Goal: Task Accomplishment & Management: Manage account settings

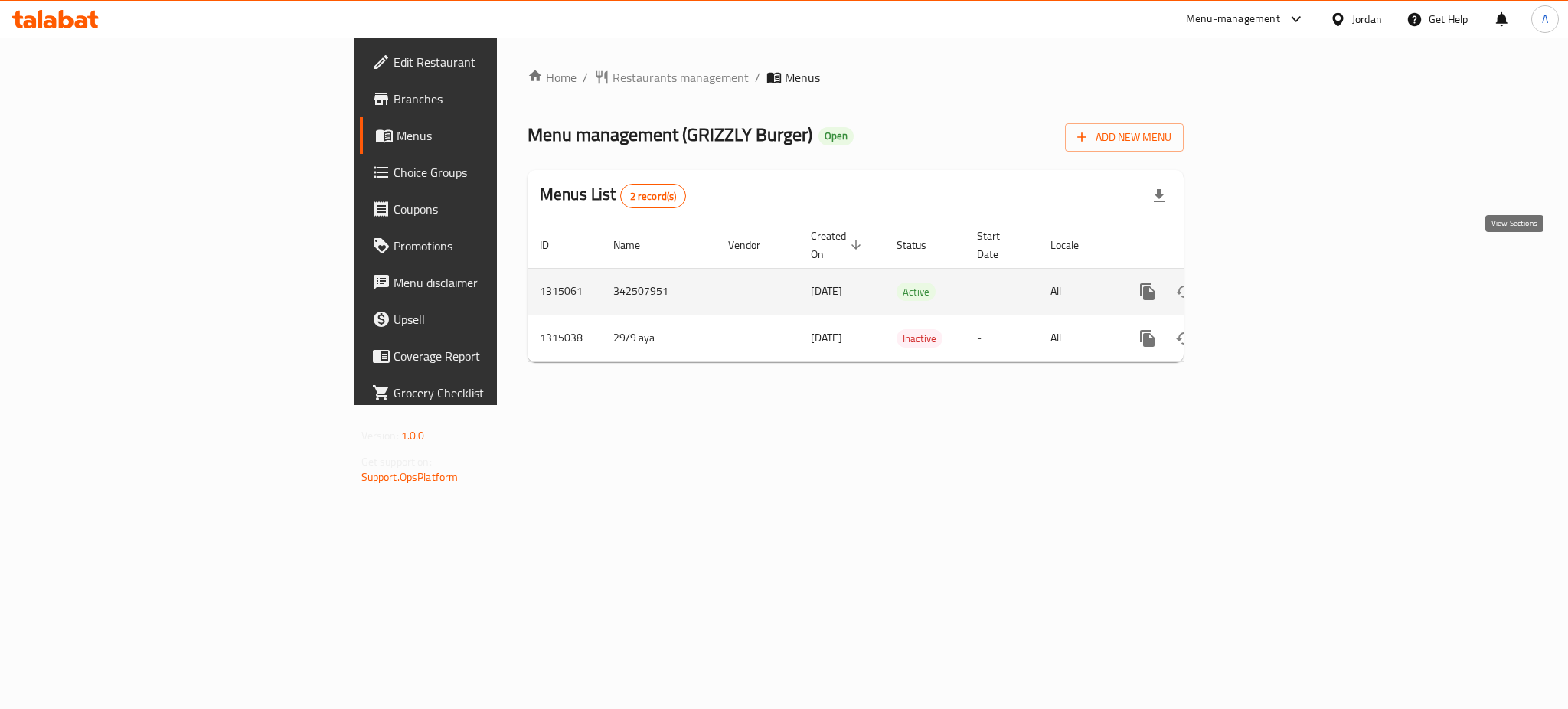
click at [1264, 285] on icon "enhanced table" at bounding box center [1258, 292] width 14 height 14
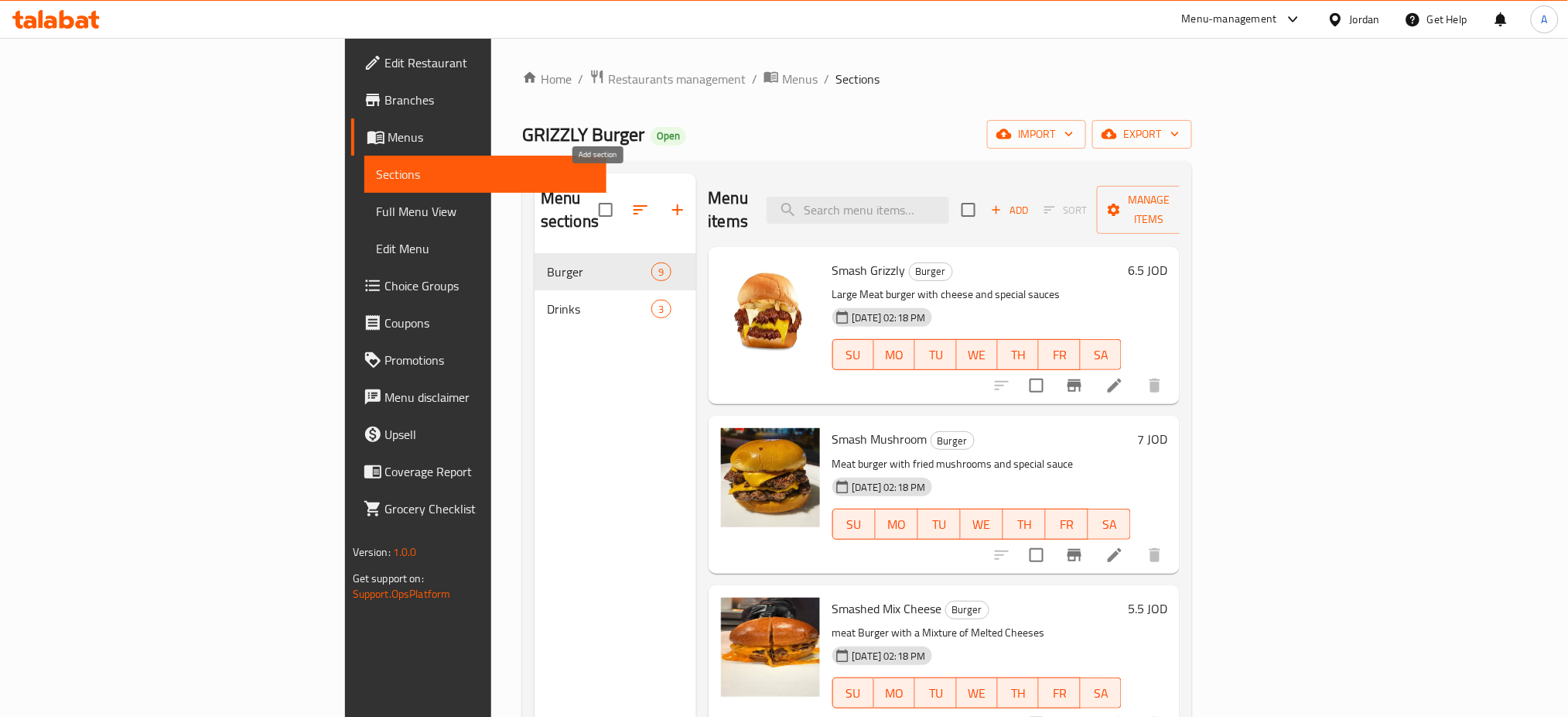
click at [668, 201] on icon "button" at bounding box center [677, 209] width 18 height 18
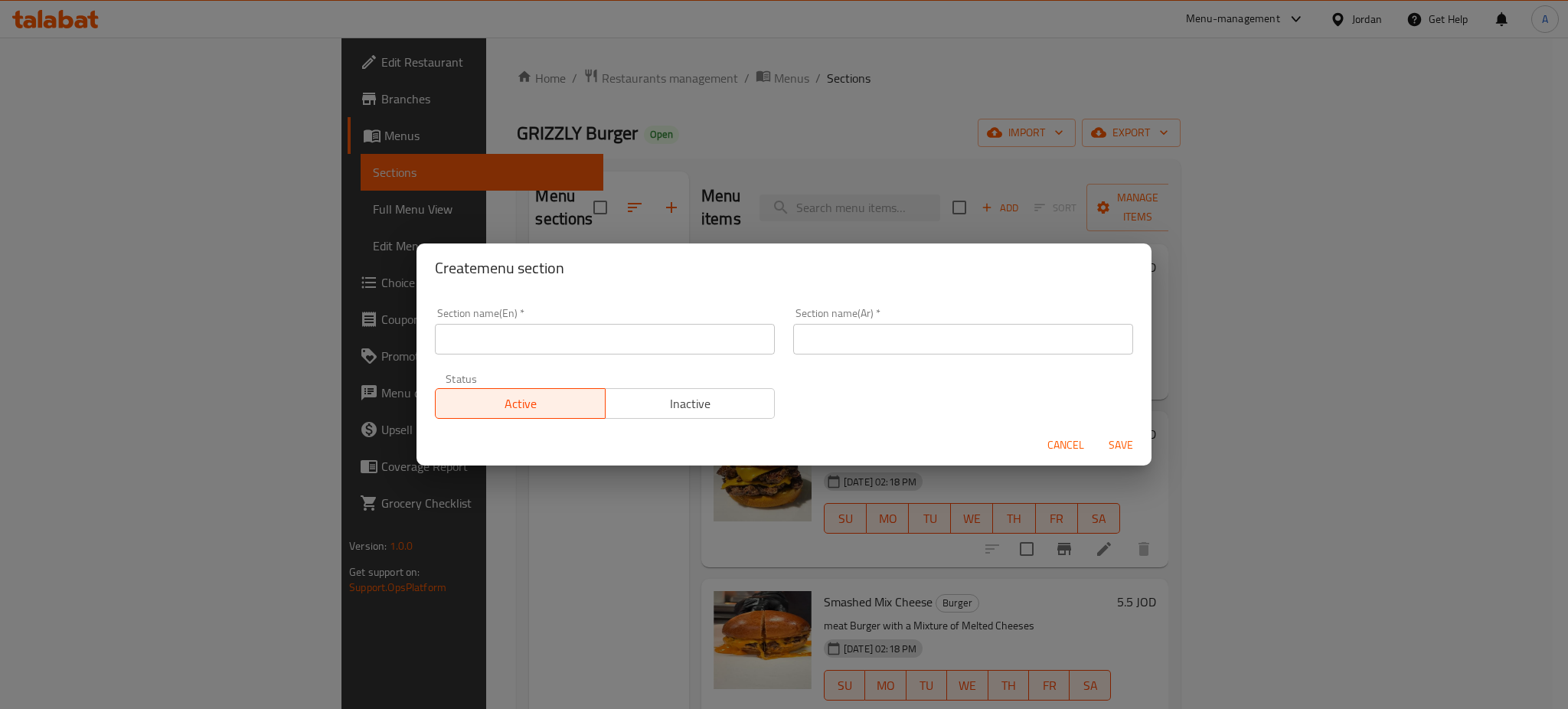
click at [595, 346] on input "text" at bounding box center [604, 339] width 340 height 31
type input "Buy 1 & Get 1 For FREE"
type input "اشتري 1 واحصل على 1 مجانًا"
click at [1116, 435] on span "Save" at bounding box center [1120, 445] width 37 height 19
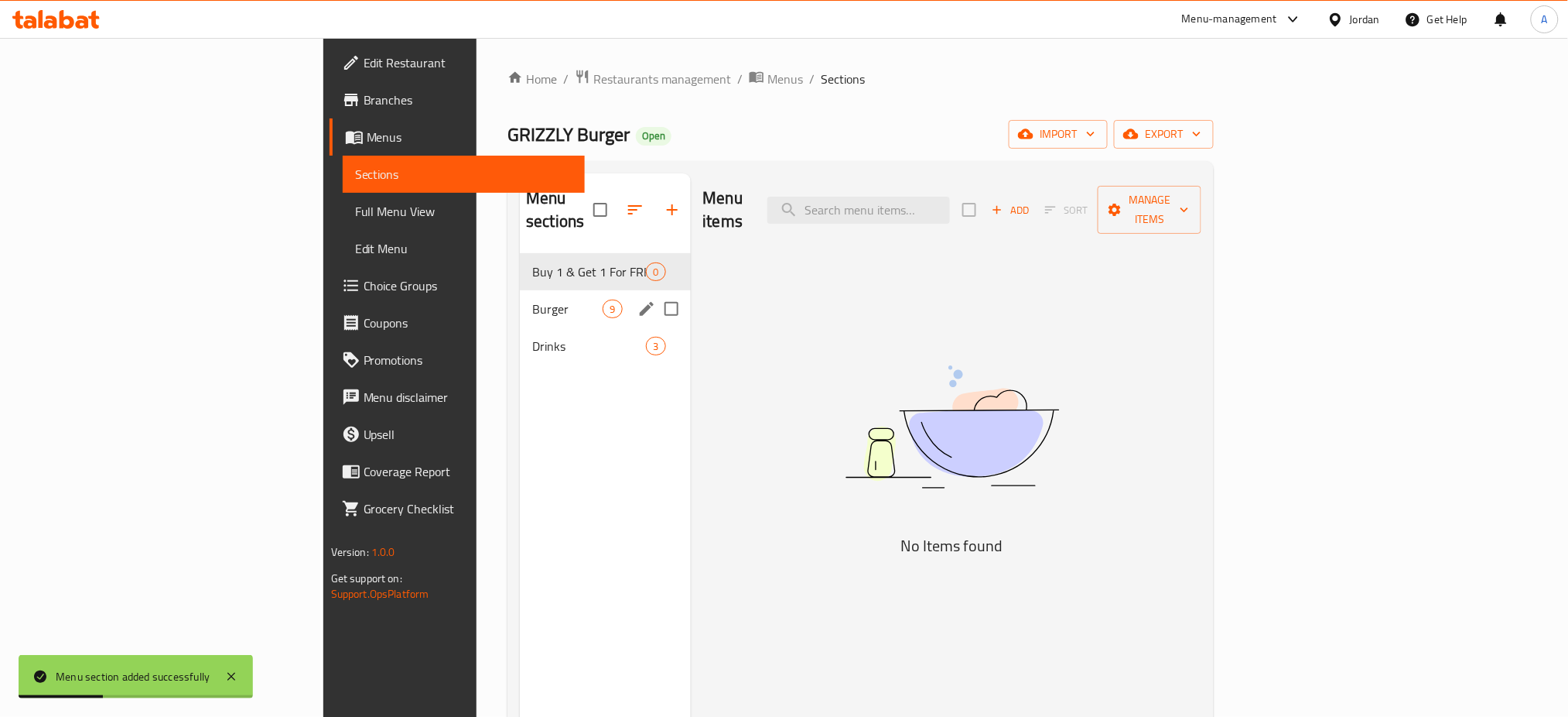
drag, startPoint x: 592, startPoint y: 197, endPoint x: 589, endPoint y: 270, distance: 73.1
click at [589, 270] on div "Menu sections Buy 1 & Get 1 For FREE 0 Burger 9 Drinks 3" at bounding box center [605, 272] width 170 height 197
click at [532, 300] on span "Burger" at bounding box center [567, 309] width 71 height 18
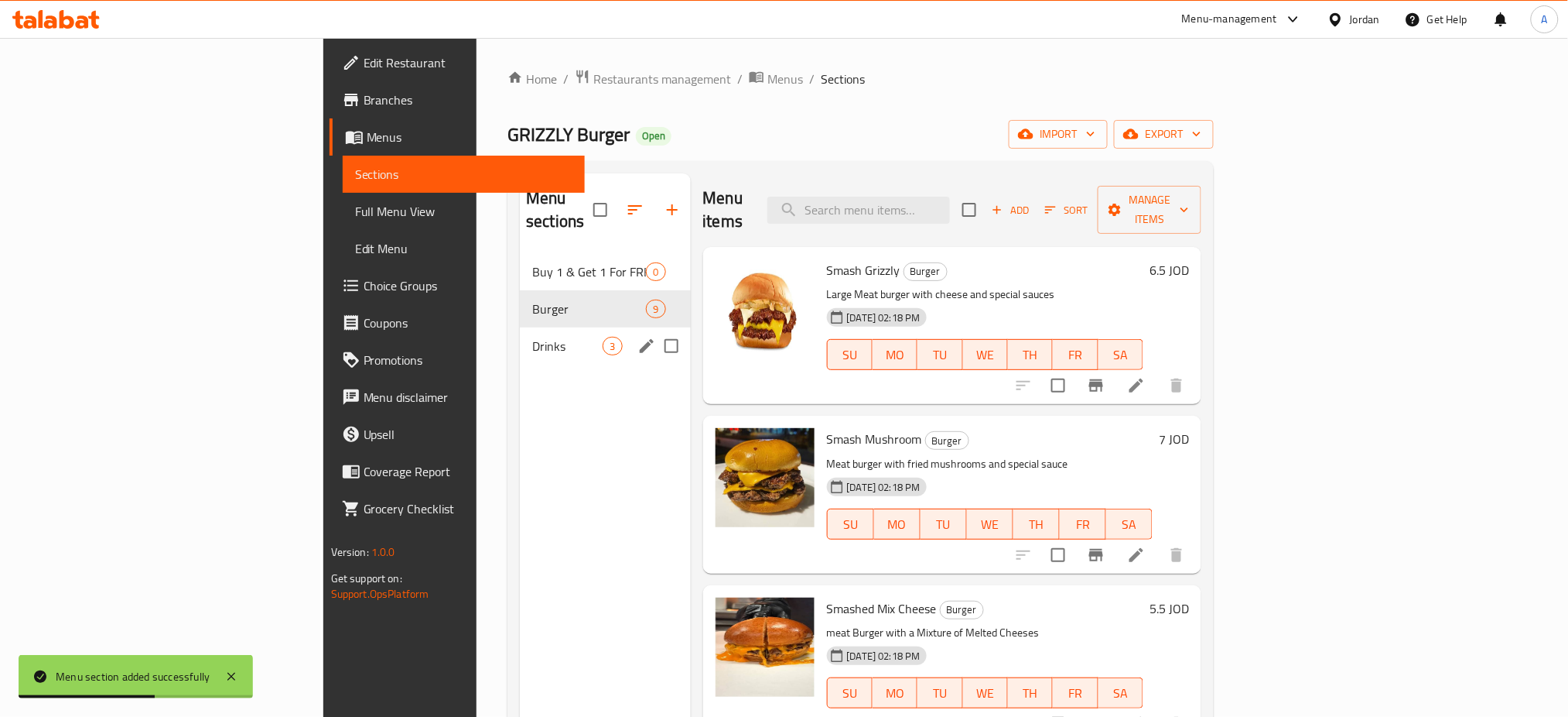
click at [520, 328] on div "Drinks 3" at bounding box center [605, 346] width 170 height 37
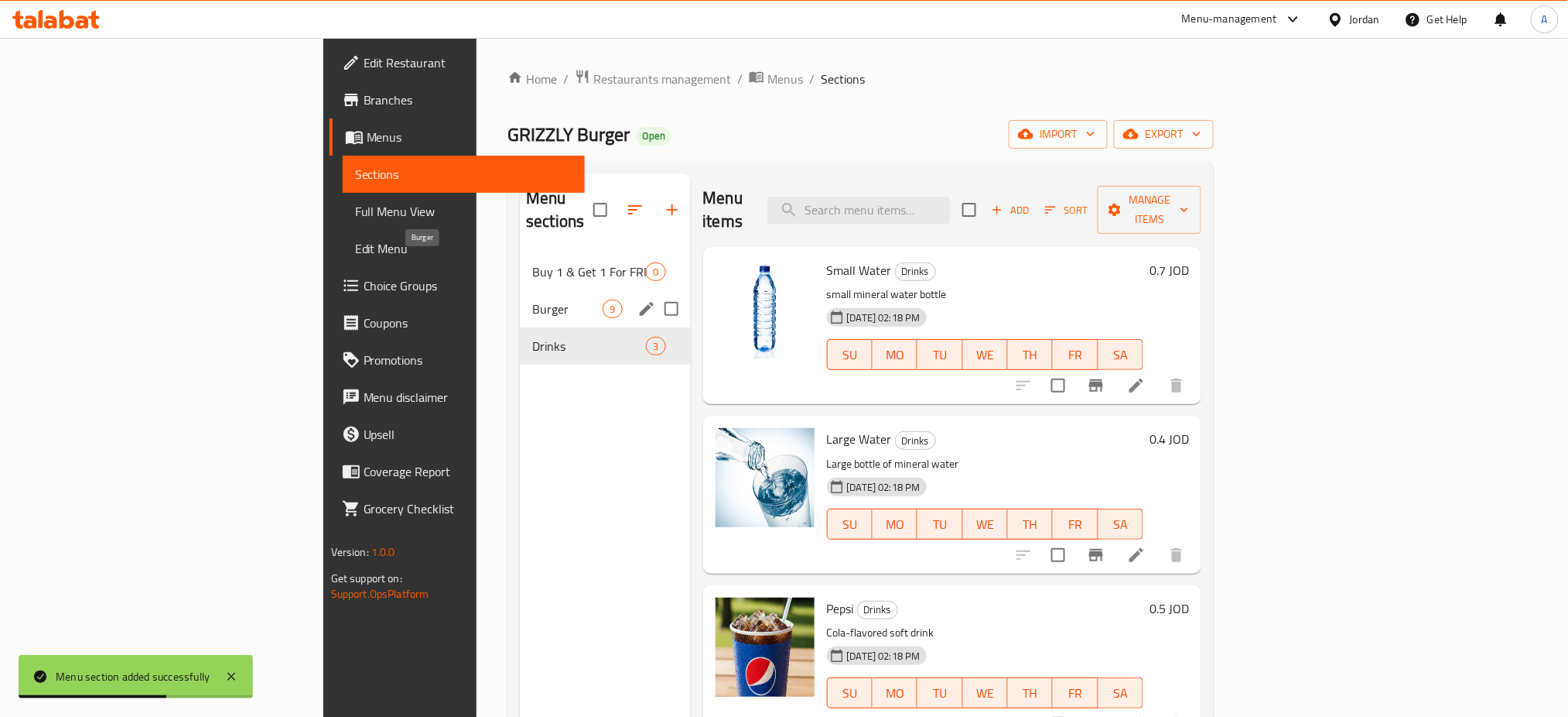
click at [532, 300] on span "Burger" at bounding box center [567, 309] width 71 height 18
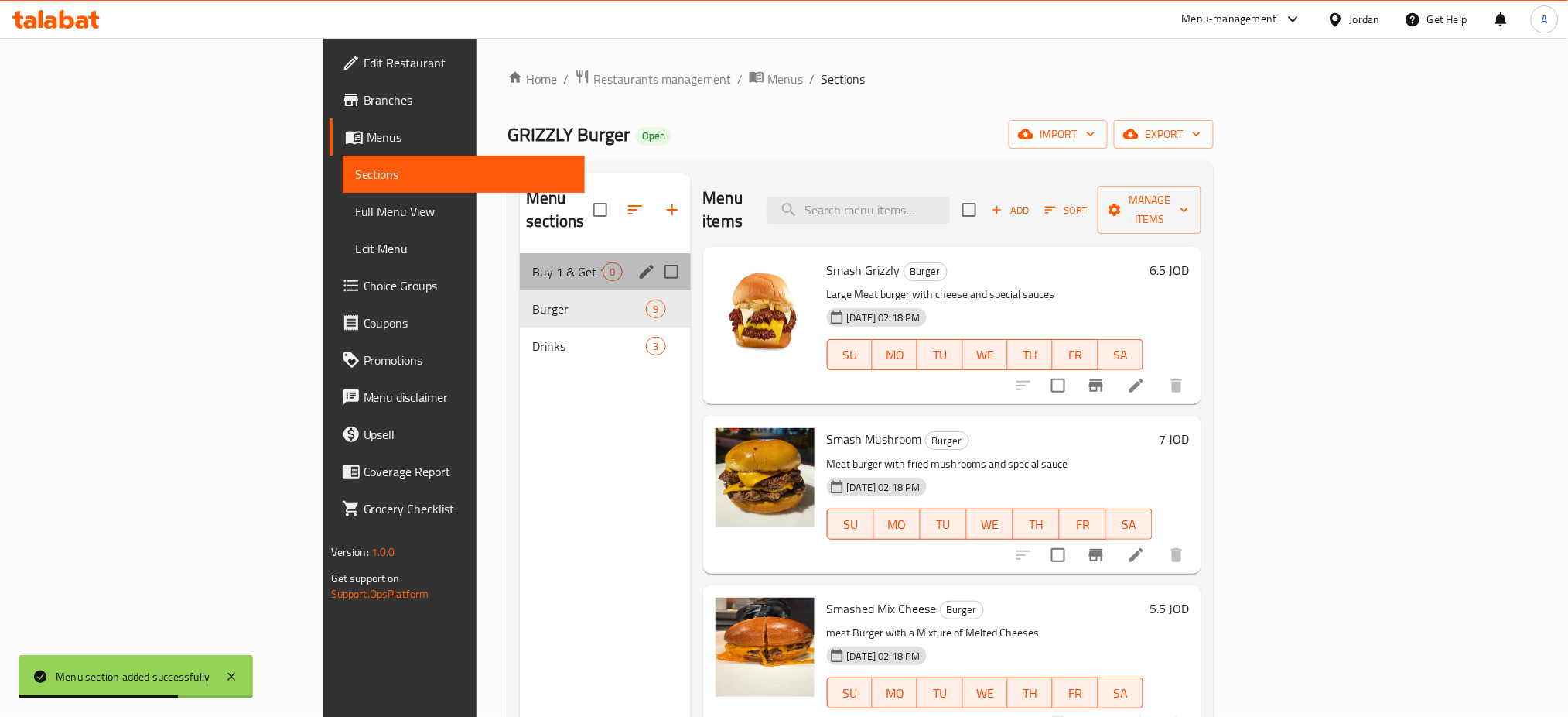
click at [520, 253] on div "Buy 1 & Get 1 For FREE 0" at bounding box center [605, 271] width 170 height 37
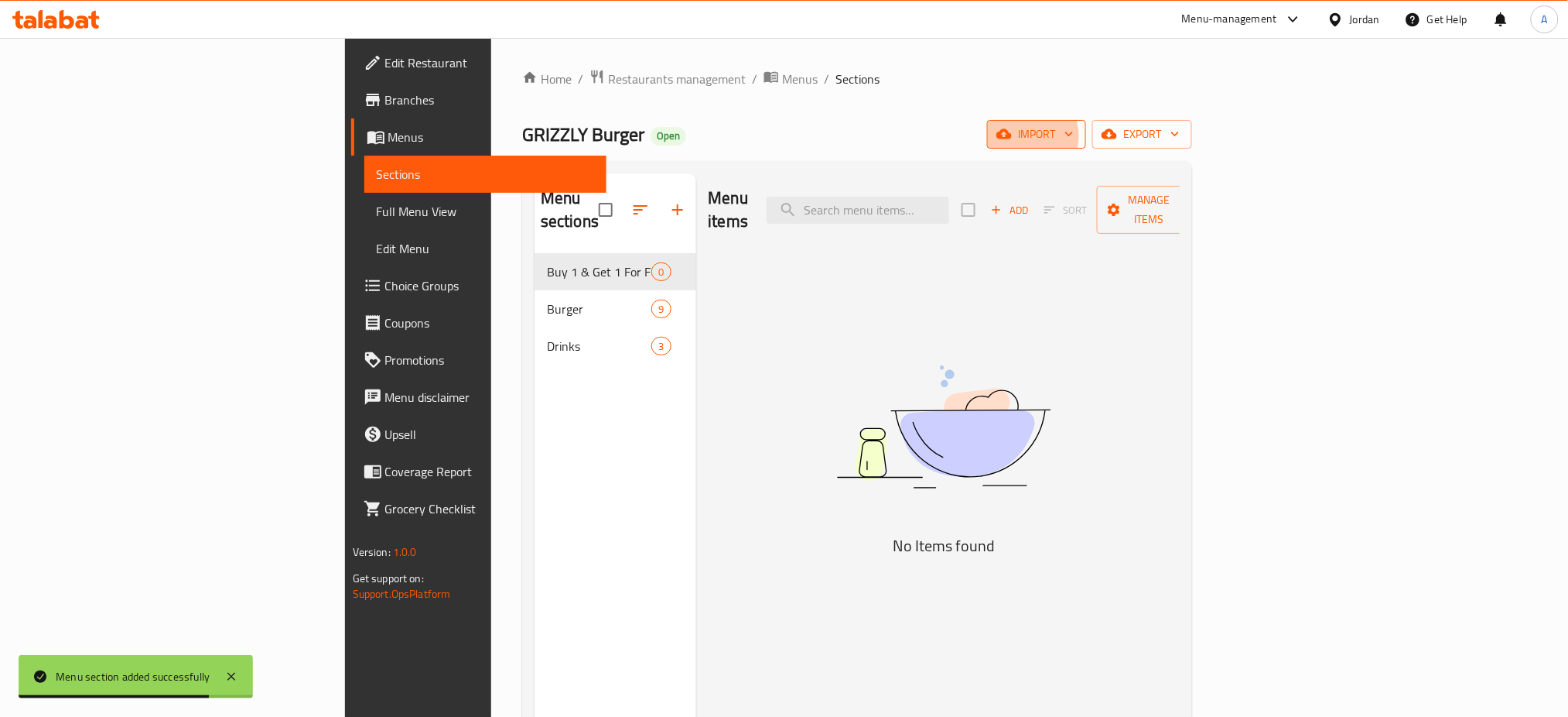
click at [1074, 136] on span "import" at bounding box center [1037, 134] width 75 height 19
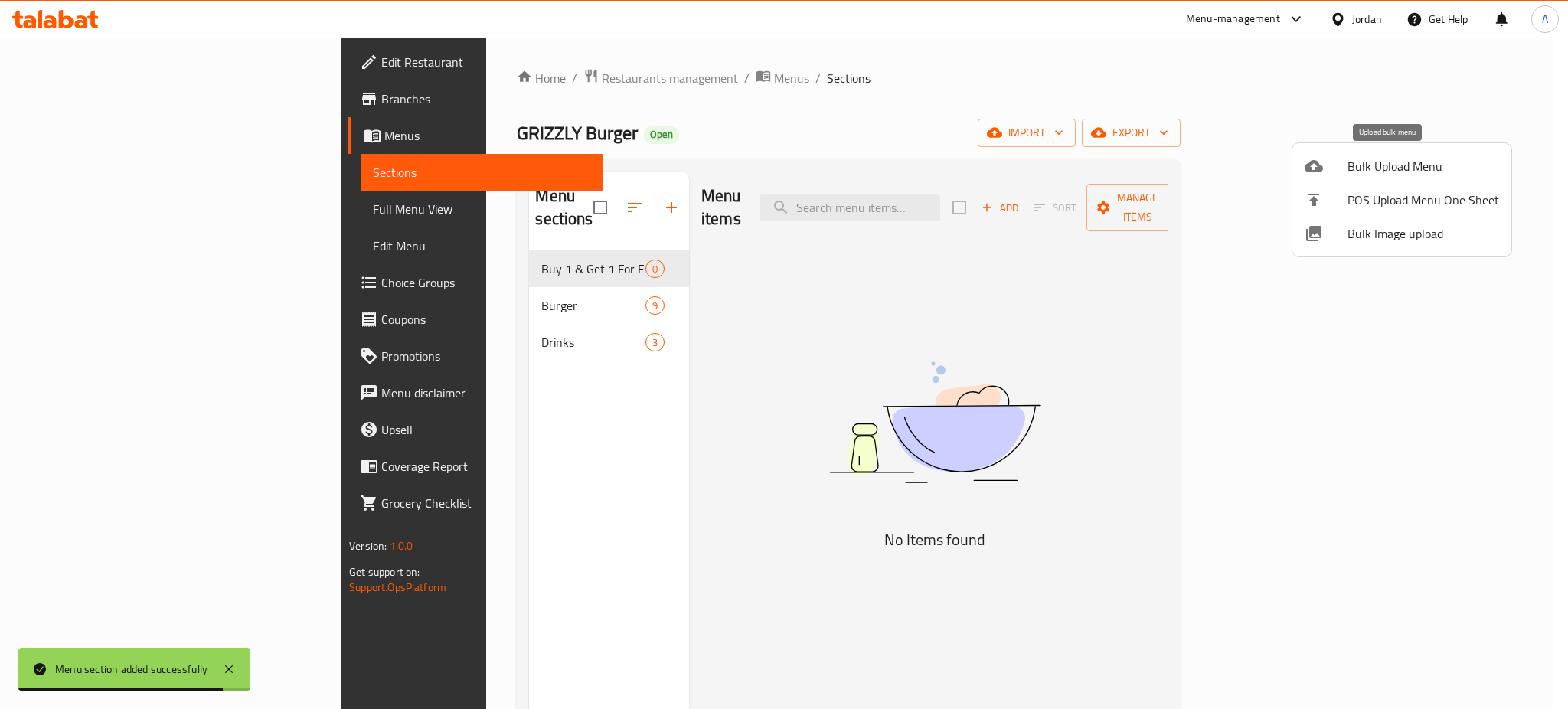
click at [1464, 126] on div at bounding box center [784, 354] width 1568 height 709
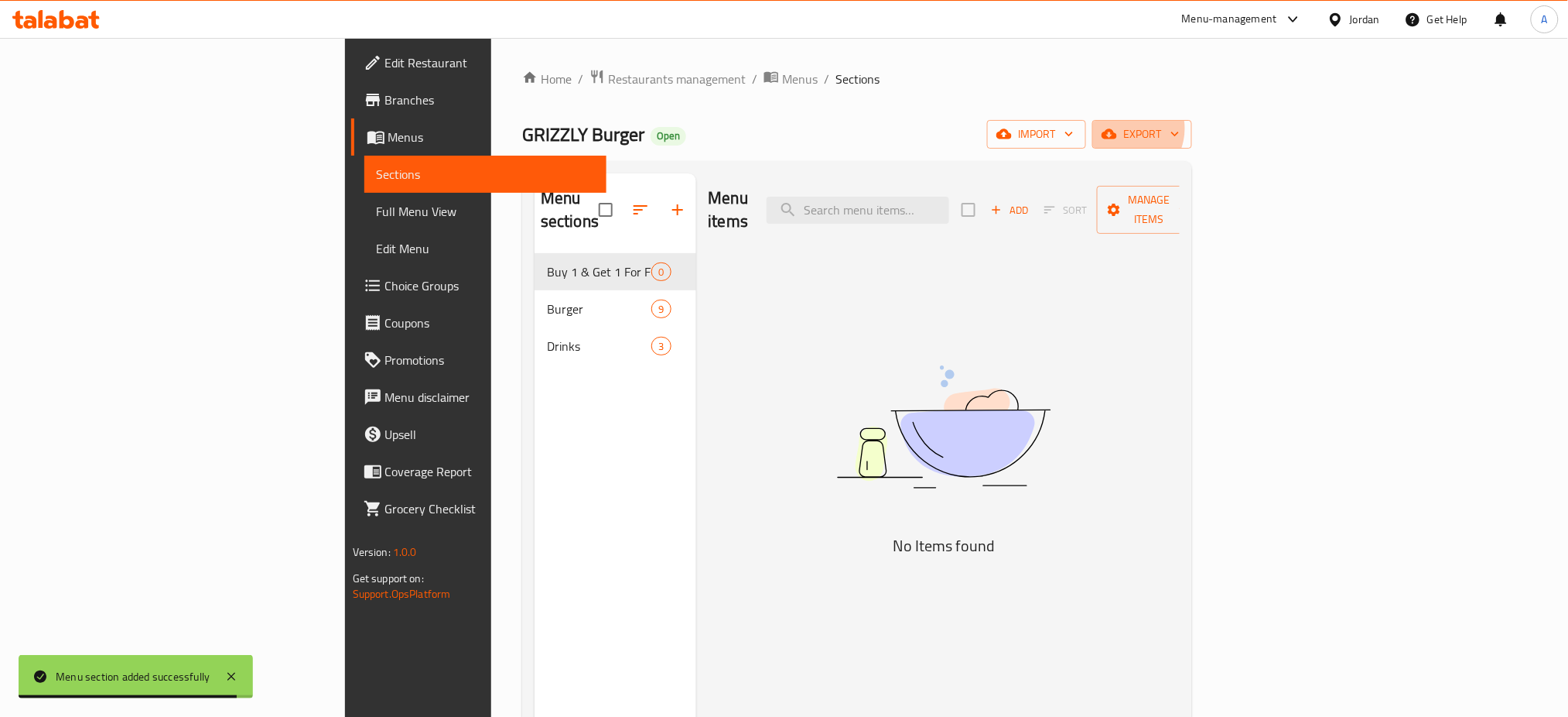
click at [1180, 128] on span "export" at bounding box center [1142, 134] width 75 height 19
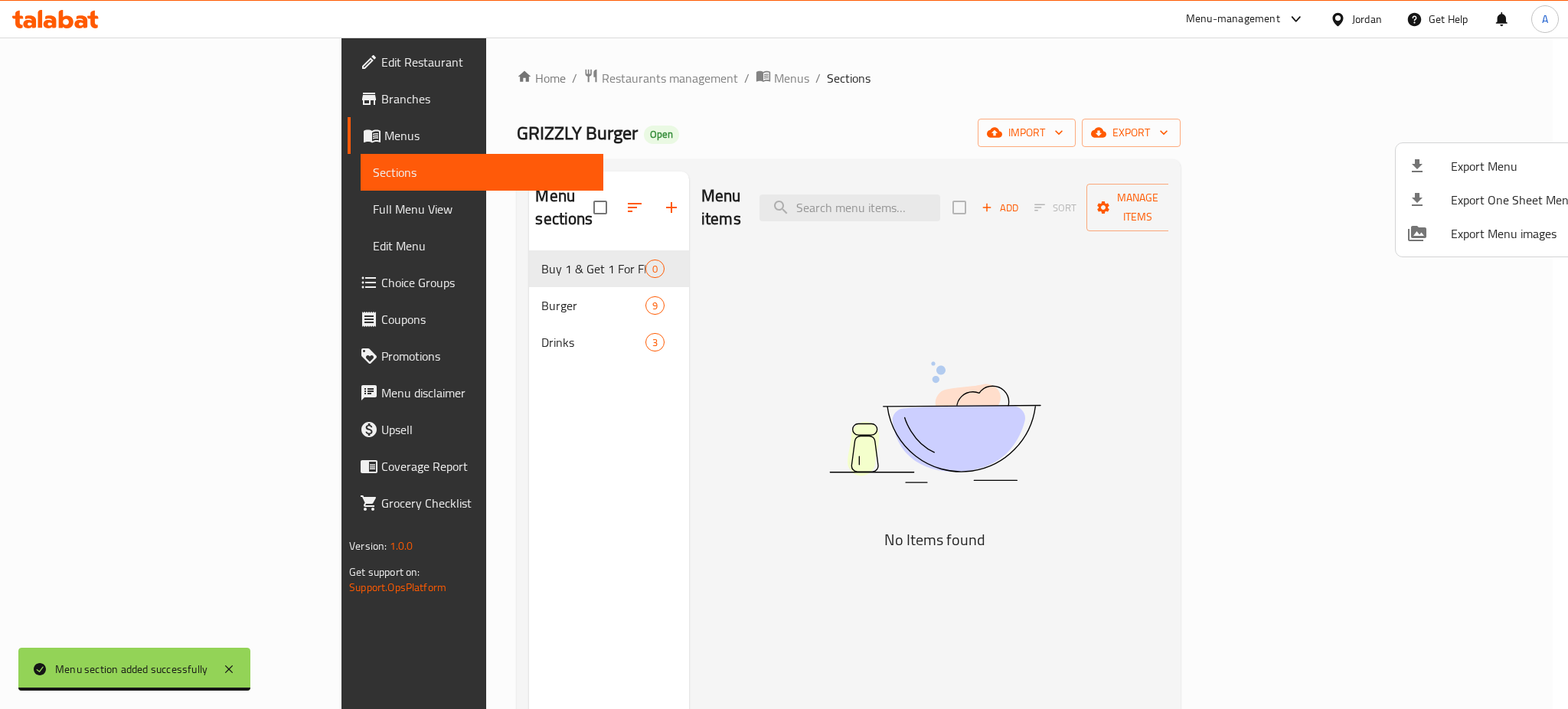
click at [1344, 271] on div at bounding box center [784, 354] width 1568 height 709
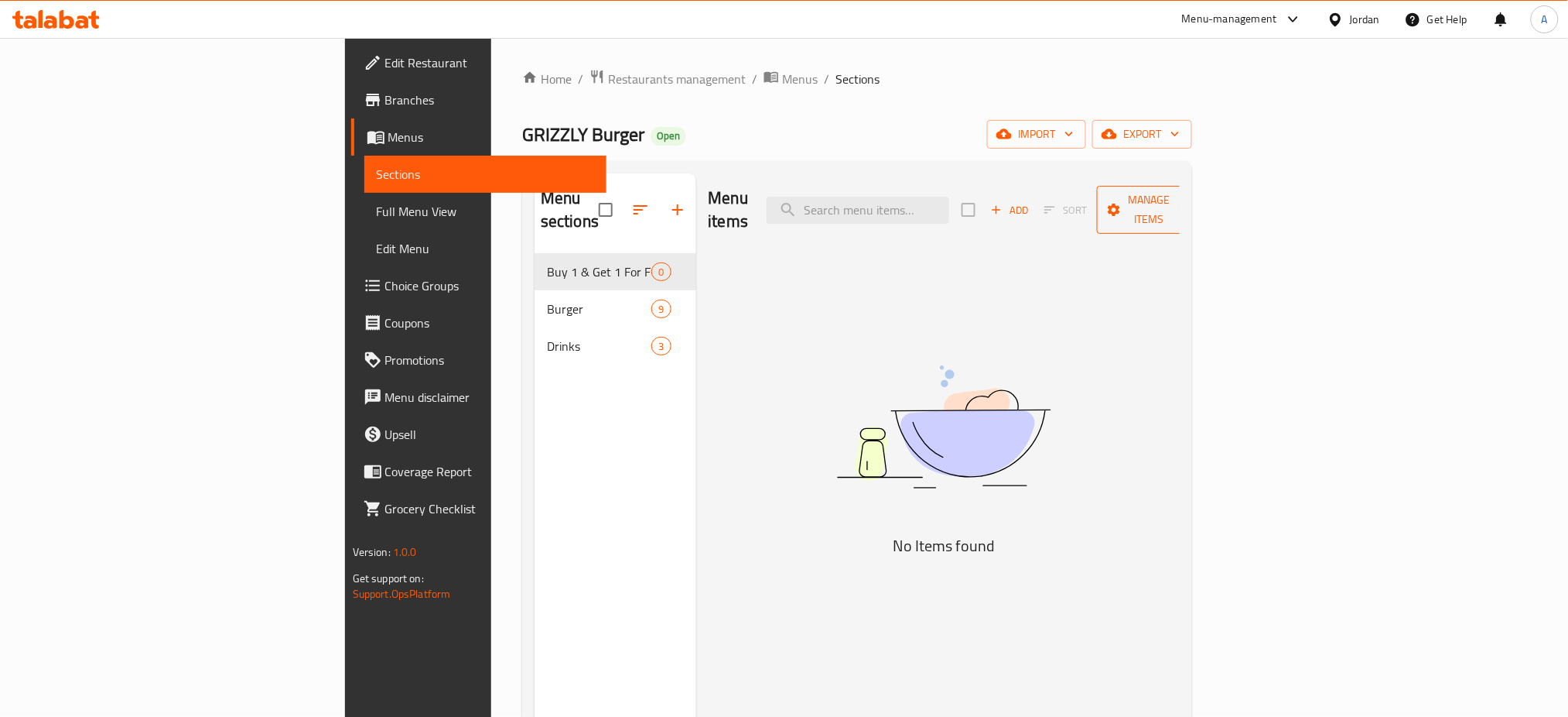
click at [1188, 190] on span "Manage items" at bounding box center [1149, 209] width 79 height 39
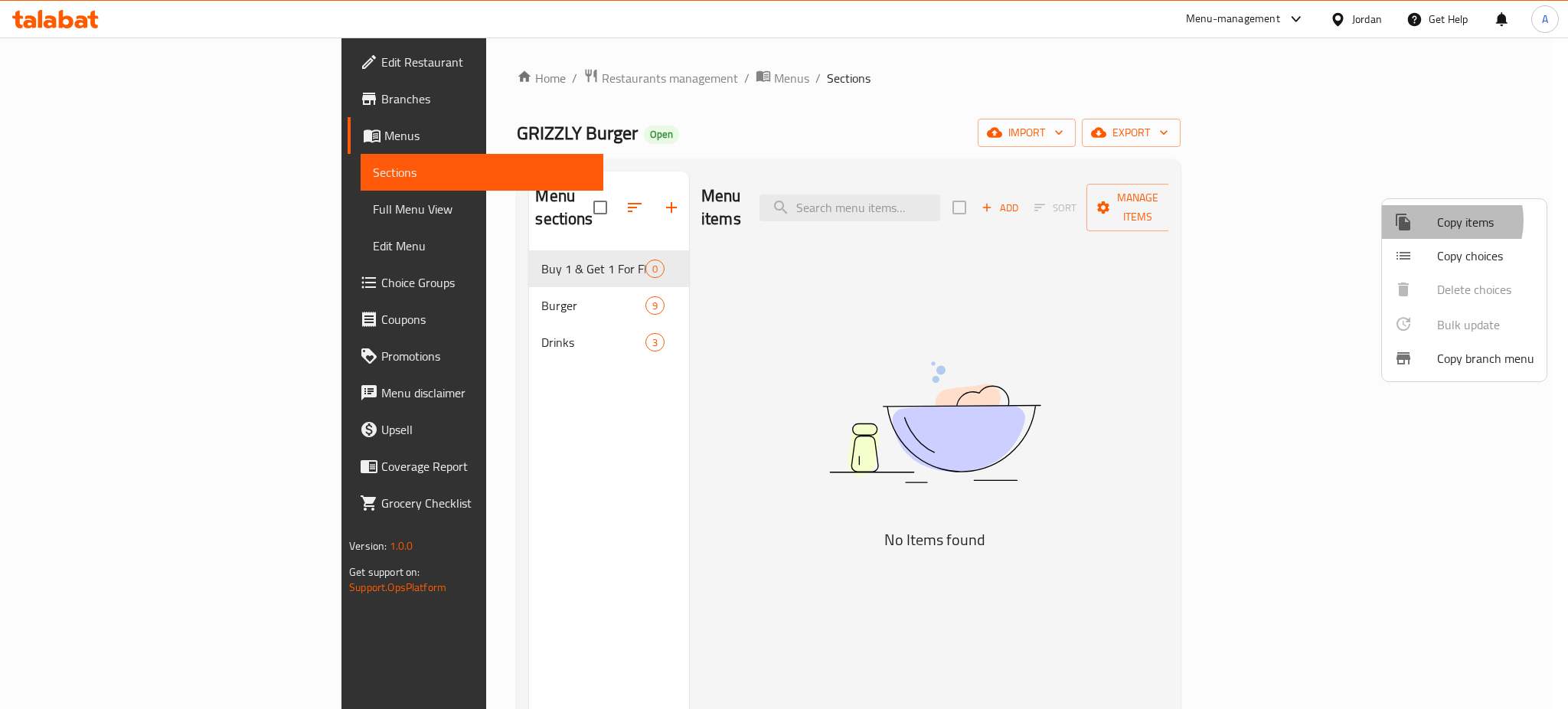
click at [1437, 220] on span "Copy items" at bounding box center [1486, 221] width 97 height 18
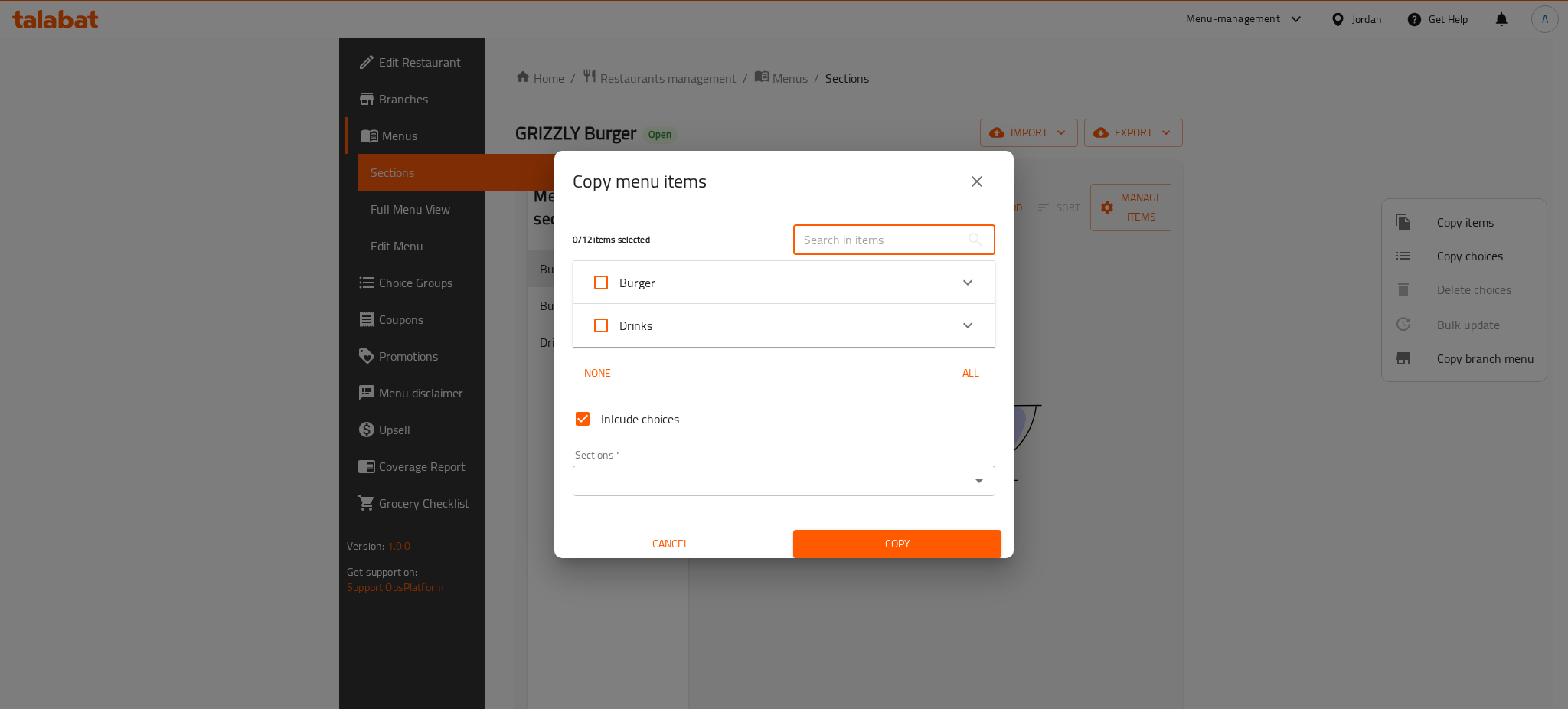
click at [901, 239] on input "text" at bounding box center [876, 239] width 167 height 31
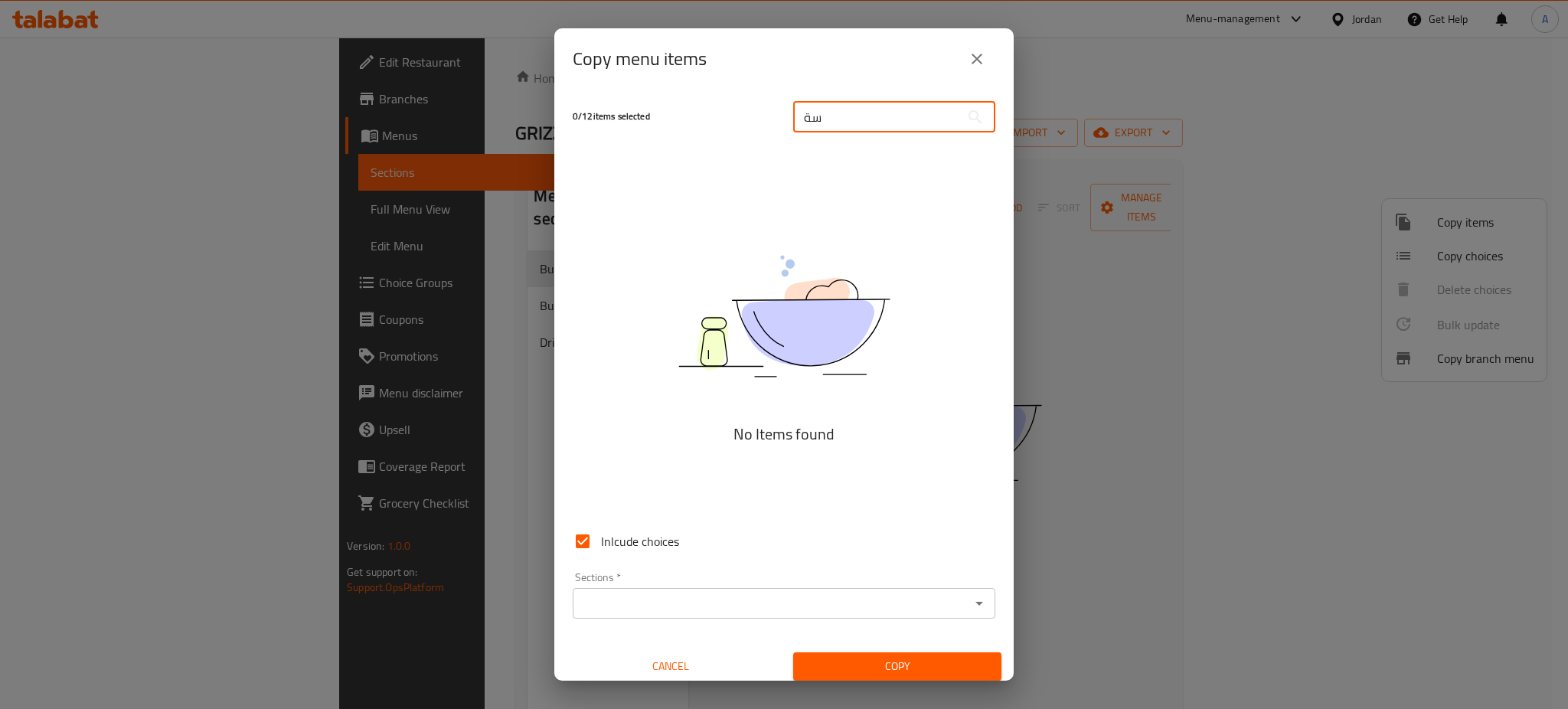
type input "س"
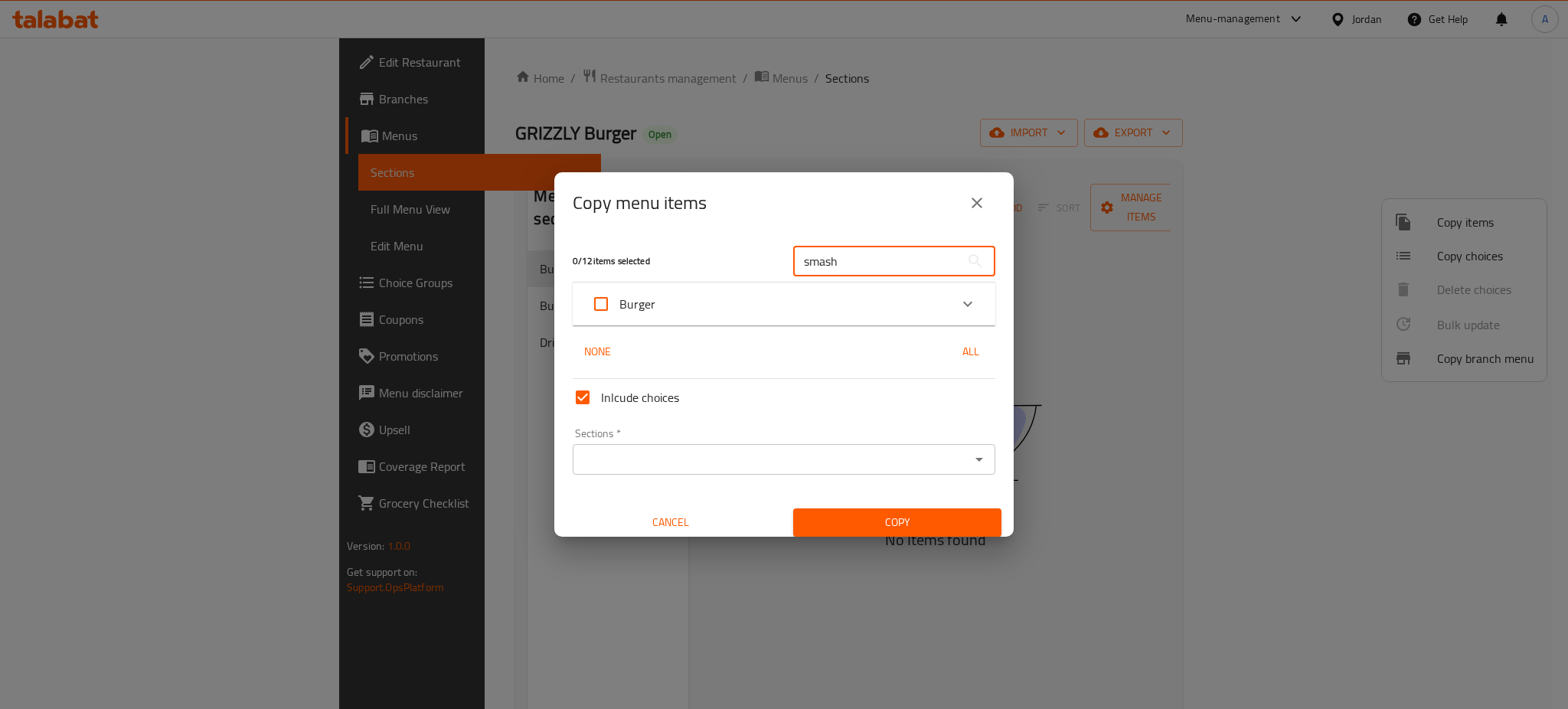
type input "smash"
click at [766, 302] on div "Burger" at bounding box center [769, 304] width 358 height 37
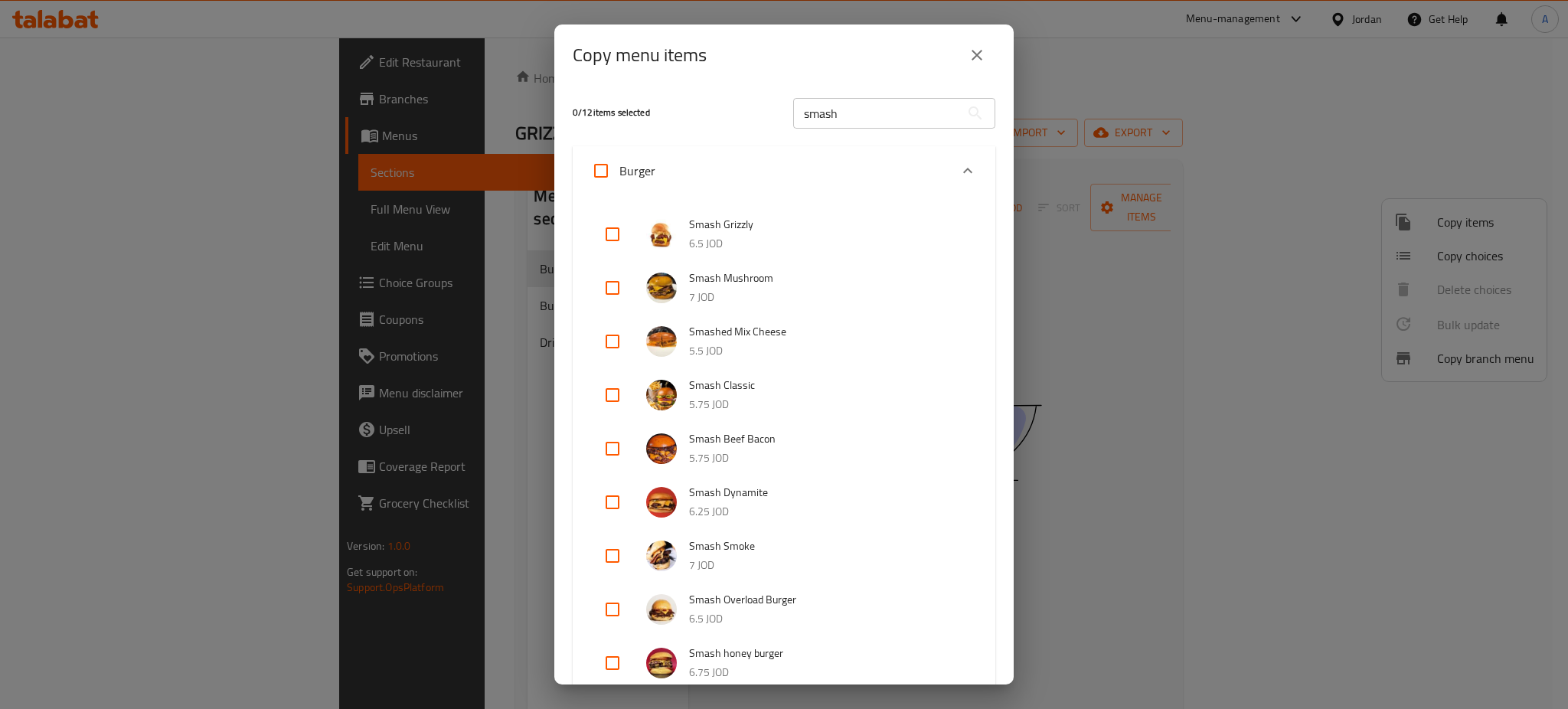
click at [616, 270] on input "checkbox" at bounding box center [612, 288] width 37 height 37
checkbox input "true"
click at [607, 484] on input "checkbox" at bounding box center [612, 502] width 37 height 37
checkbox input "true"
click at [608, 216] on input "checkbox" at bounding box center [612, 234] width 37 height 37
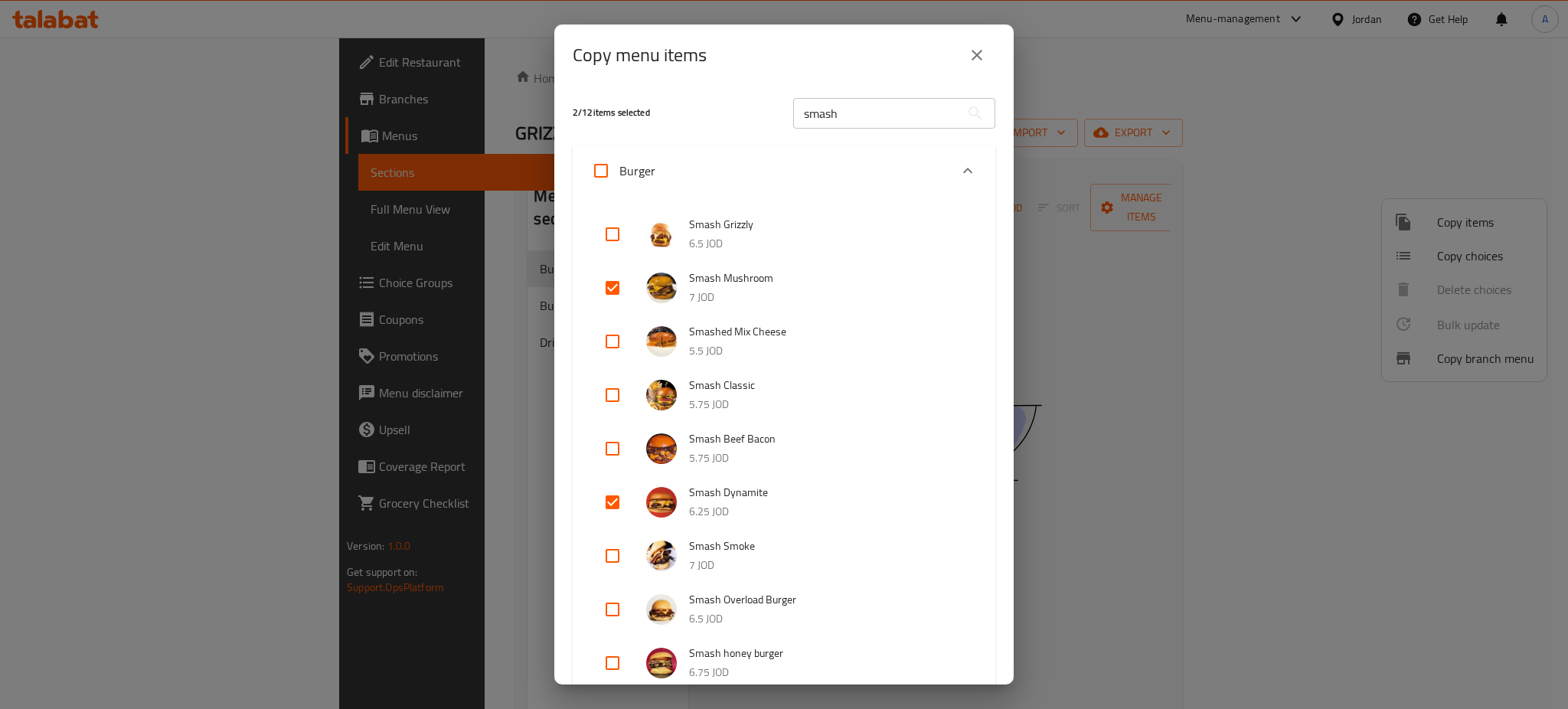
checkbox input "true"
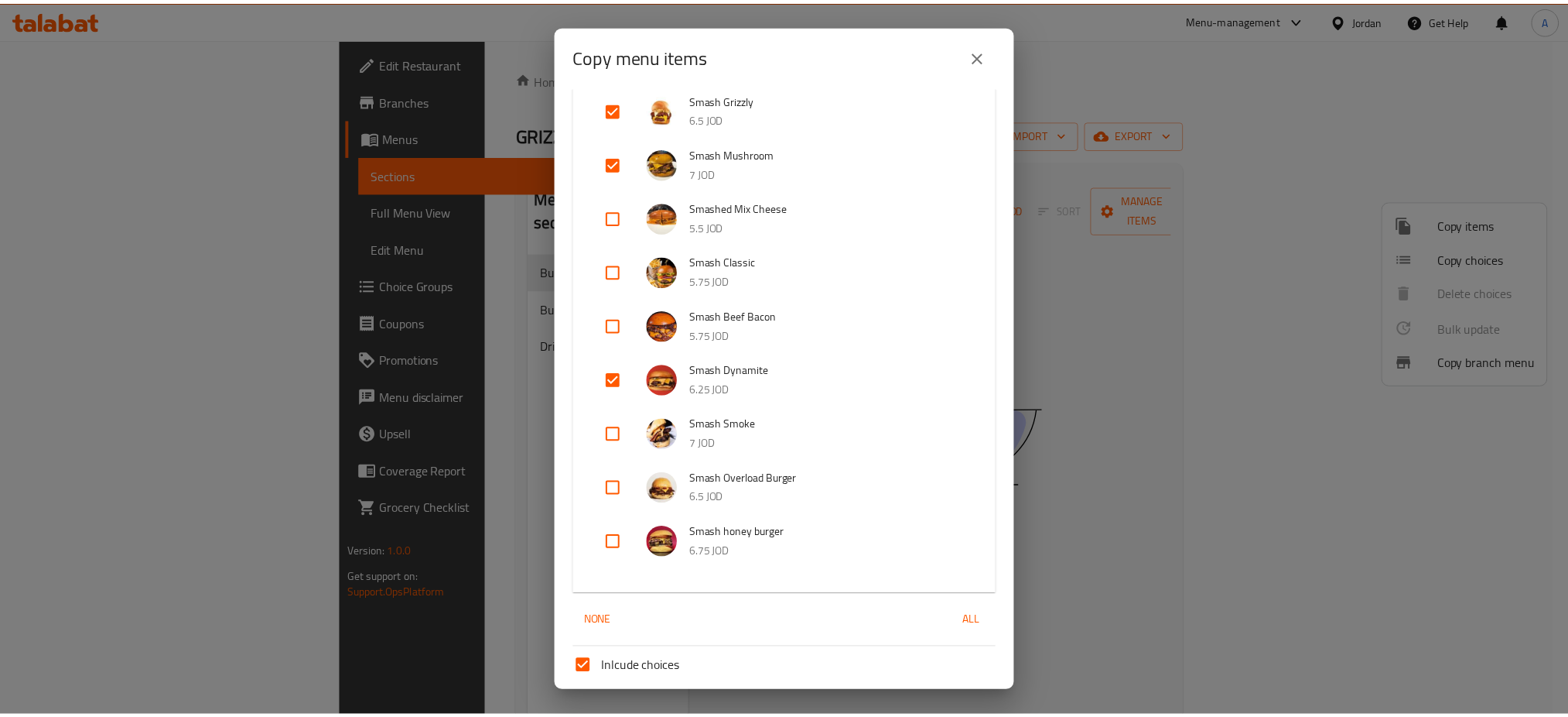
scroll to position [132, 0]
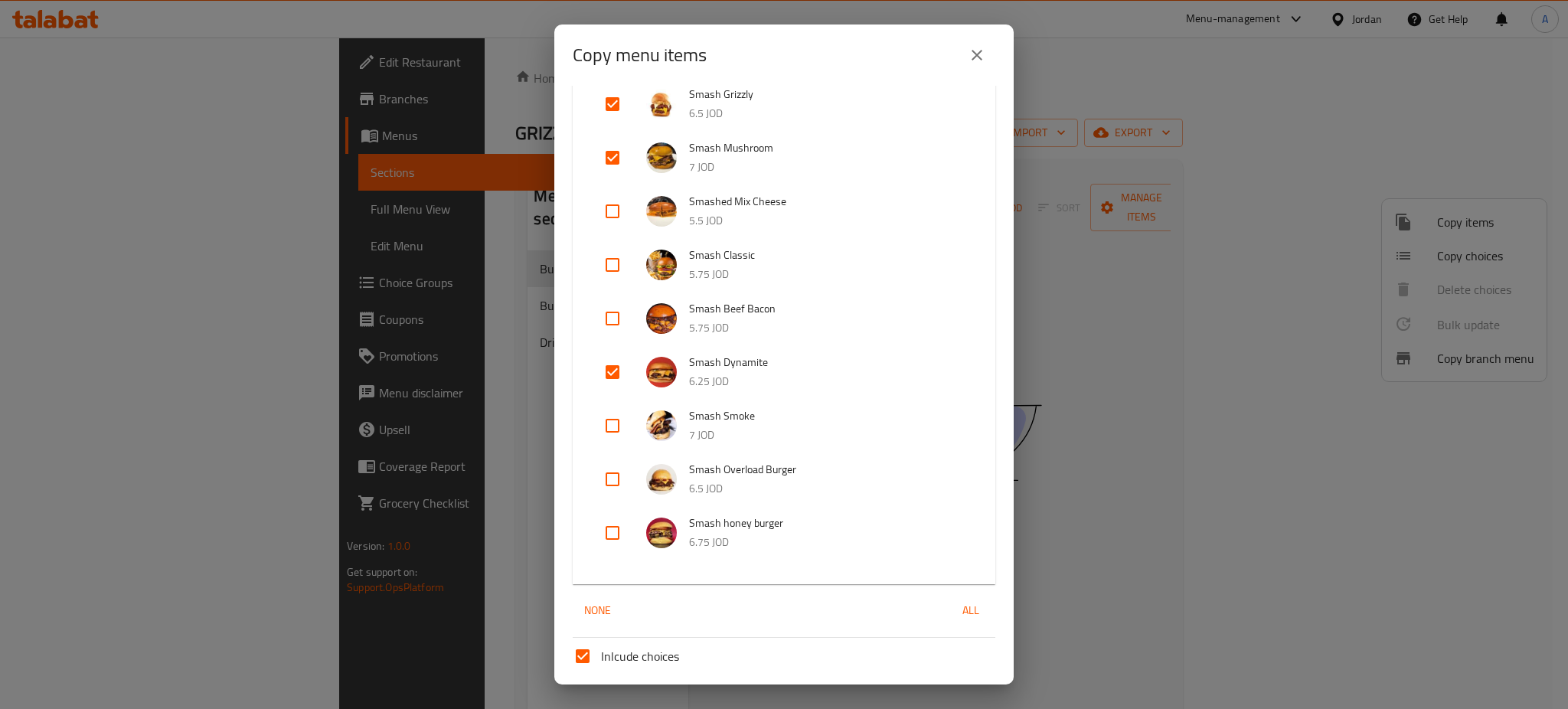
click at [657, 707] on input "Sections   *" at bounding box center [771, 718] width 388 height 21
click at [657, 523] on span "Buy 1 & Get 1 For FREE" at bounding box center [647, 527] width 124 height 18
type input "Buy 1 & Get 1 For FREE"
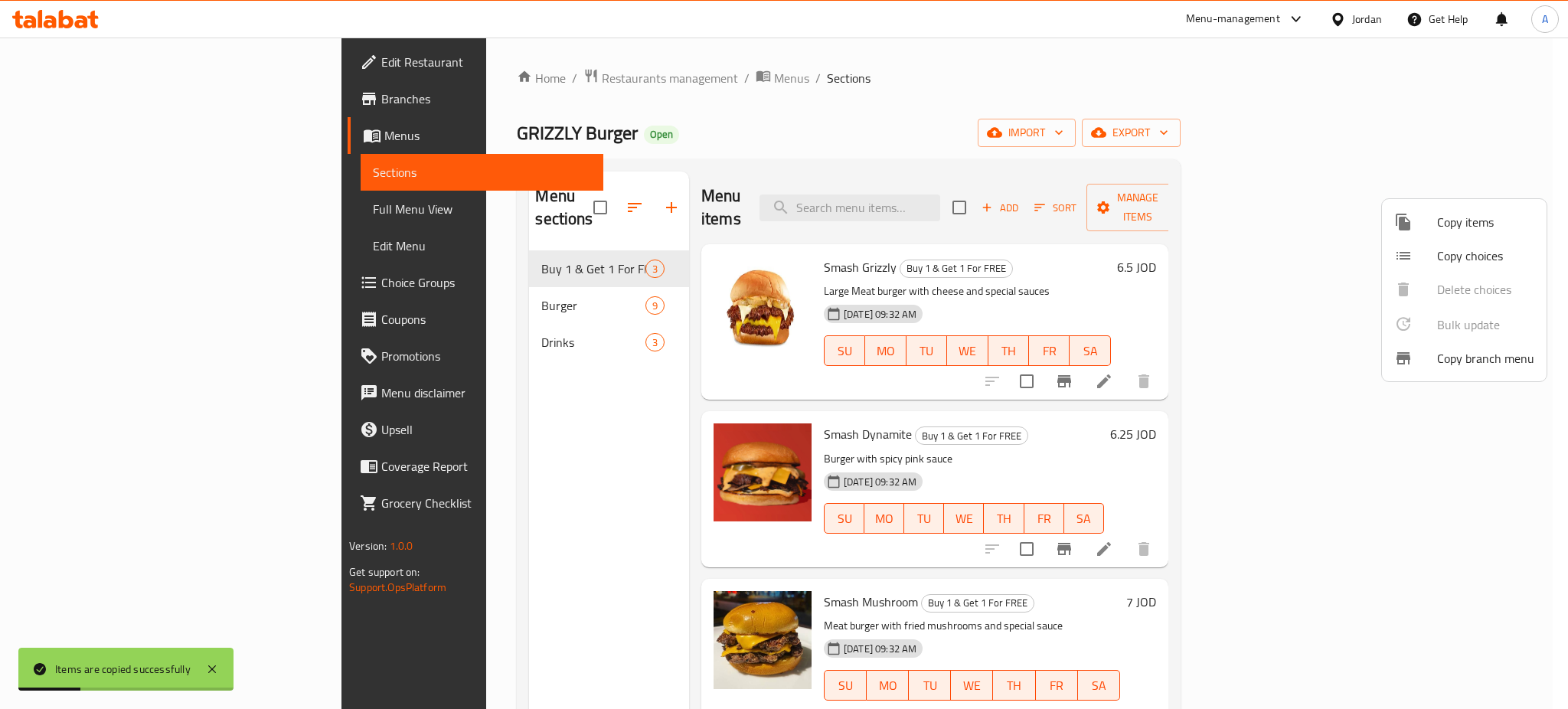
click at [1118, 118] on div at bounding box center [784, 354] width 1568 height 709
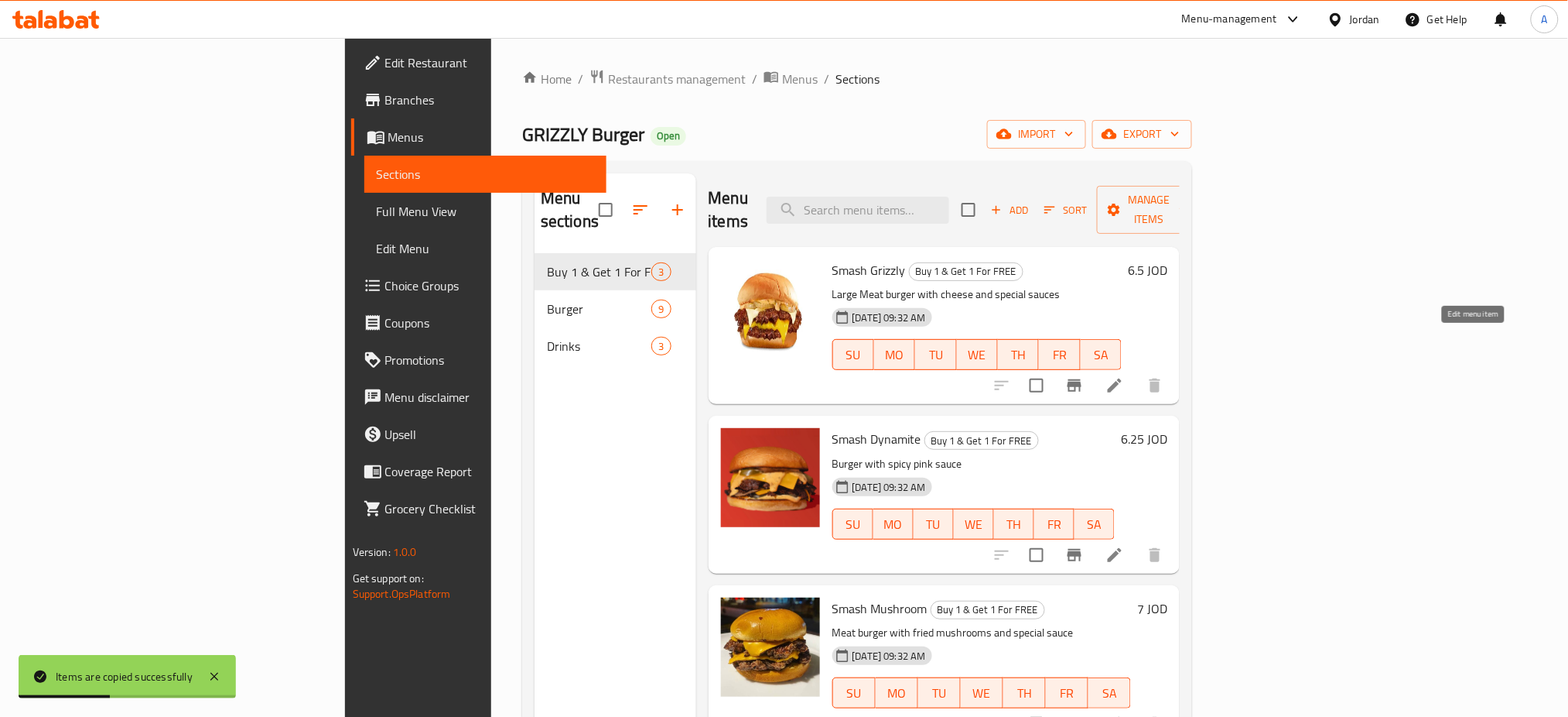
click at [1124, 376] on icon at bounding box center [1115, 385] width 18 height 18
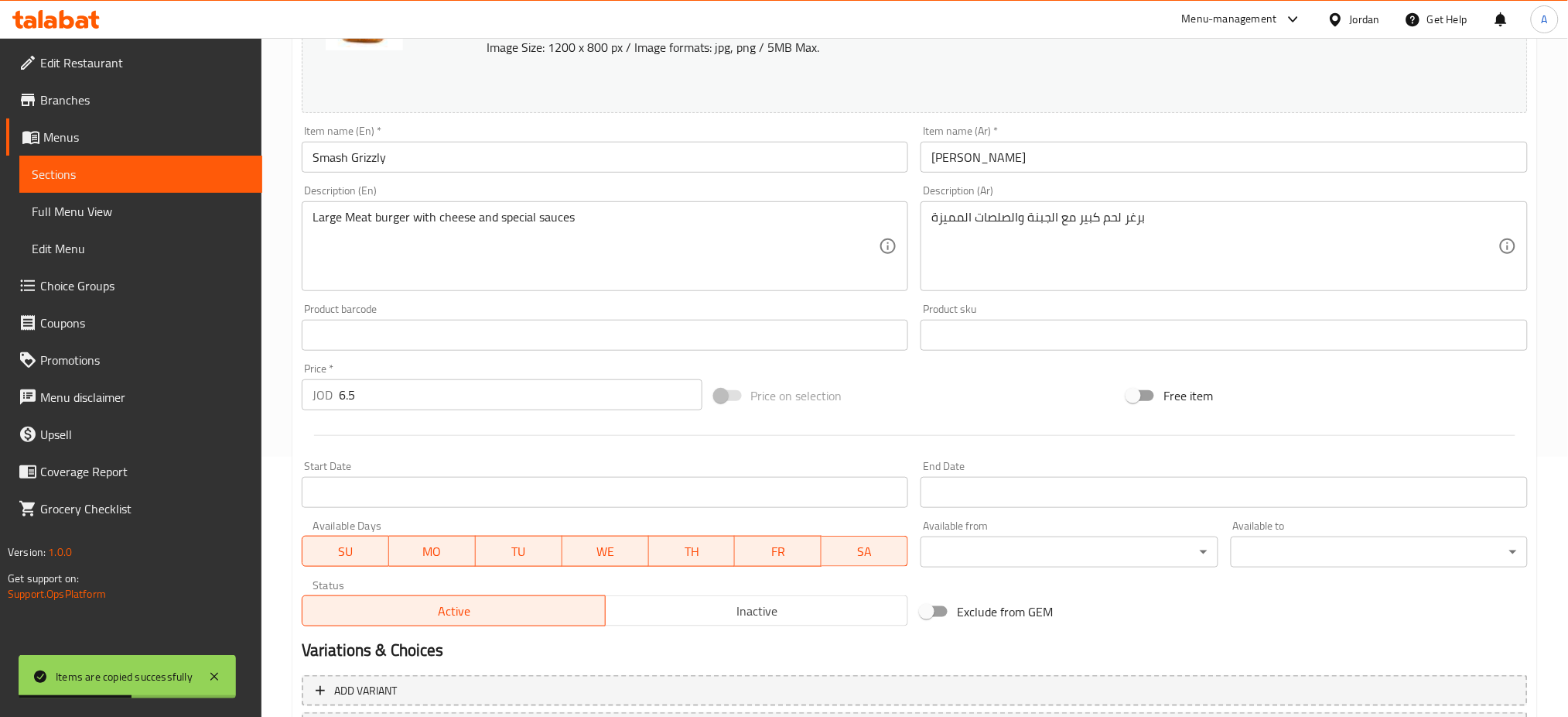
scroll to position [309, 0]
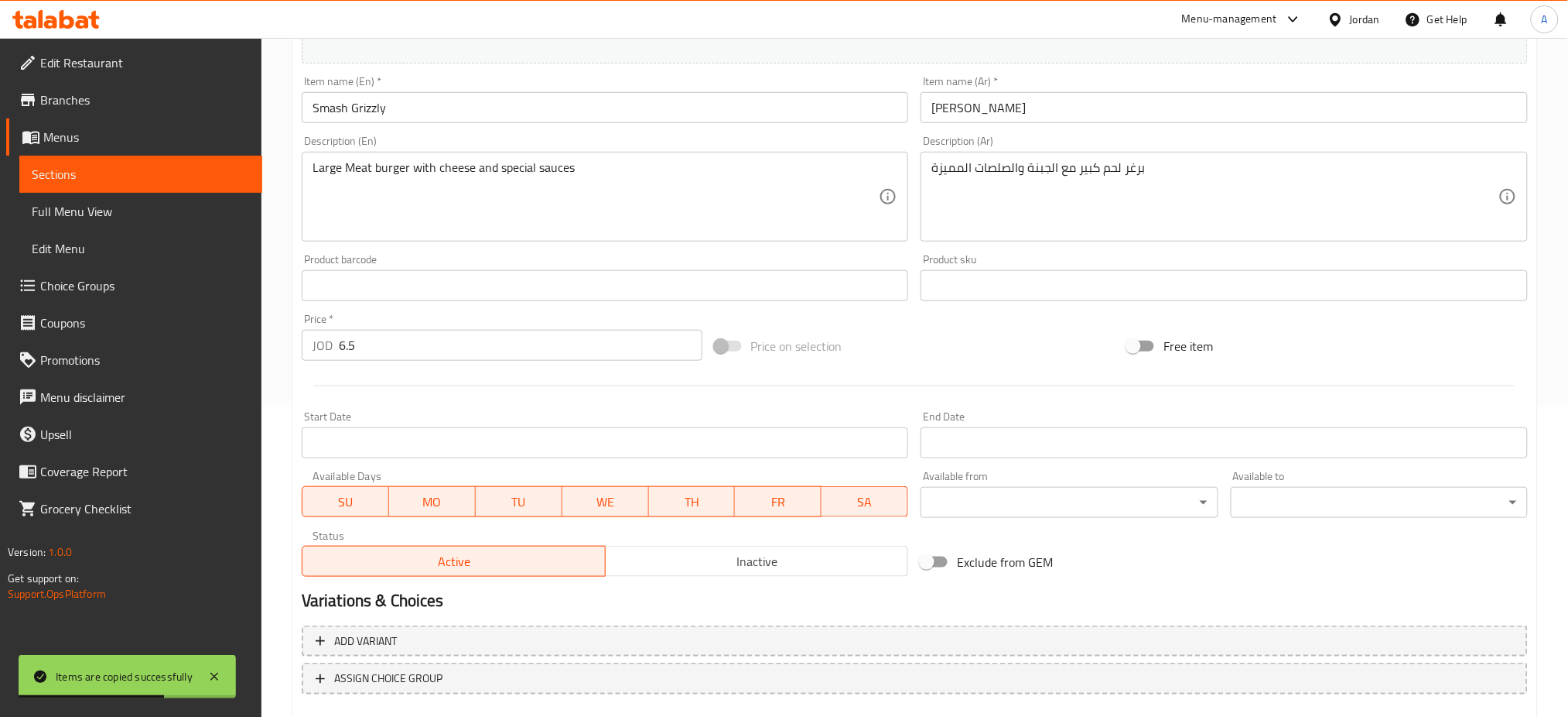
click at [350, 491] on span "SU" at bounding box center [346, 502] width 75 height 22
click at [633, 491] on span "WE" at bounding box center [605, 502] width 75 height 22
click at [679, 491] on span "TH" at bounding box center [693, 502] width 75 height 22
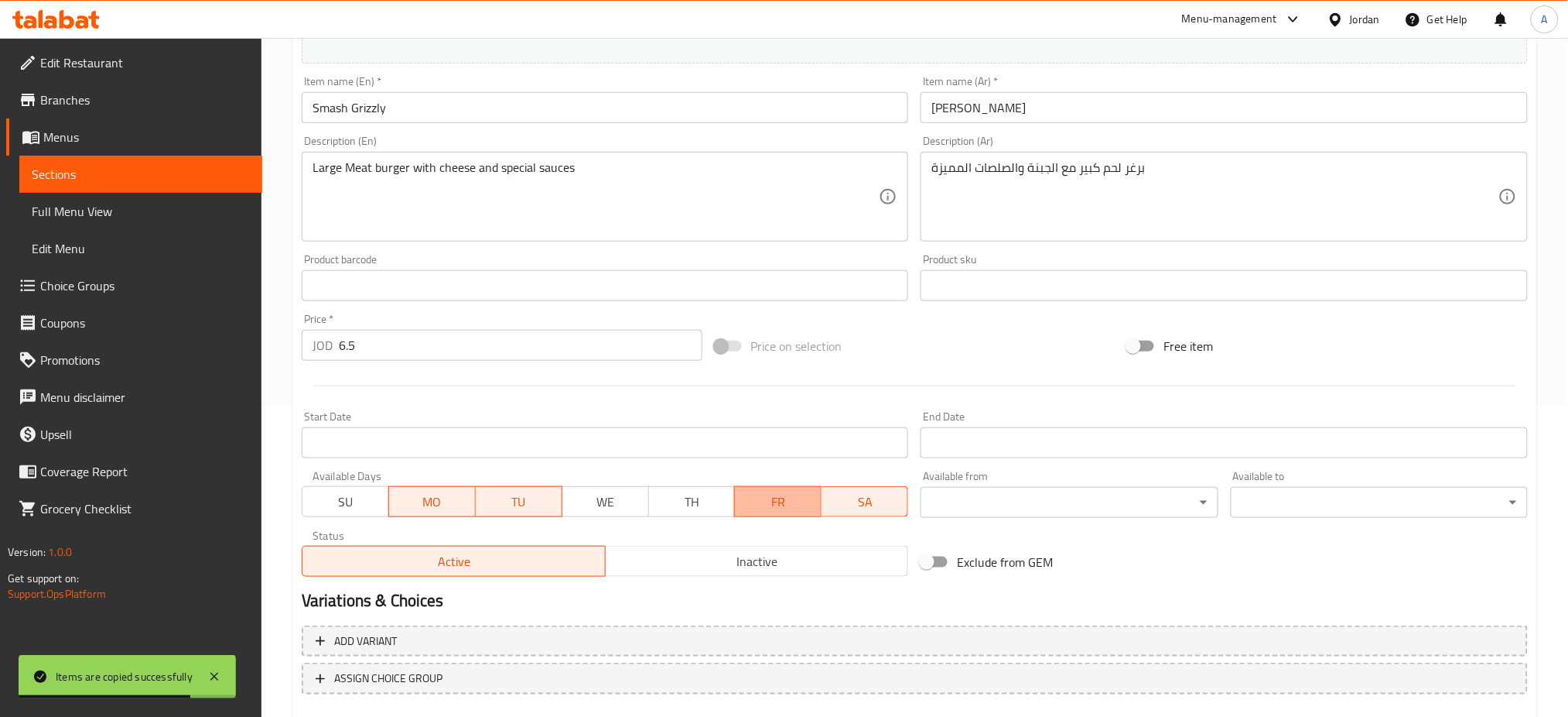
click at [759, 491] on span "FR" at bounding box center [778, 502] width 75 height 22
drag, startPoint x: 874, startPoint y: 455, endPoint x: 861, endPoint y: 462, distance: 14.8
click at [874, 491] on span "SA" at bounding box center [865, 502] width 75 height 22
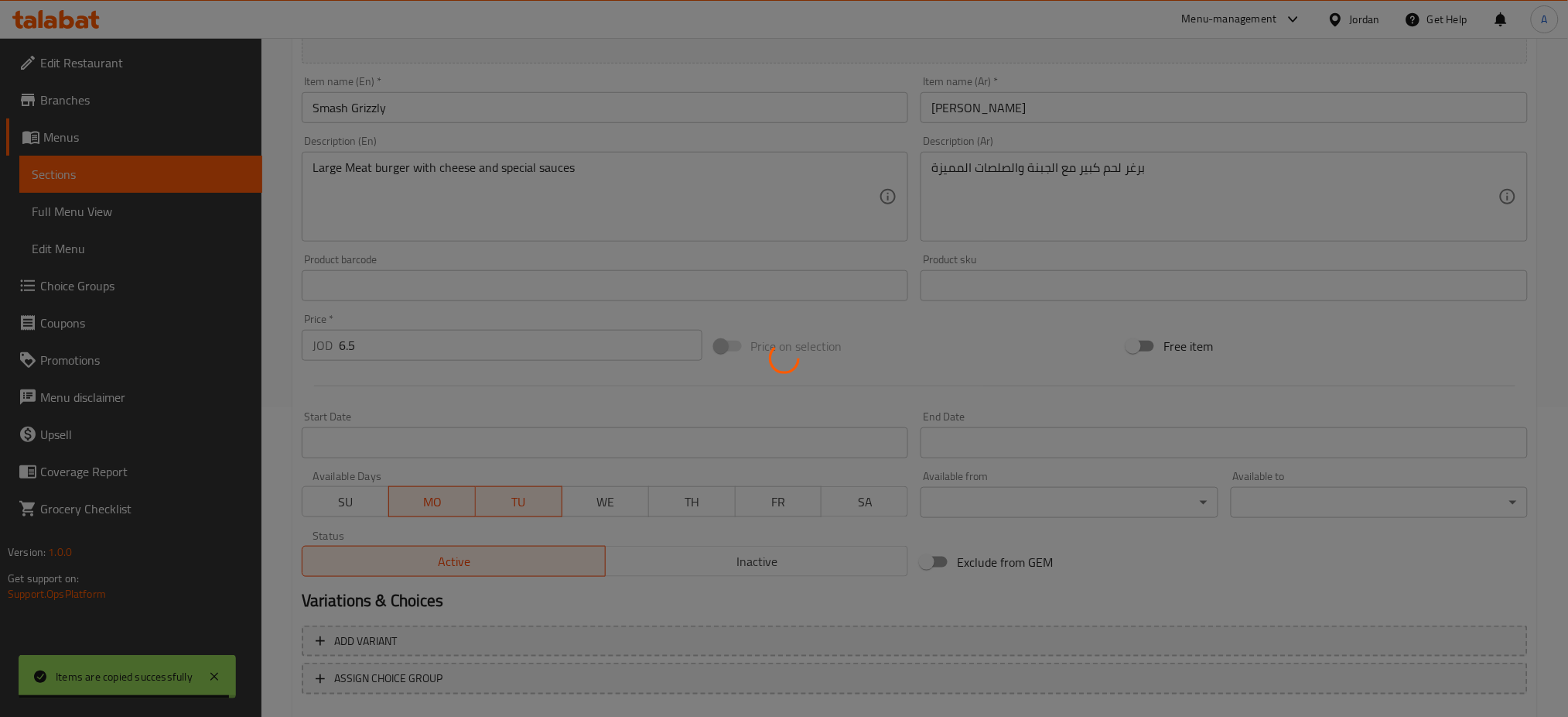
scroll to position [0, 0]
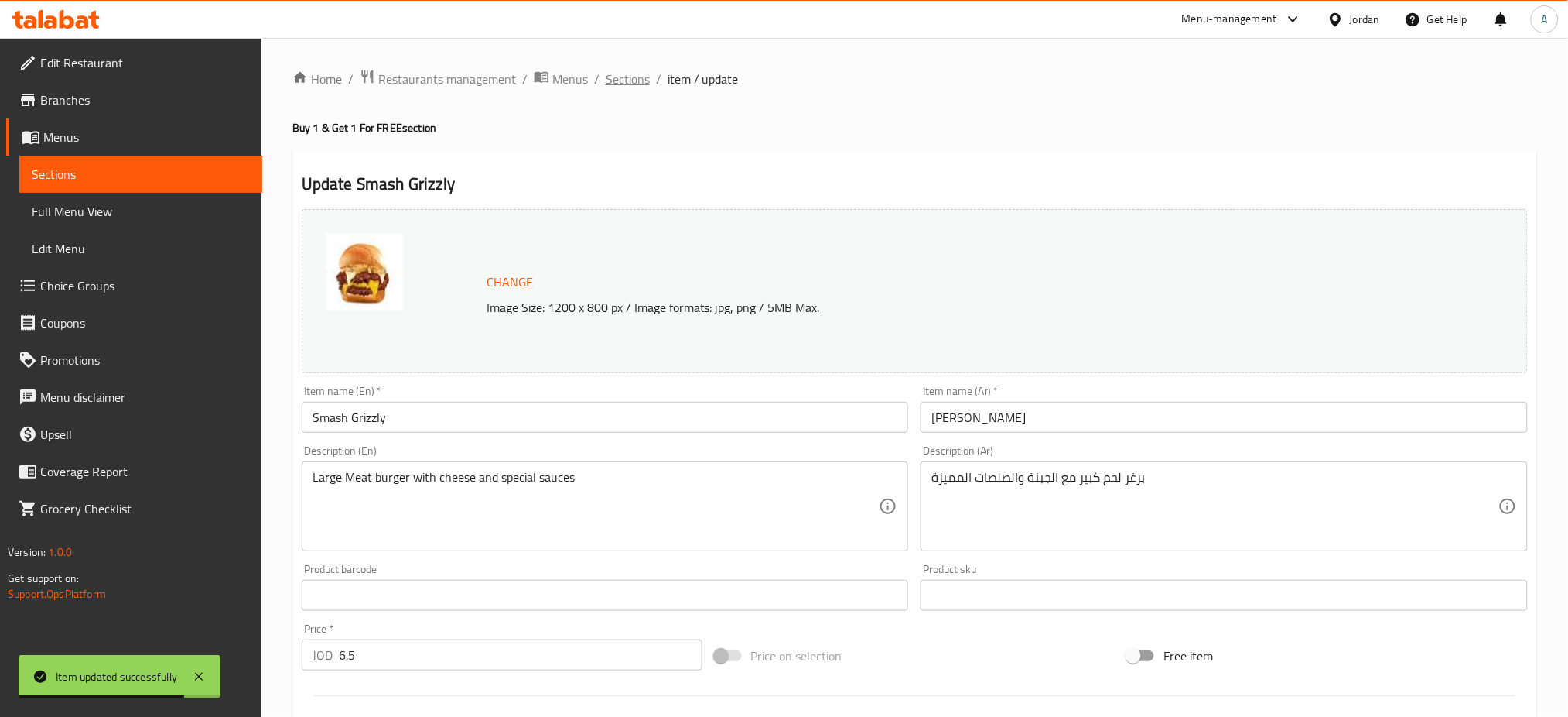
click at [606, 80] on span "Sections" at bounding box center [628, 79] width 44 height 18
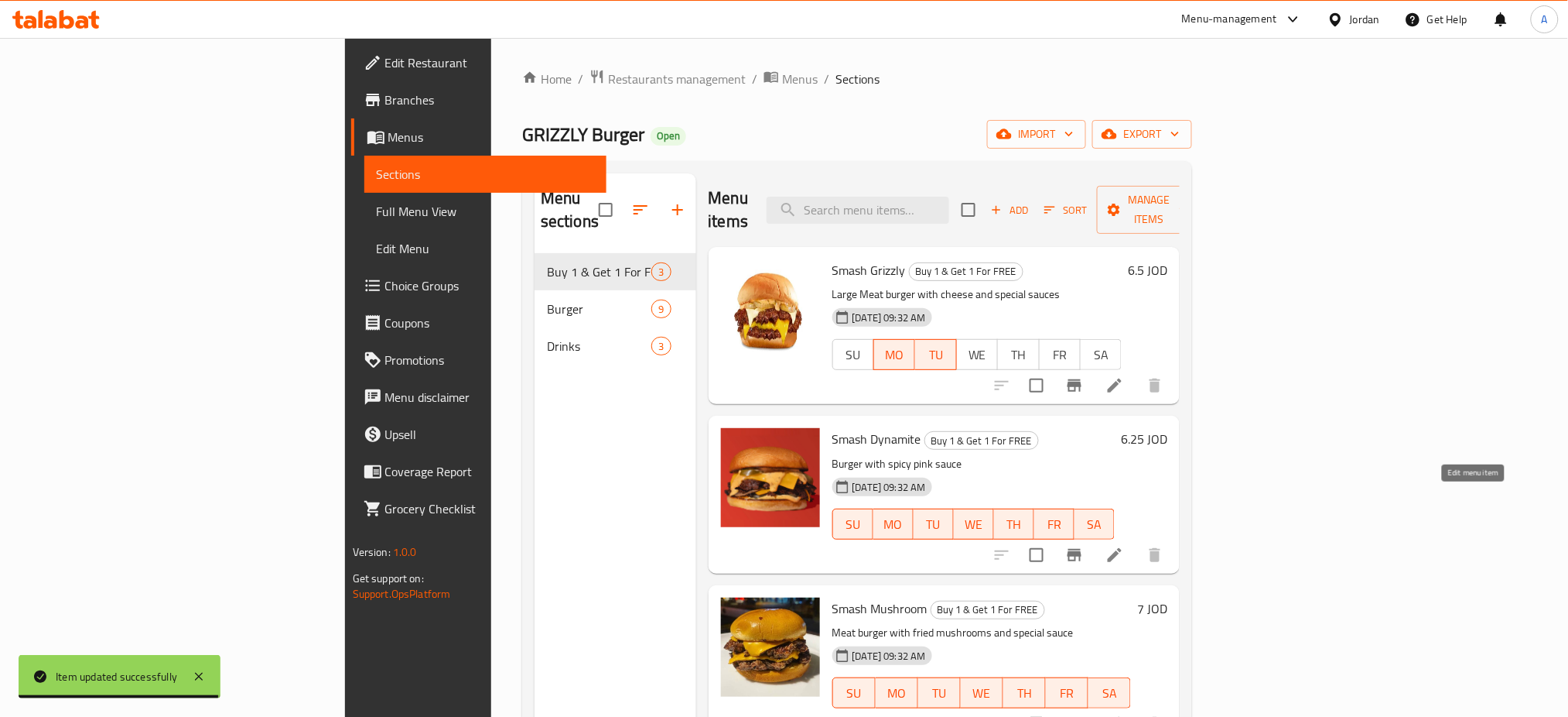
click at [1124, 546] on icon at bounding box center [1115, 554] width 18 height 18
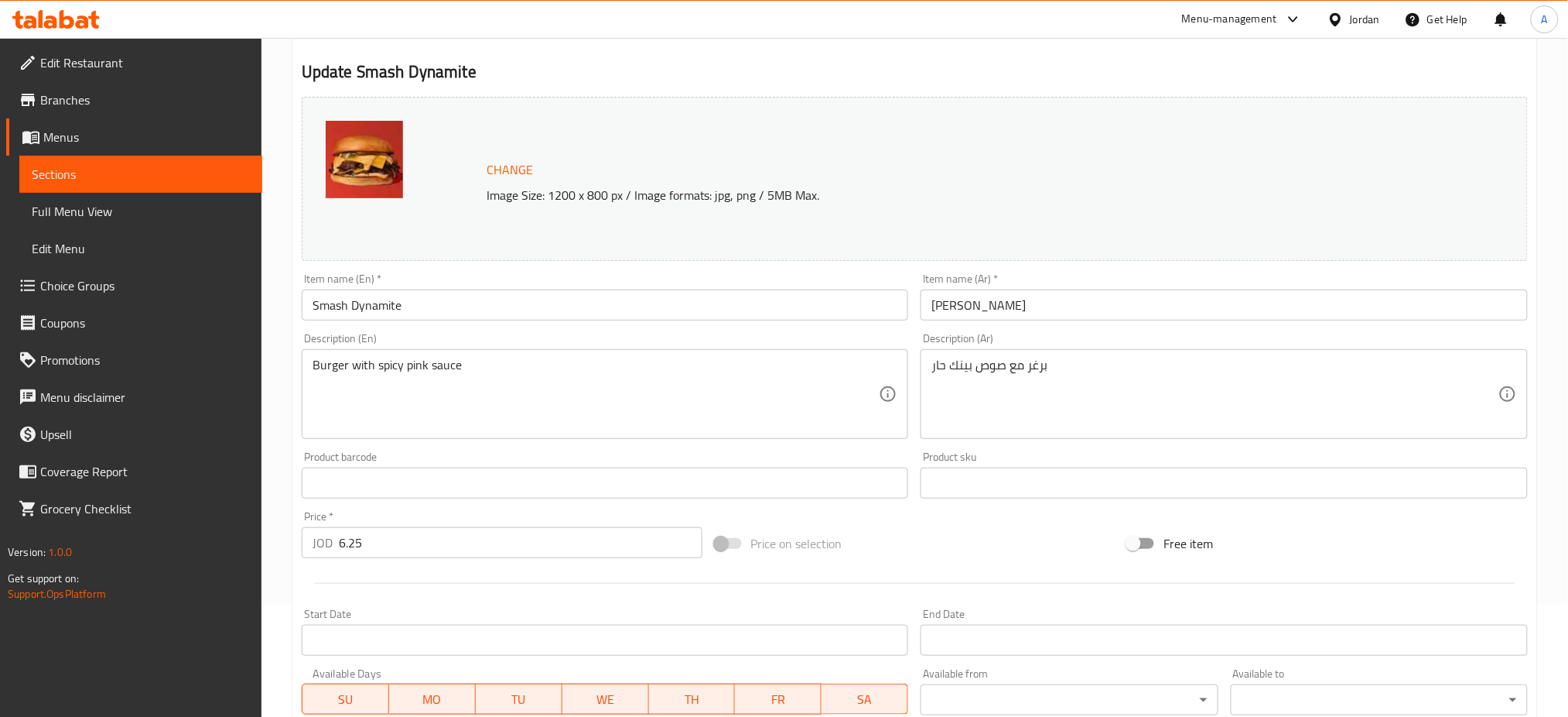
scroll to position [309, 0]
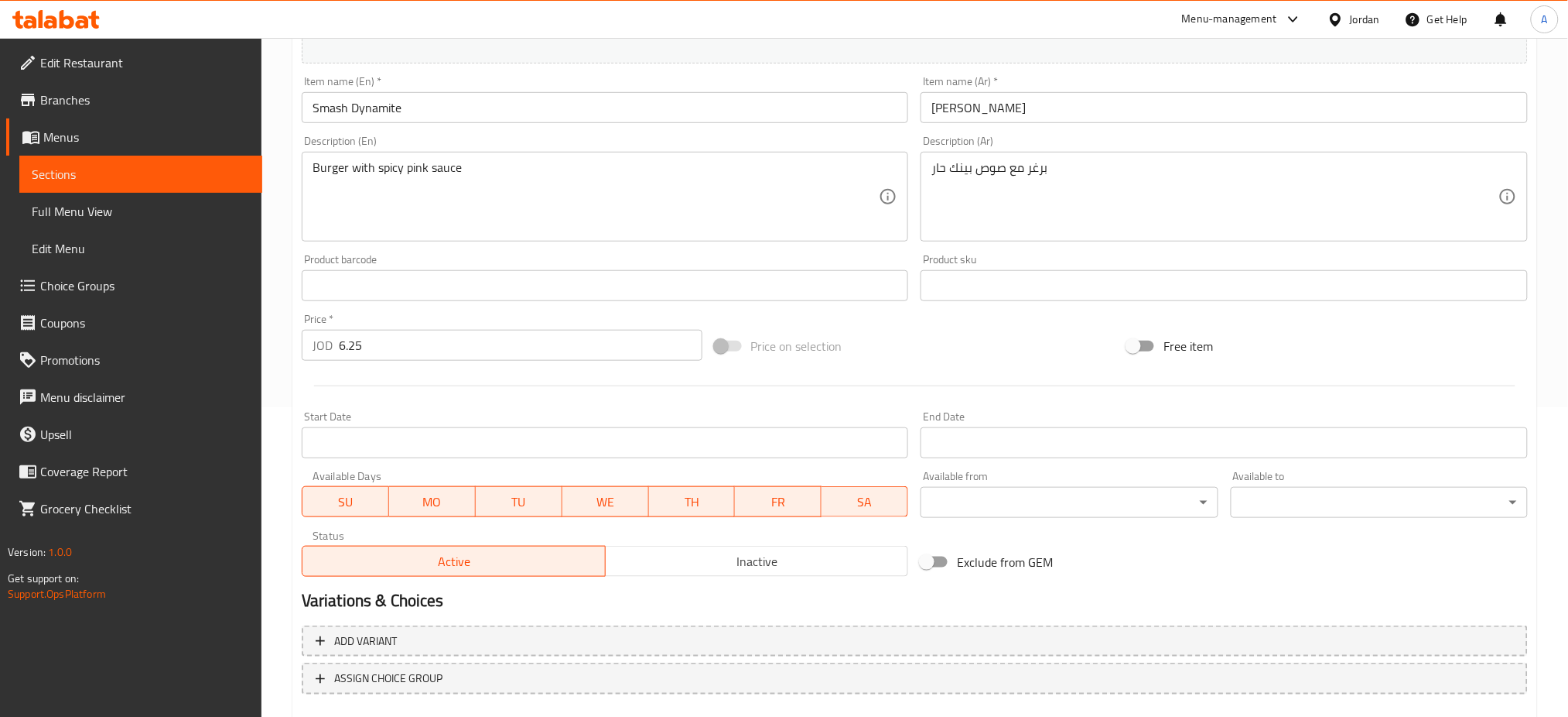
click at [340, 491] on span "SU" at bounding box center [346, 502] width 75 height 22
click at [609, 491] on span "WE" at bounding box center [605, 502] width 75 height 22
click at [687, 486] on button "TH" at bounding box center [692, 501] width 87 height 31
click at [797, 491] on span "FR" at bounding box center [778, 502] width 75 height 22
click at [859, 491] on span "SA" at bounding box center [865, 502] width 75 height 22
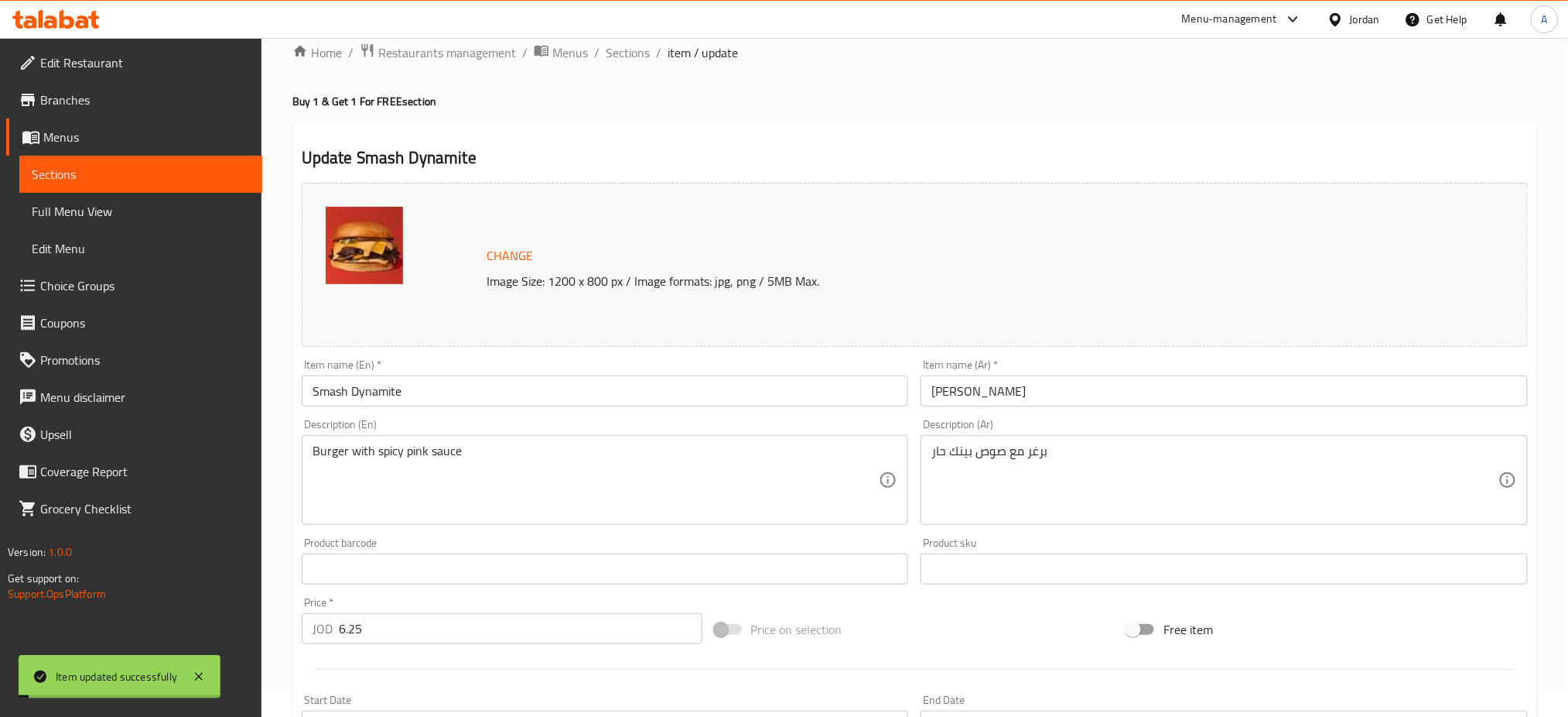
scroll to position [0, 0]
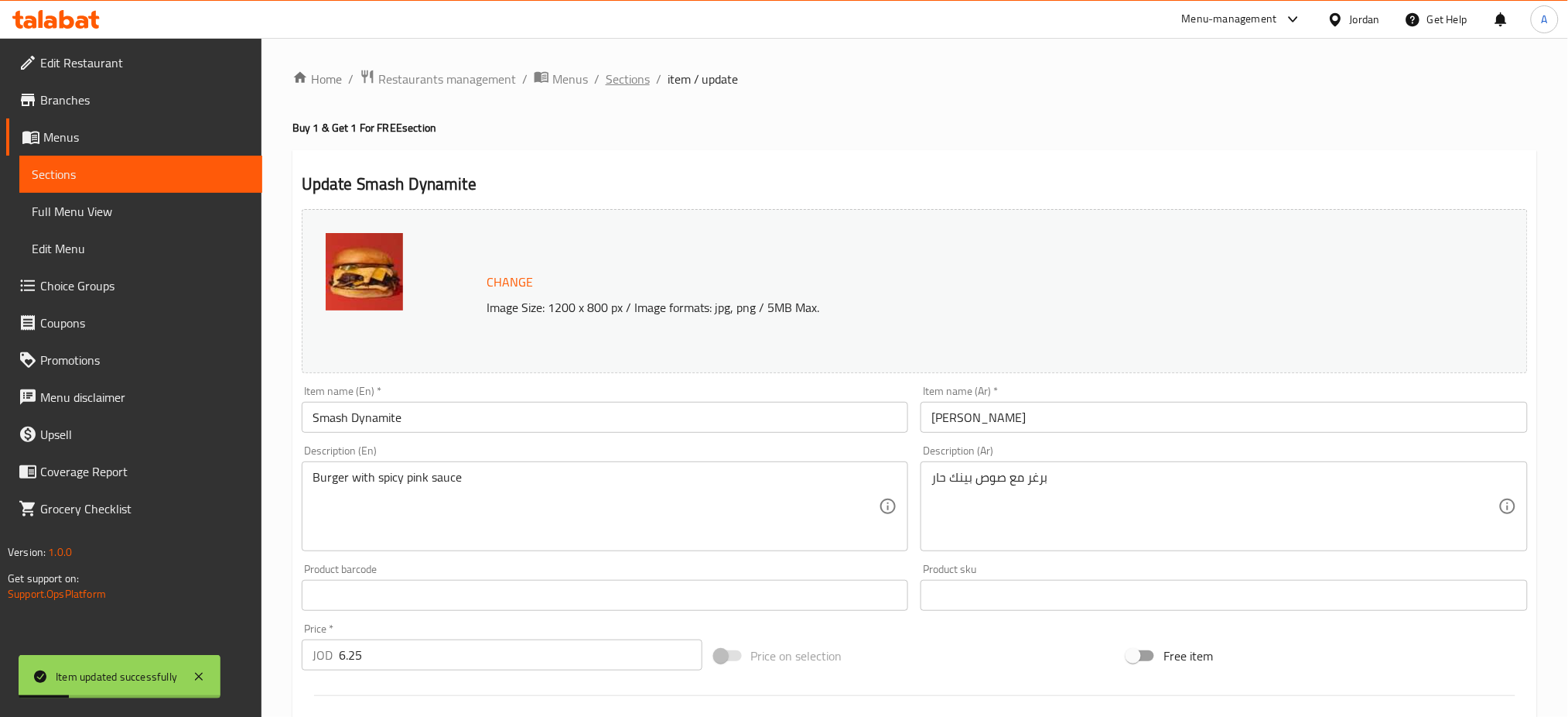
click at [606, 72] on span "Sections" at bounding box center [628, 79] width 44 height 18
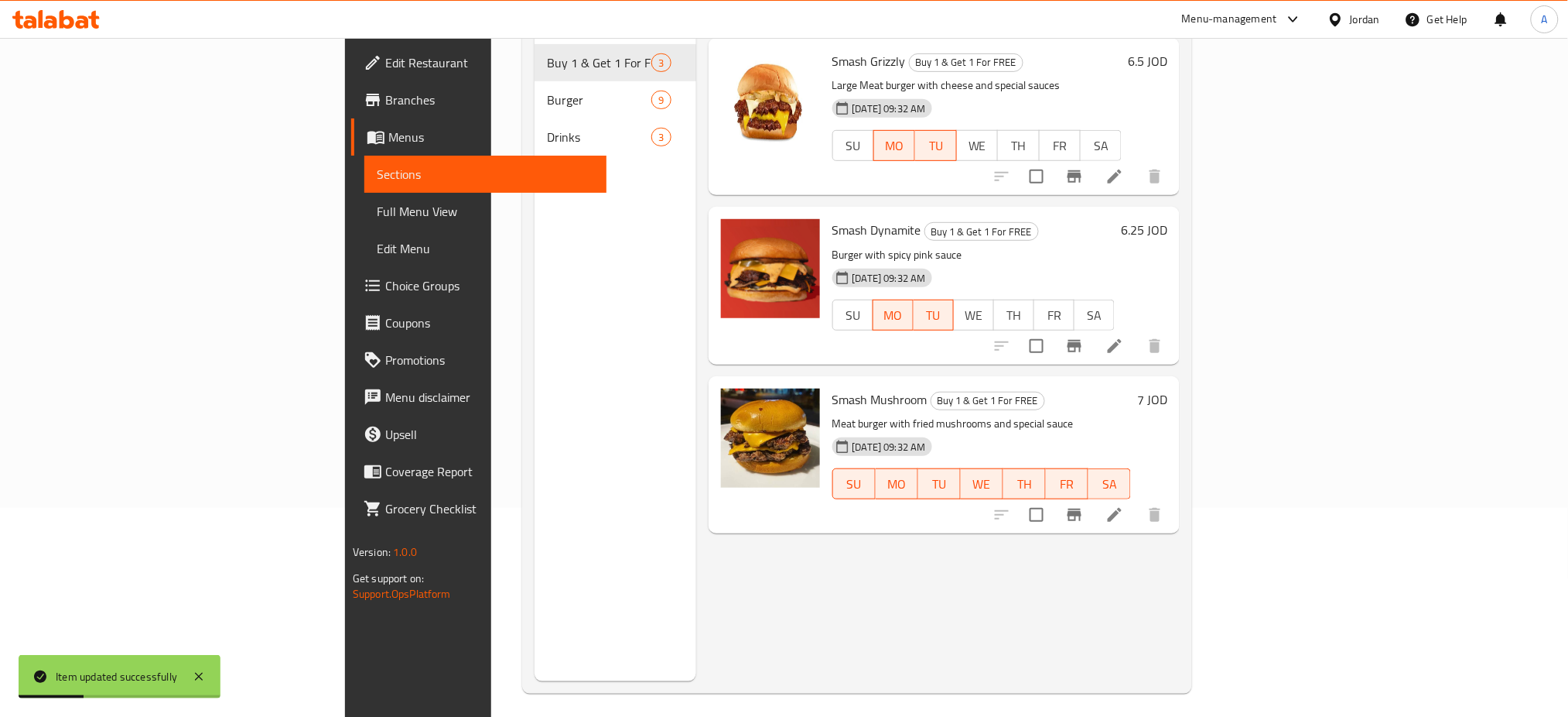
scroll to position [212, 0]
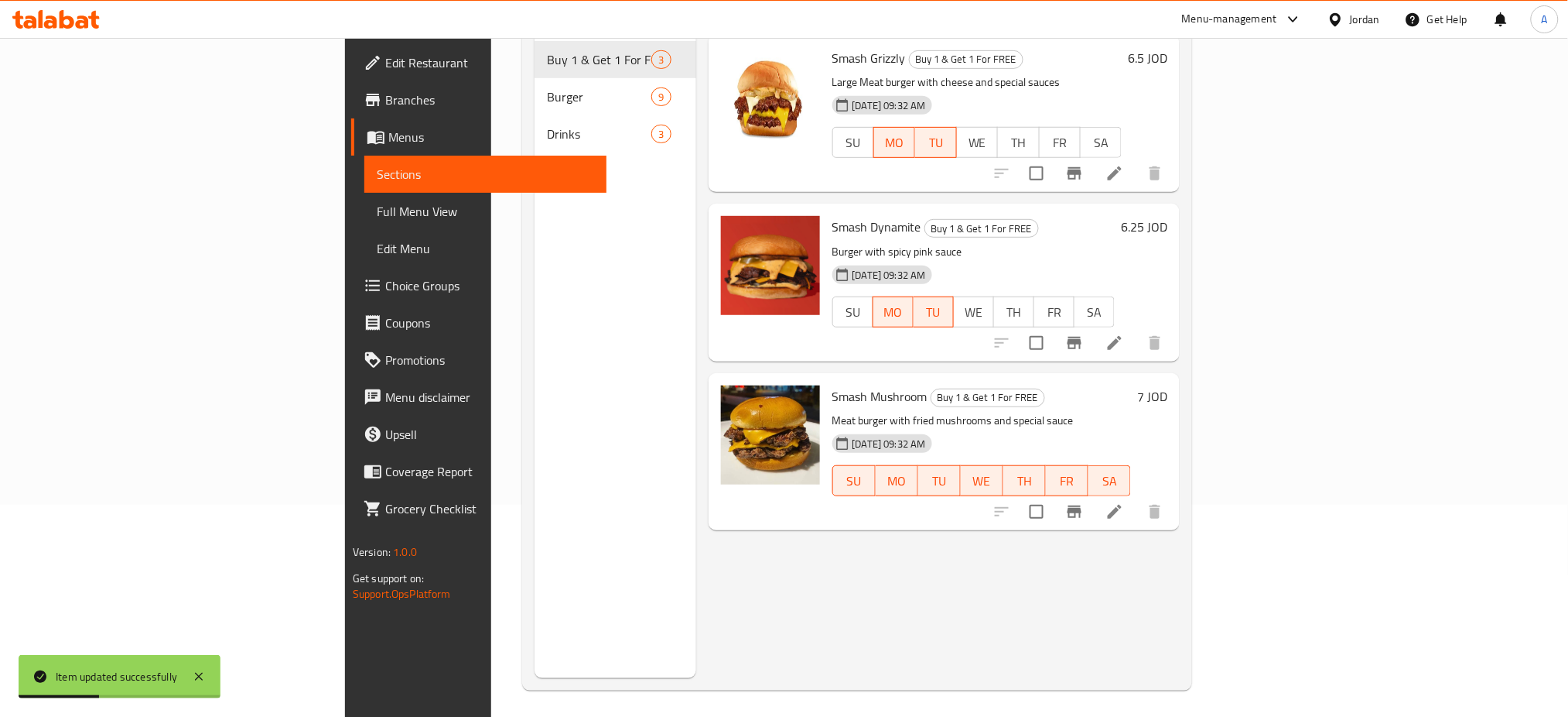
click at [1137, 498] on li at bounding box center [1115, 512] width 44 height 28
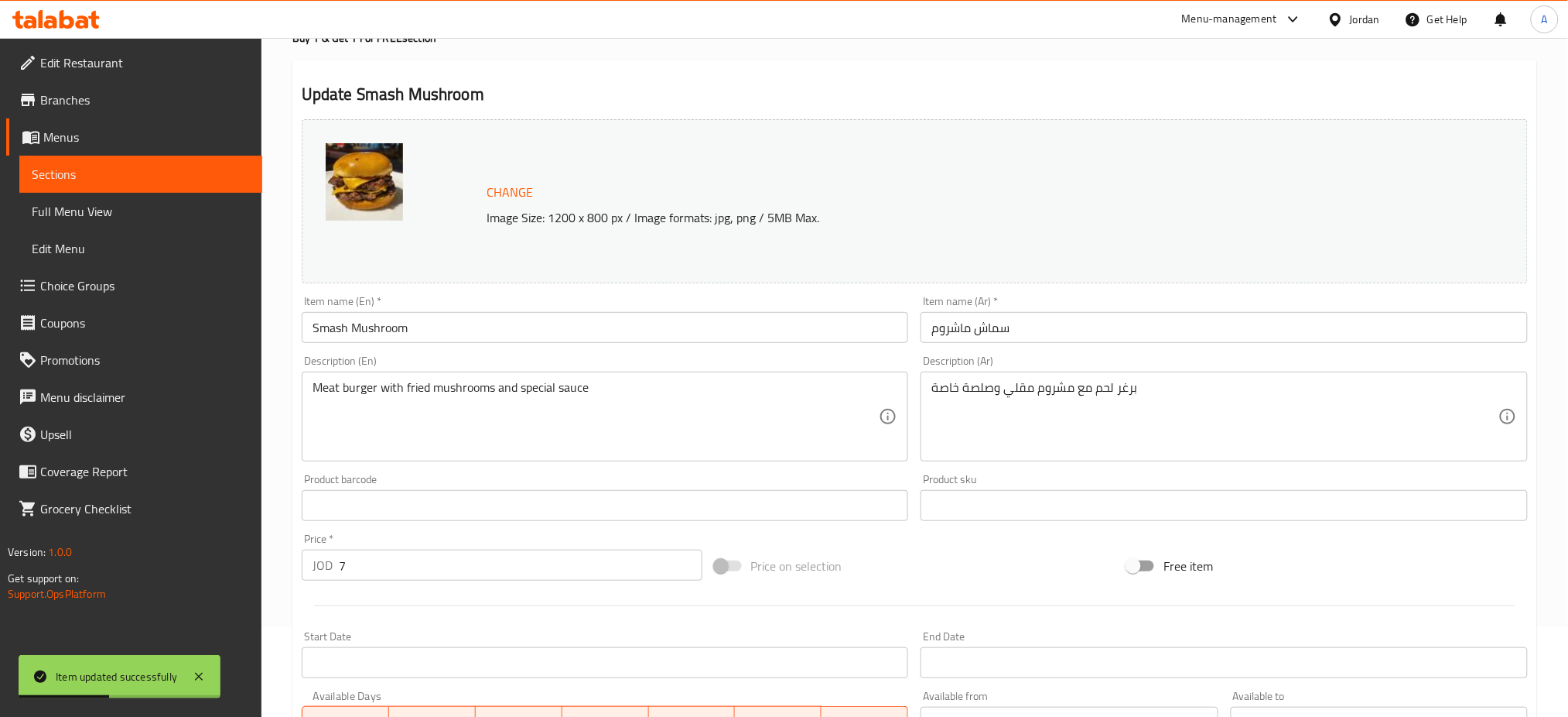
scroll to position [331, 0]
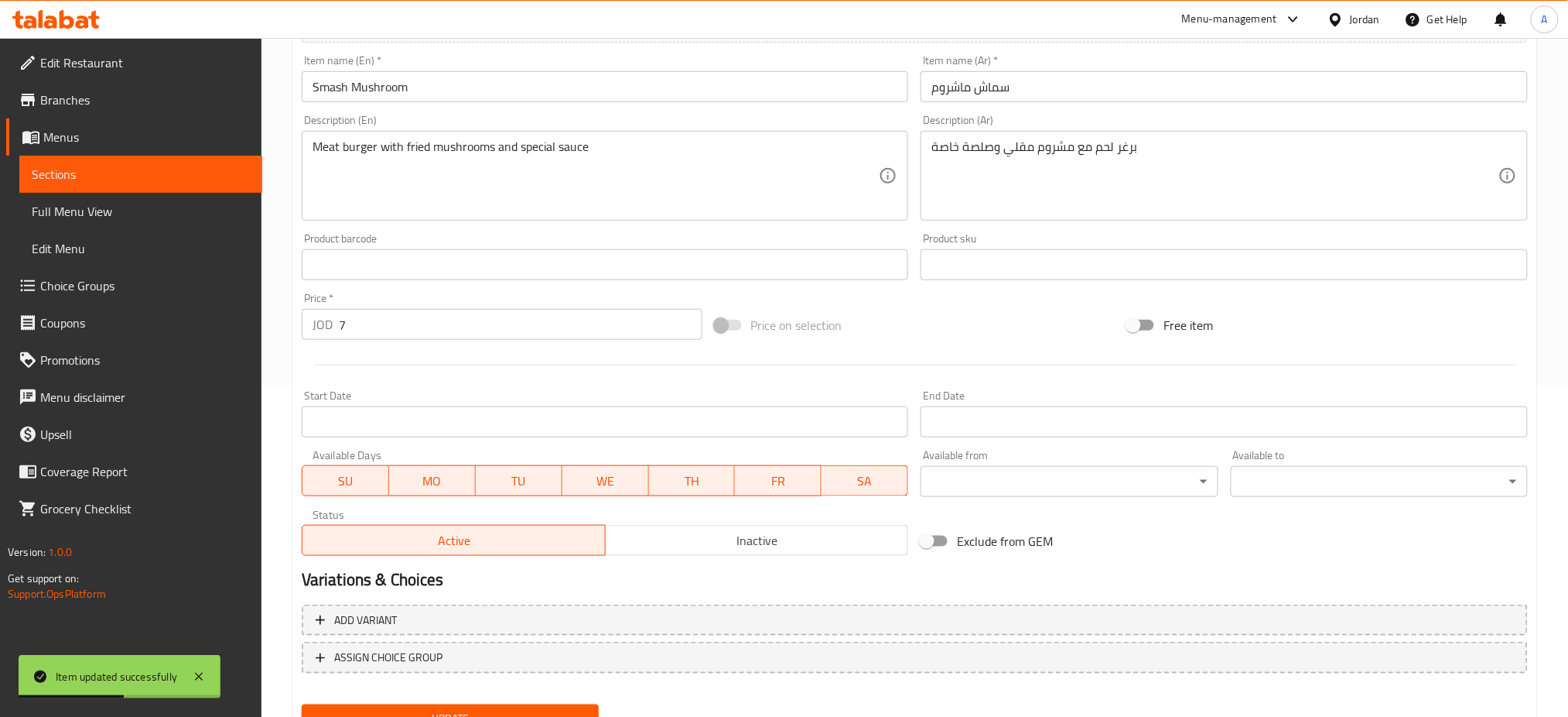
click at [338, 470] on span "SU" at bounding box center [346, 481] width 75 height 22
click at [603, 470] on span "WE" at bounding box center [605, 481] width 75 height 22
click at [698, 470] on span "TH" at bounding box center [693, 481] width 75 height 22
click at [764, 470] on span "FR" at bounding box center [778, 481] width 75 height 22
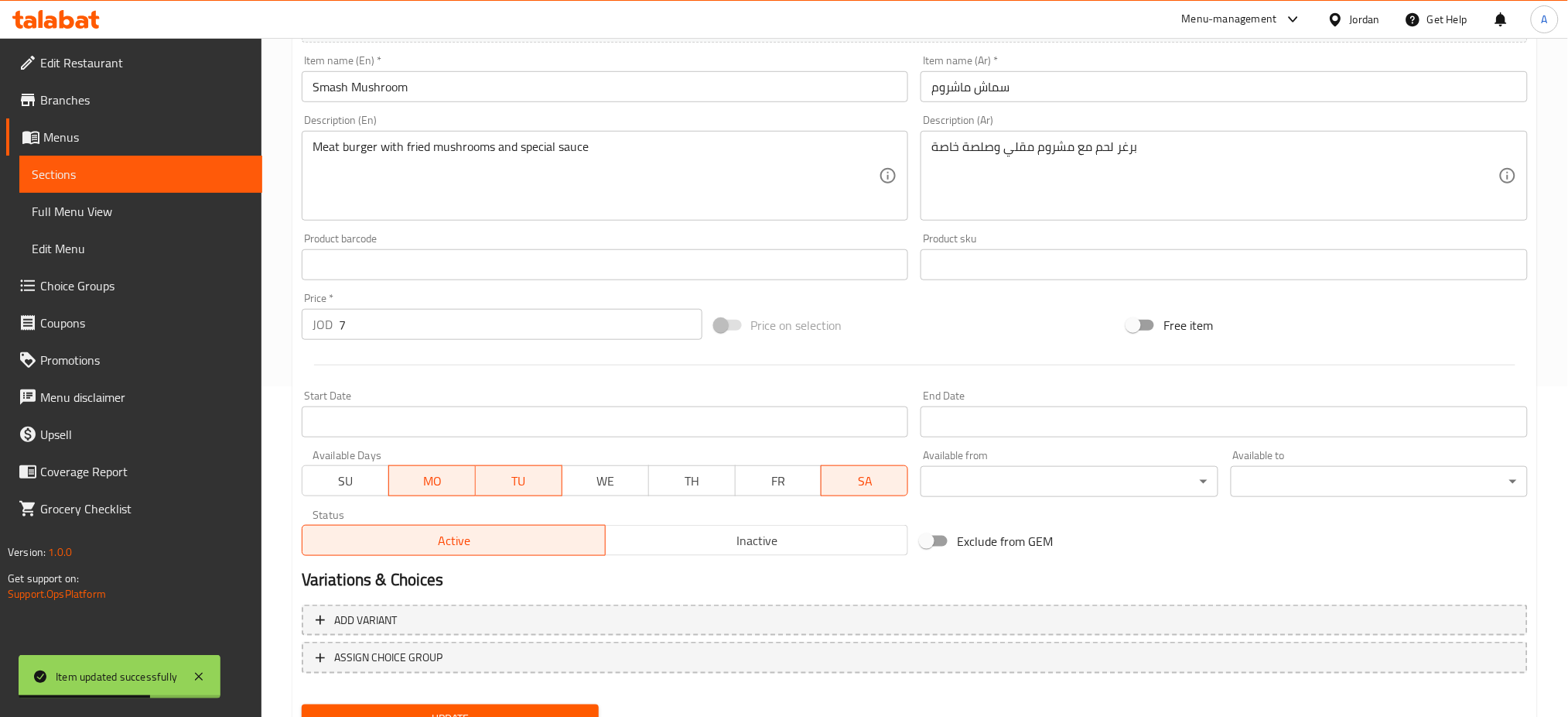
click at [859, 470] on span "SA" at bounding box center [865, 481] width 75 height 22
click at [511, 709] on span "Update" at bounding box center [450, 719] width 273 height 19
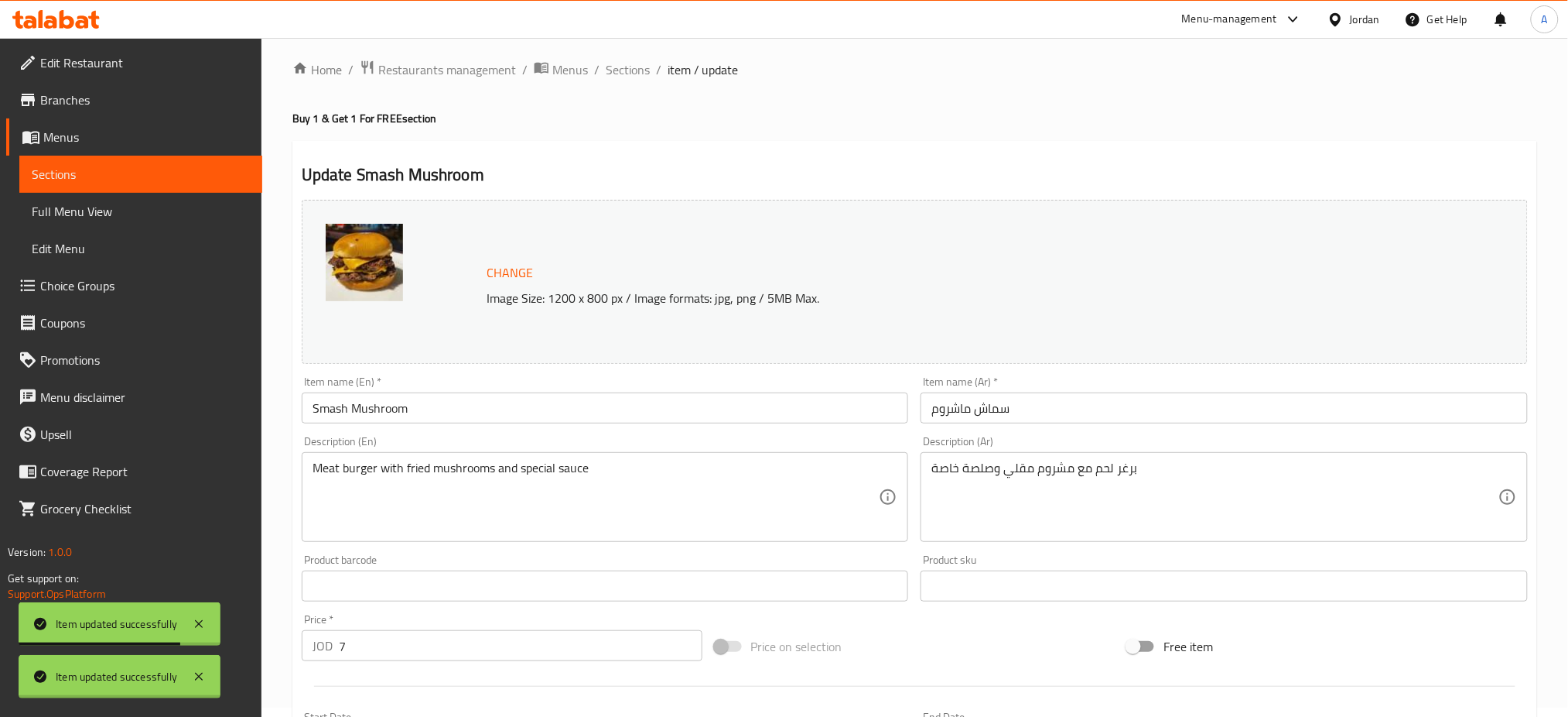
scroll to position [0, 0]
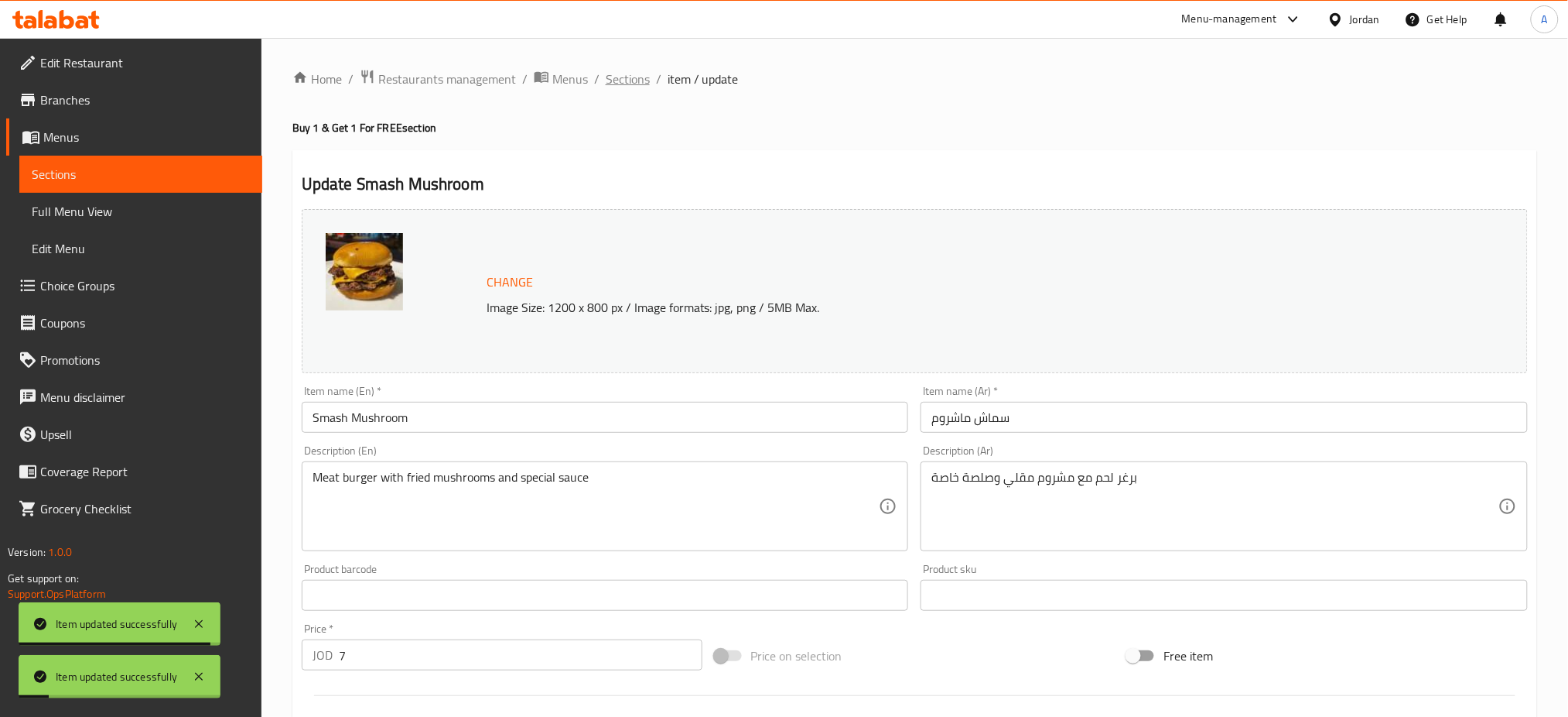
click at [606, 83] on span "Sections" at bounding box center [628, 79] width 44 height 18
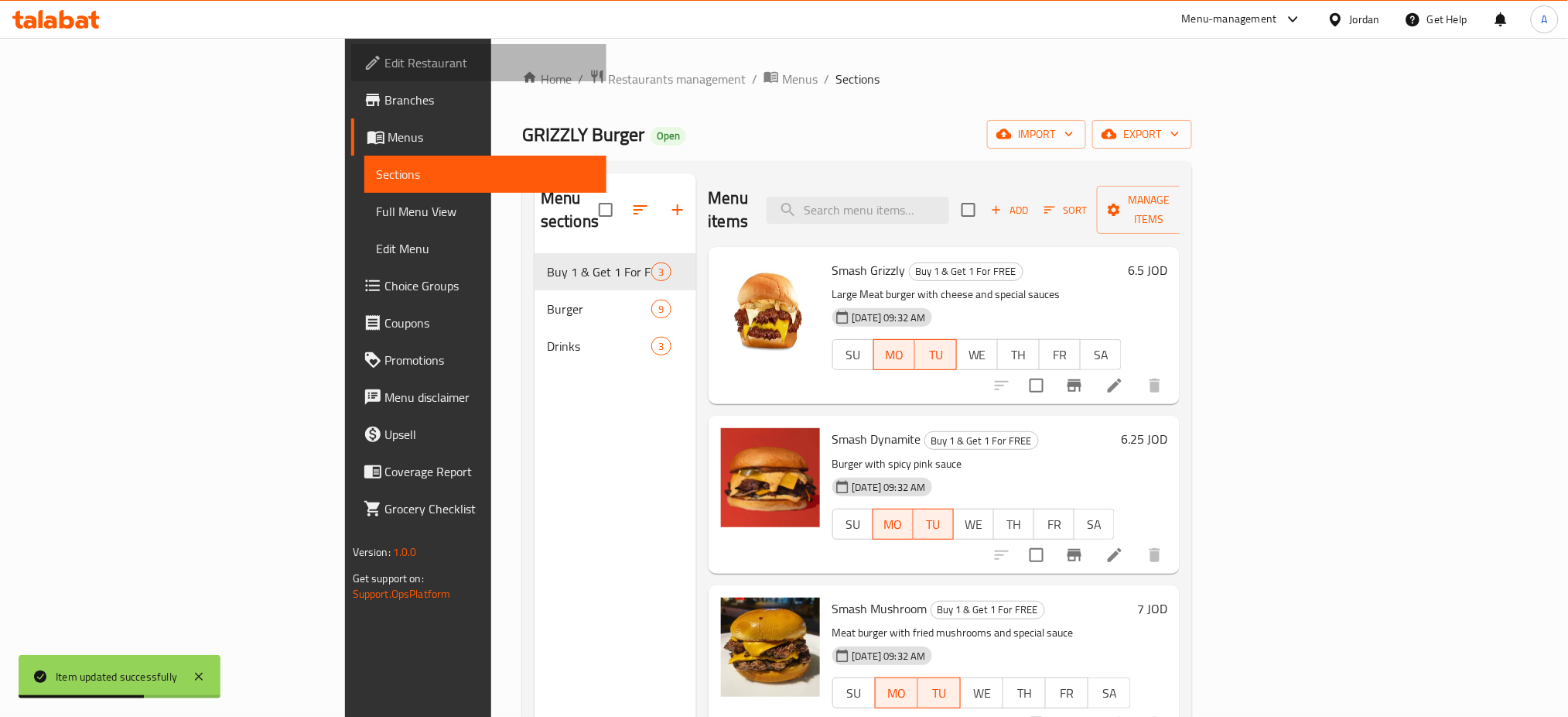
click at [385, 62] on span "Edit Restaurant" at bounding box center [490, 62] width 209 height 18
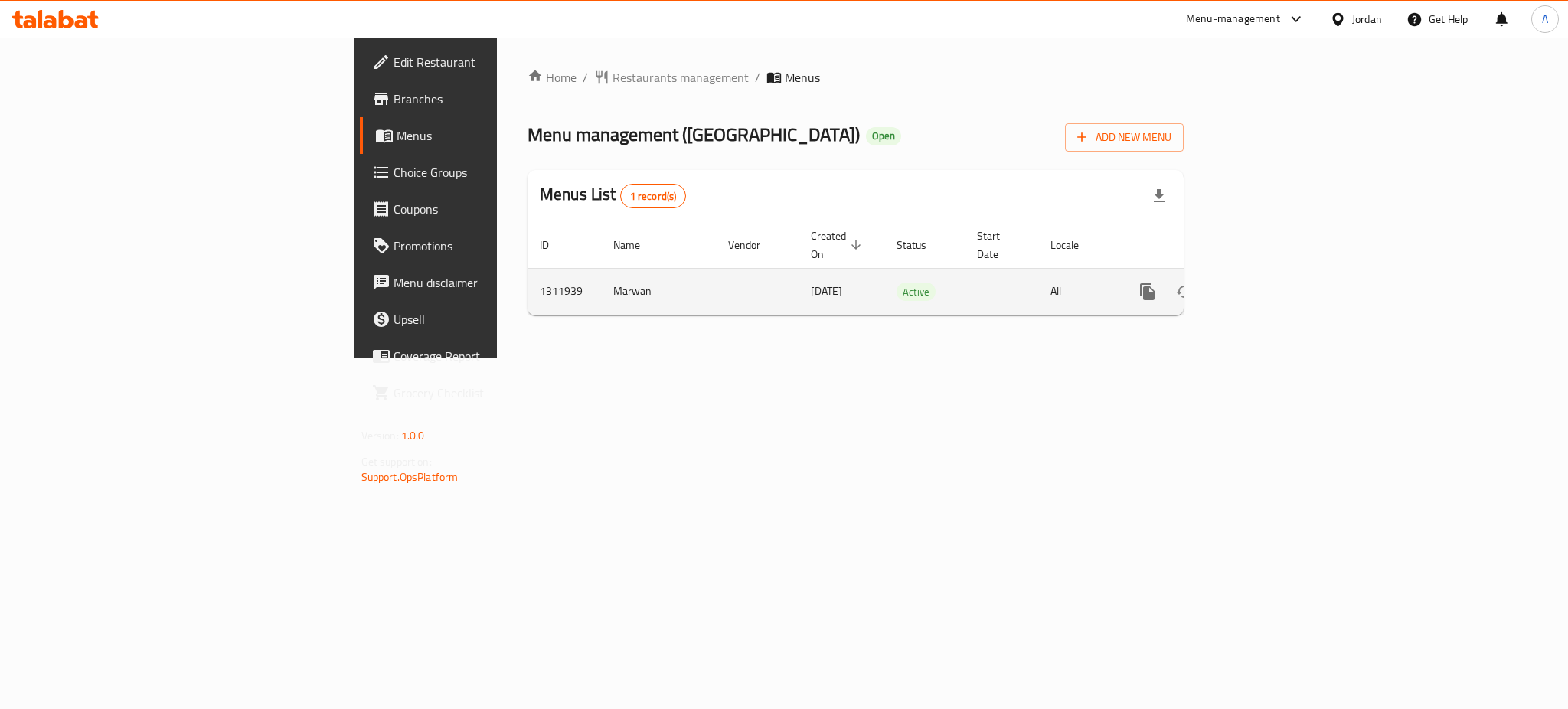
click at [1267, 282] on icon "enhanced table" at bounding box center [1257, 291] width 18 height 18
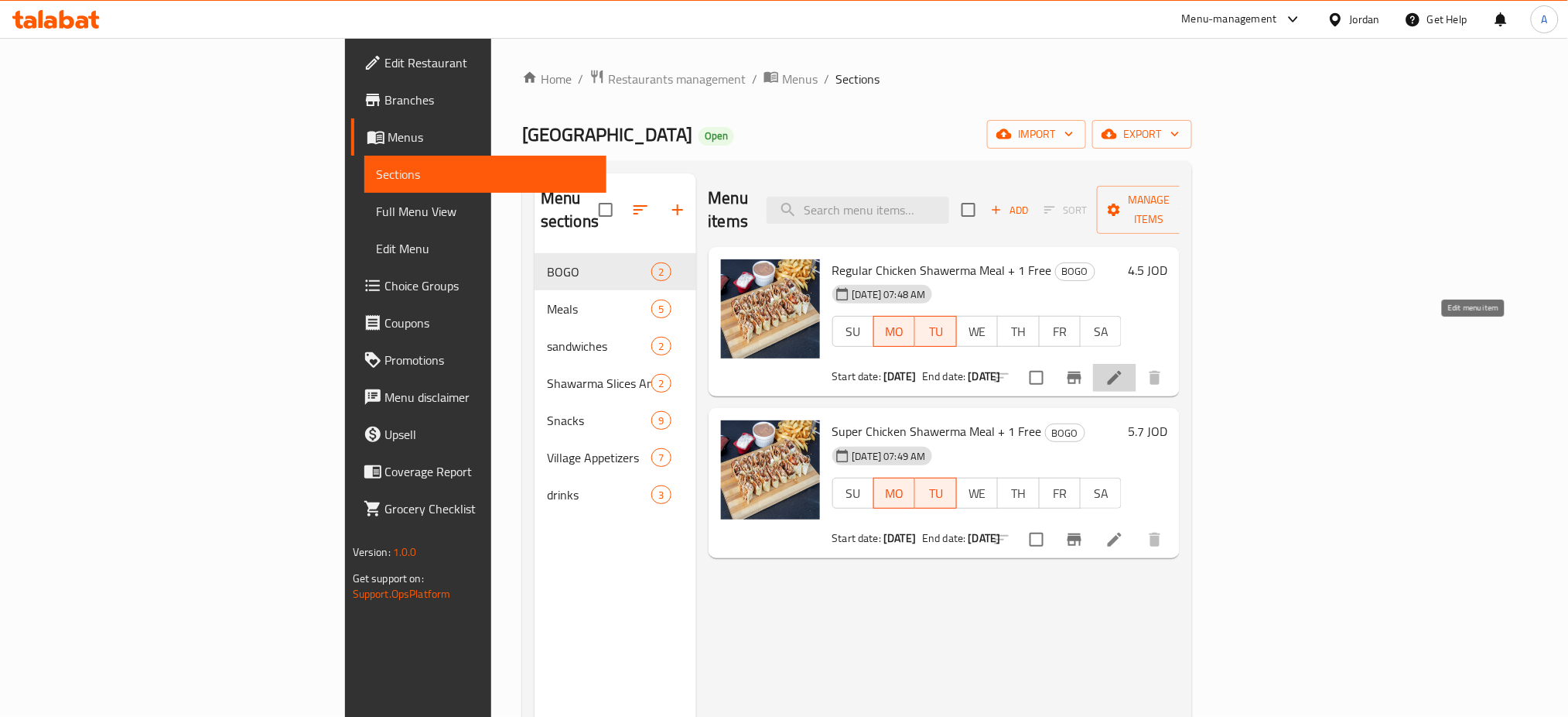
click at [1124, 369] on icon at bounding box center [1115, 378] width 18 height 18
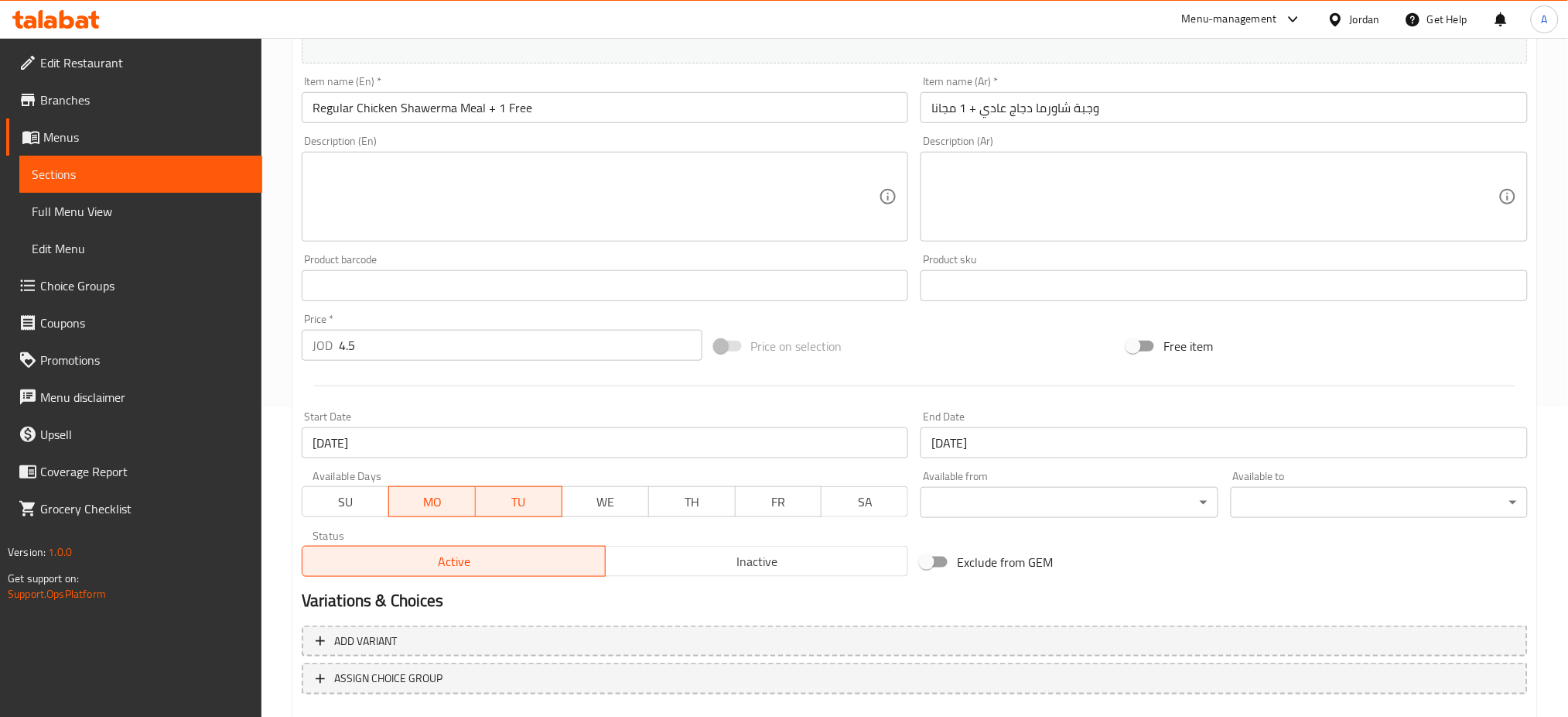
scroll to position [331, 0]
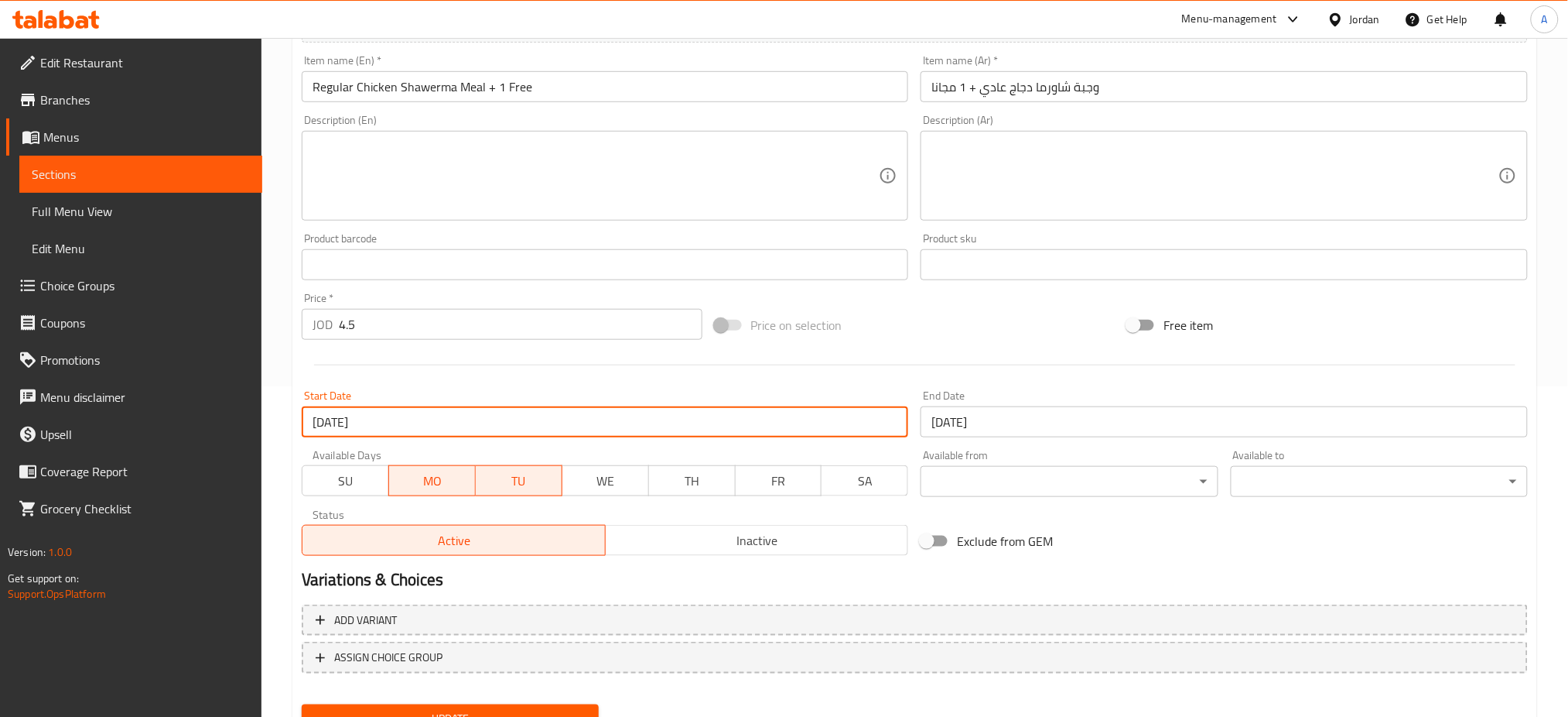
drag, startPoint x: 700, startPoint y: 368, endPoint x: 514, endPoint y: 373, distance: 186.1
click at [514, 406] on input "22-09-2025" at bounding box center [606, 421] width 607 height 31
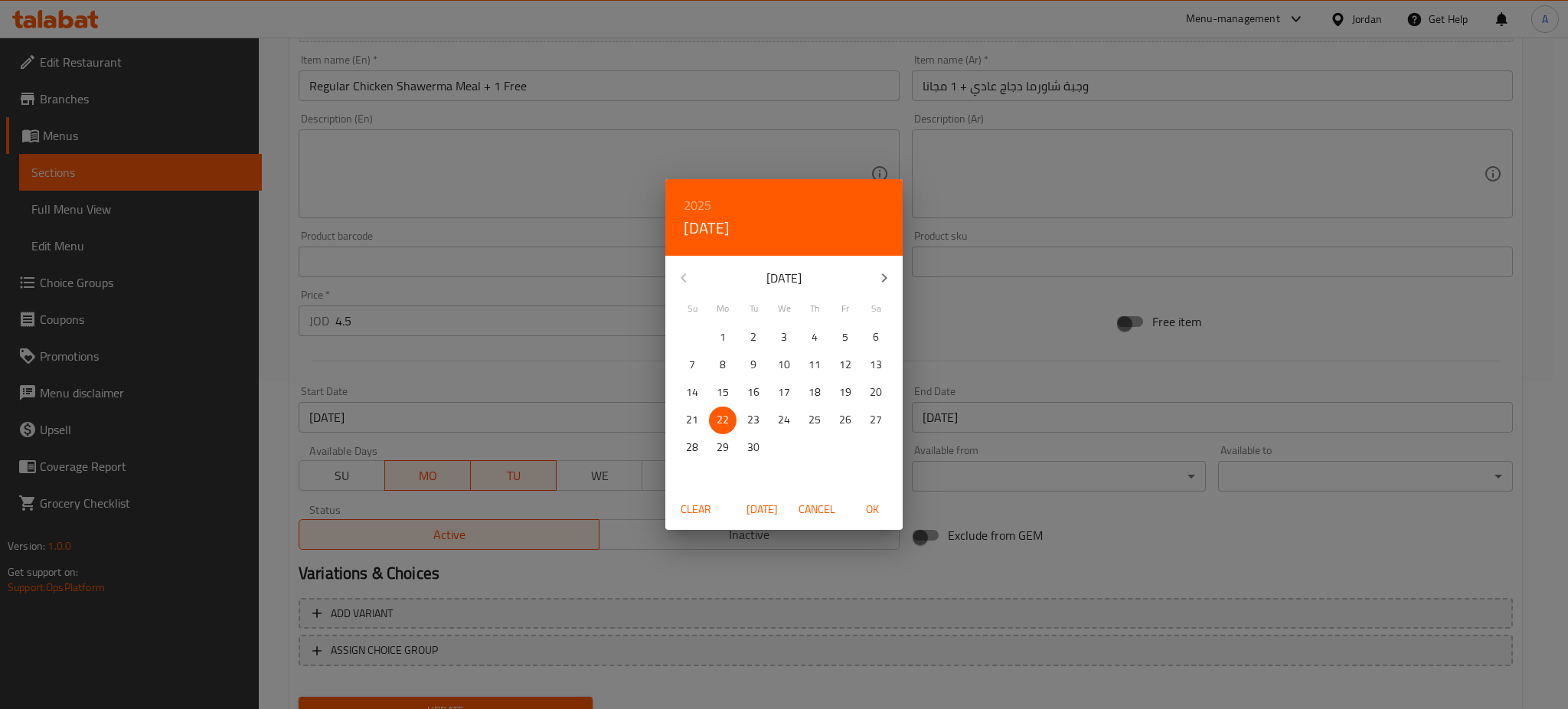
click at [267, 384] on div "2025 Mon, Sep 22 September 2025 Su Mo Tu We Th Fr Sa 31 1 2 3 4 5 6 7 8 9 10 11…" at bounding box center [784, 354] width 1568 height 709
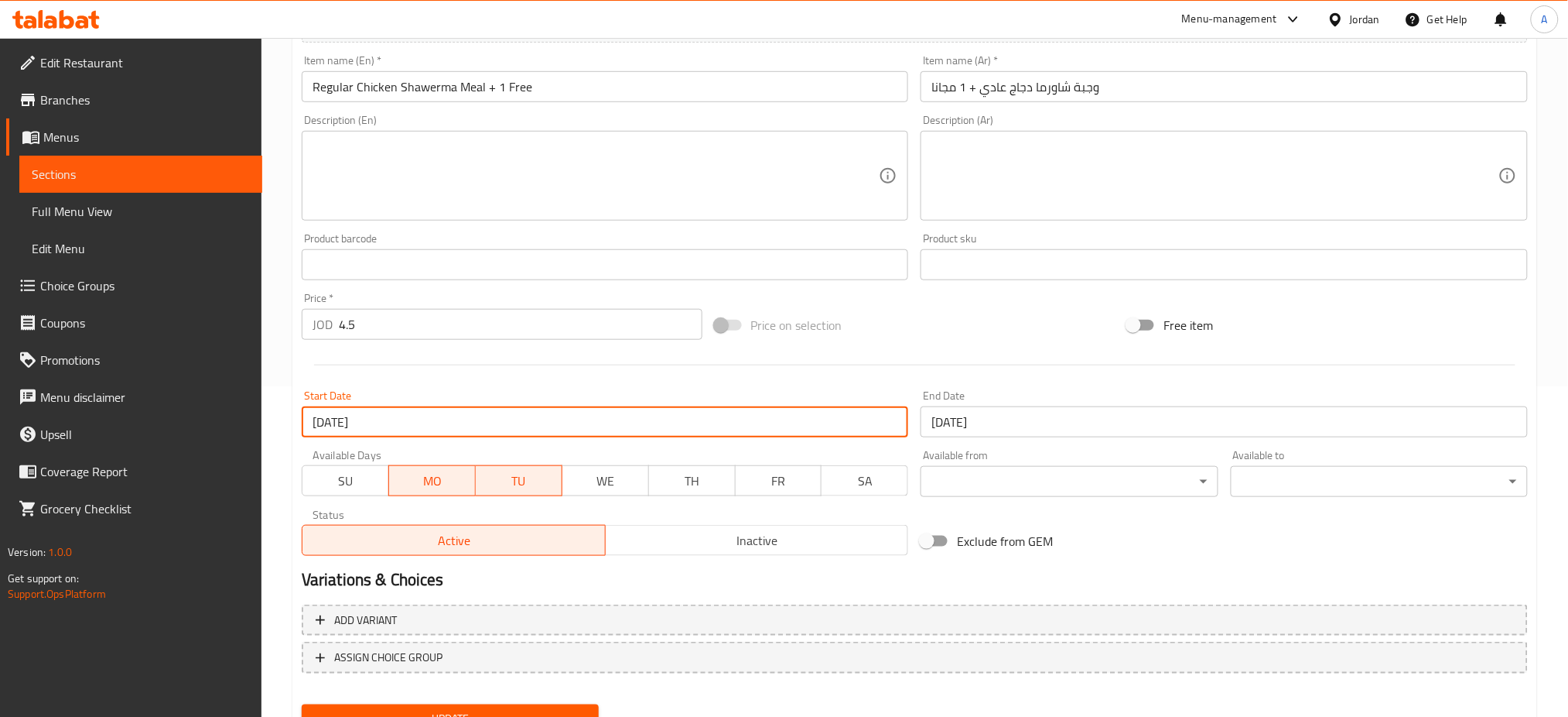
click at [513, 406] on input "22-09-2025" at bounding box center [606, 421] width 607 height 31
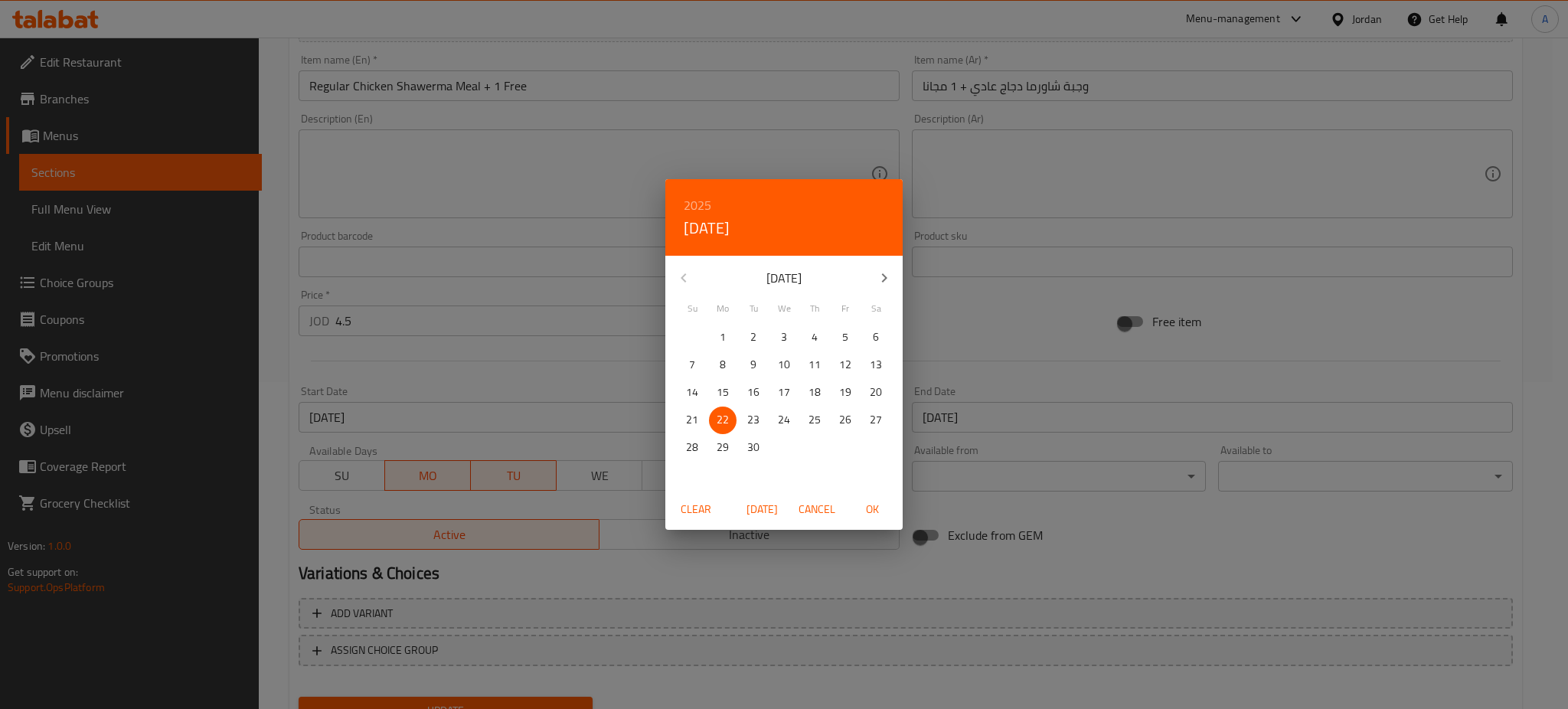
click at [825, 509] on span "Cancel" at bounding box center [817, 509] width 37 height 19
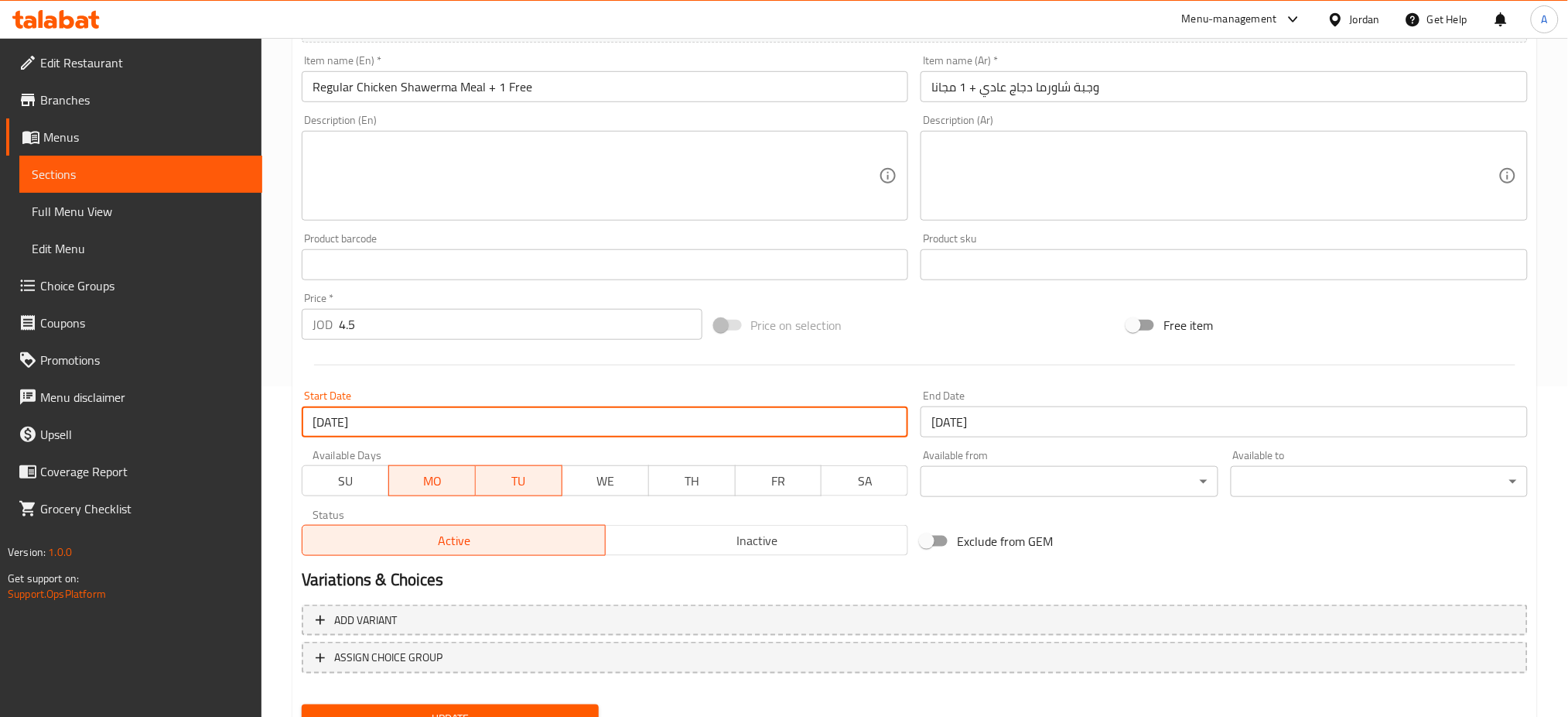
click at [579, 406] on input "22-09-2025" at bounding box center [606, 421] width 607 height 31
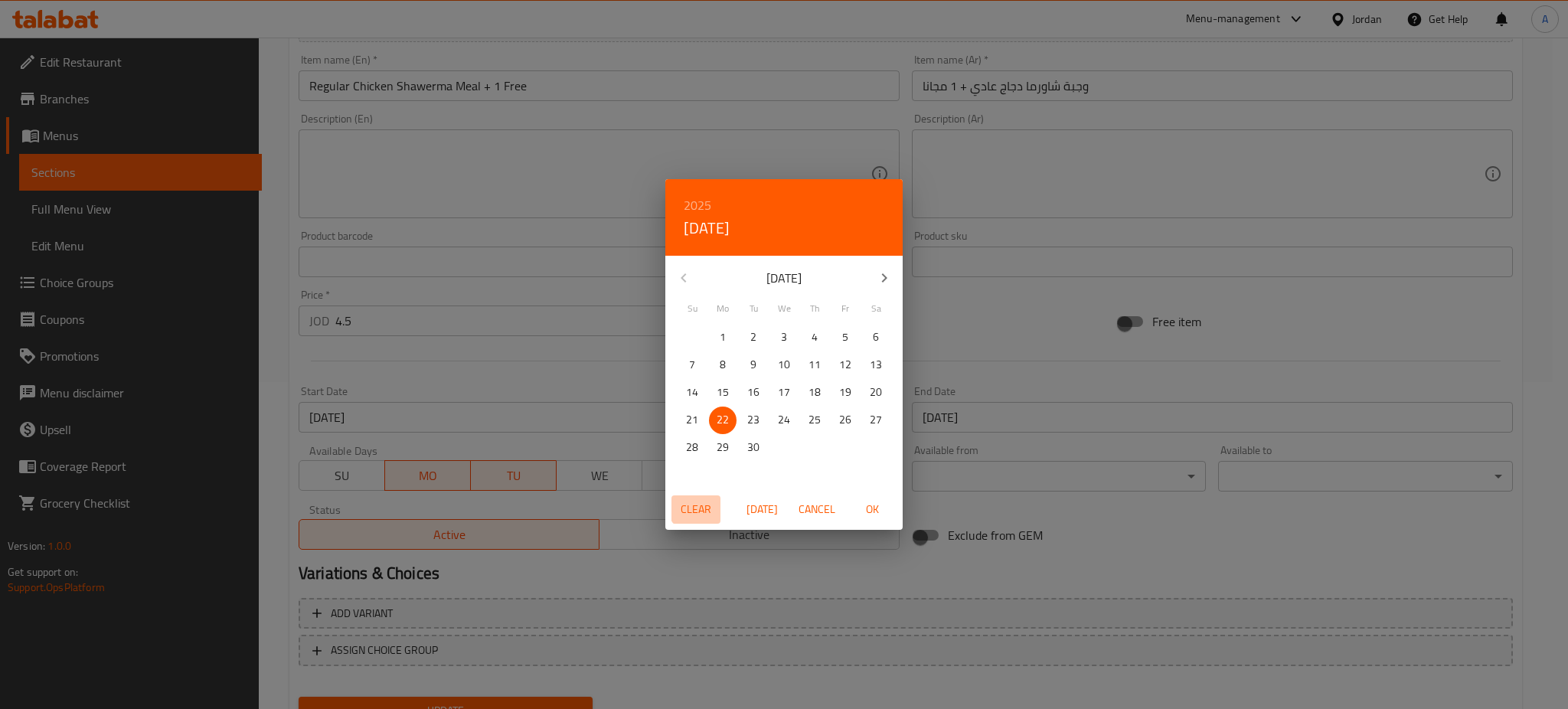
click at [707, 502] on span "Clear" at bounding box center [696, 509] width 37 height 19
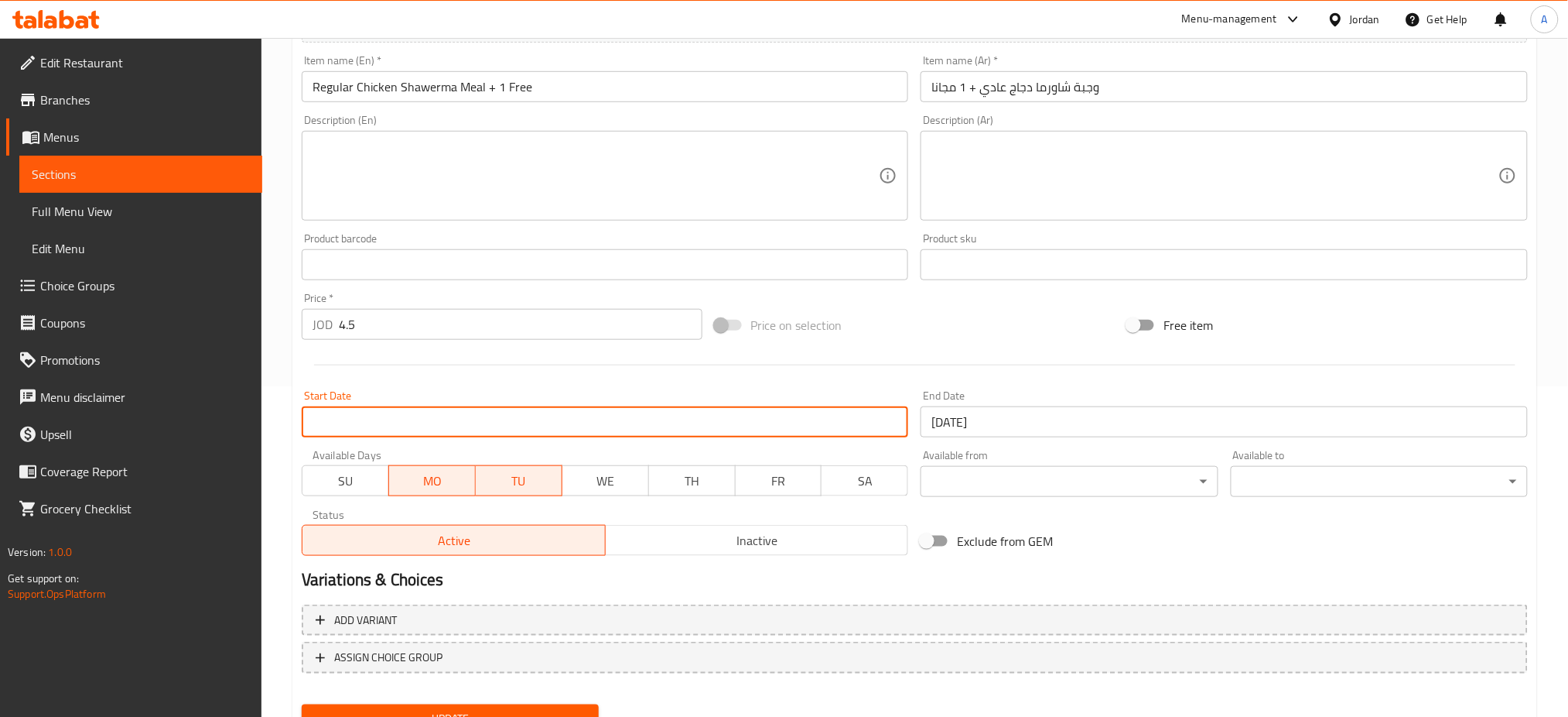
click at [981, 406] on input "23-09-2025" at bounding box center [1224, 421] width 607 height 31
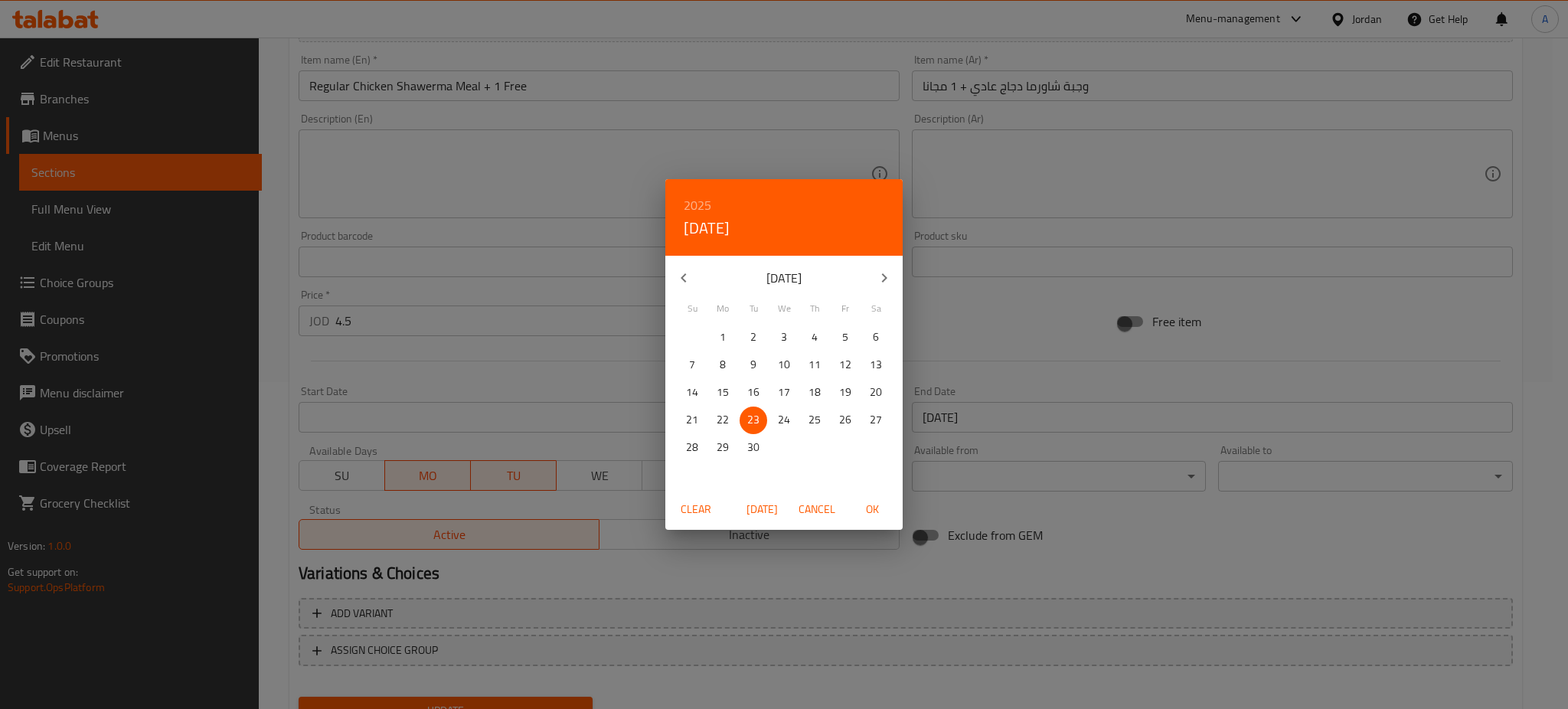
click at [708, 500] on button "Clear" at bounding box center [696, 509] width 49 height 28
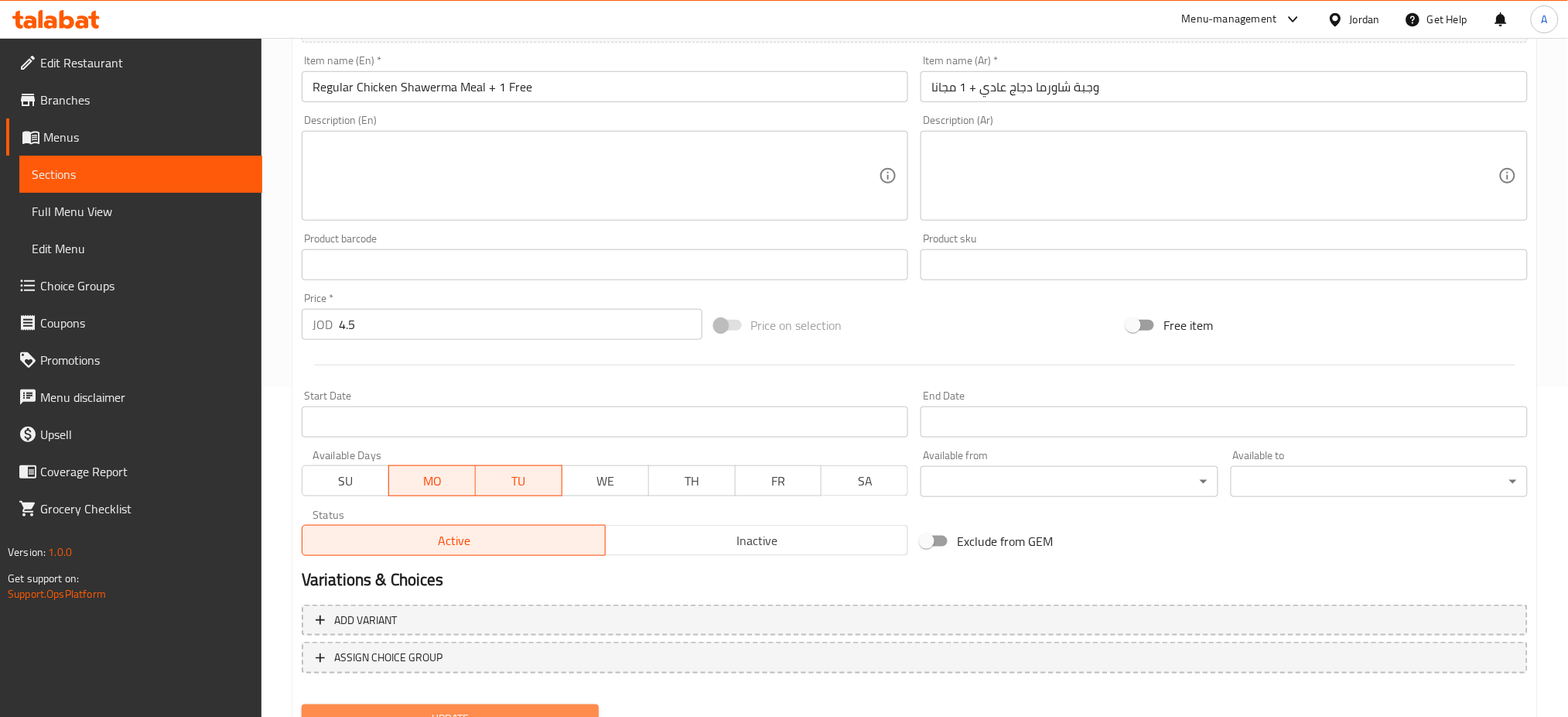
click at [505, 709] on span "Update" at bounding box center [450, 719] width 273 height 19
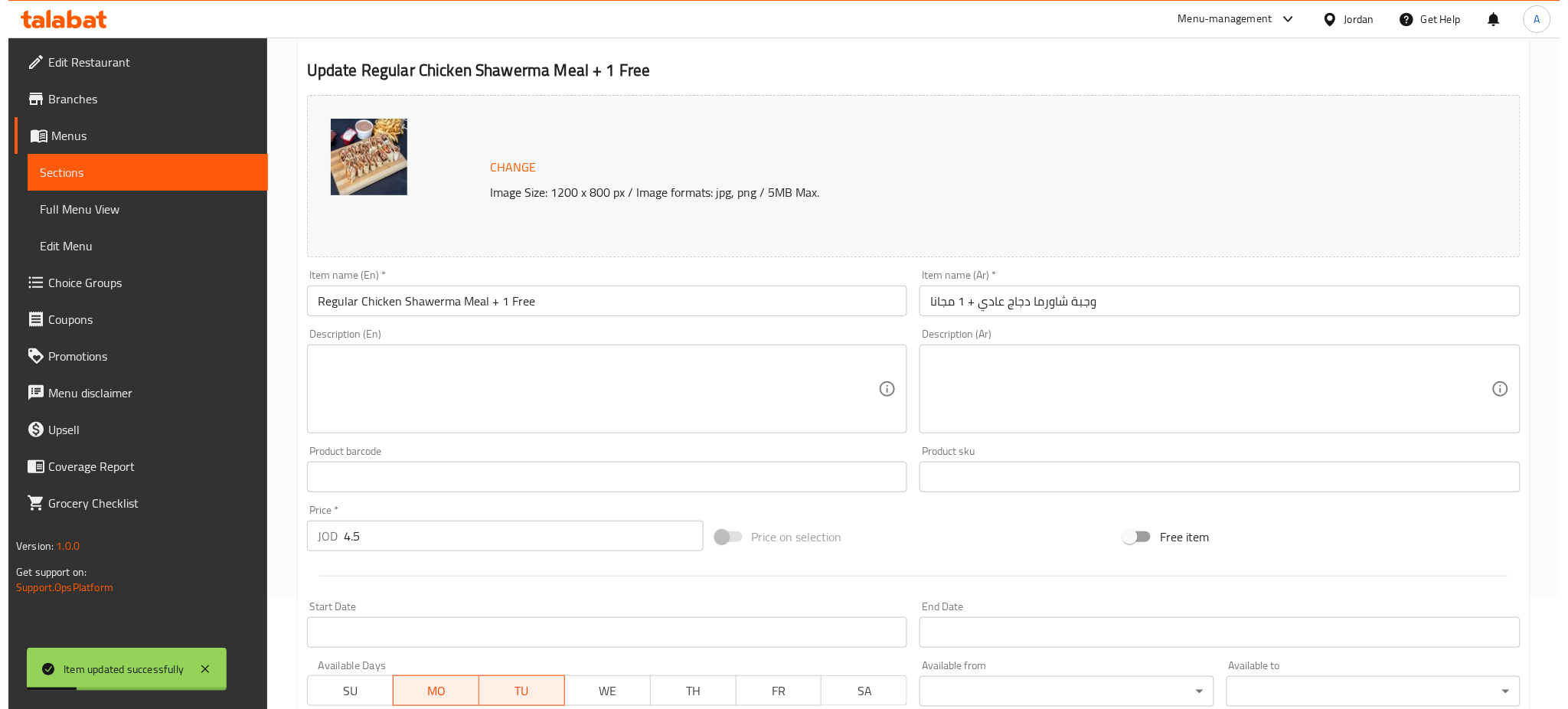
scroll to position [0, 0]
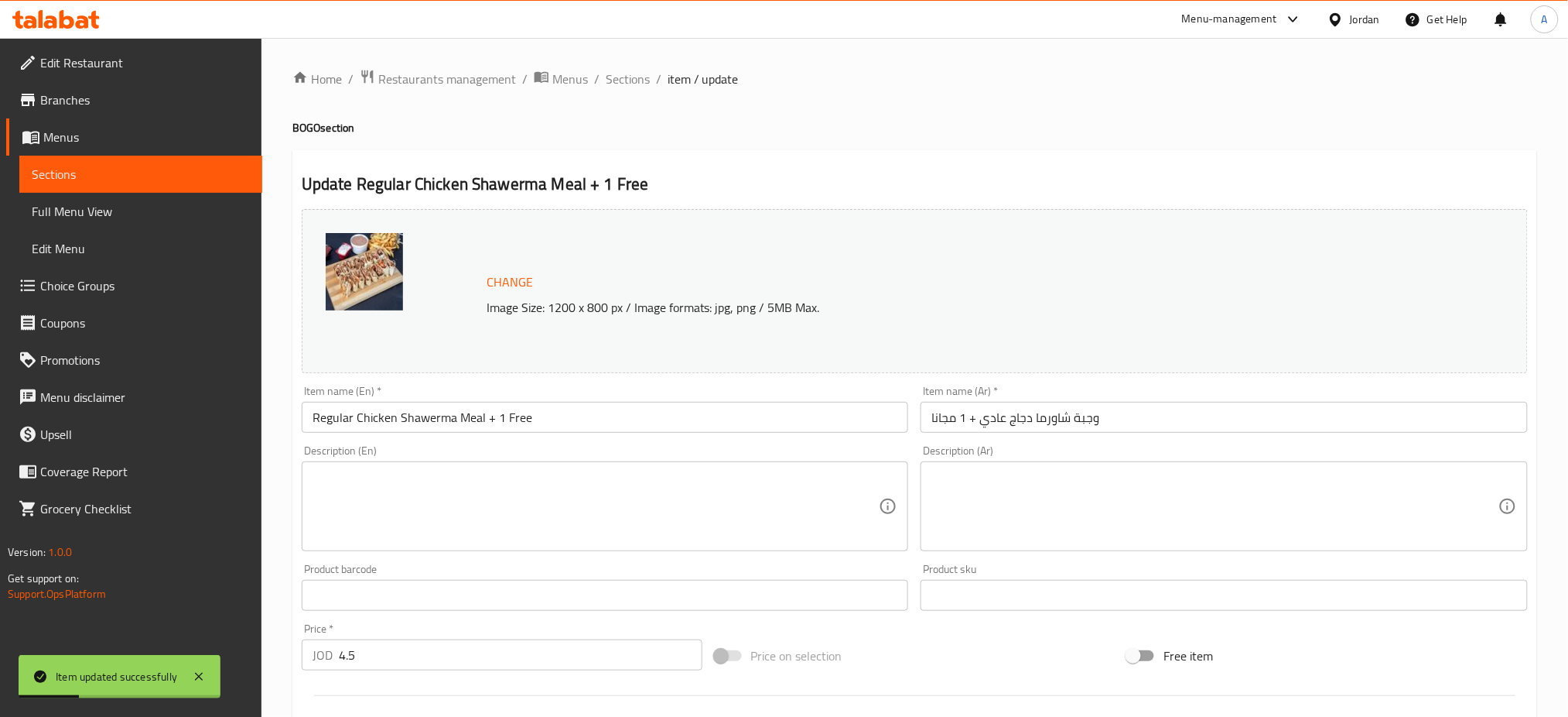
click at [580, 67] on div "Home / Restaurants management / Menus / Sections / item / update BOGO section U…" at bounding box center [915, 577] width 1306 height 1078
click at [606, 70] on span "Sections" at bounding box center [628, 79] width 44 height 18
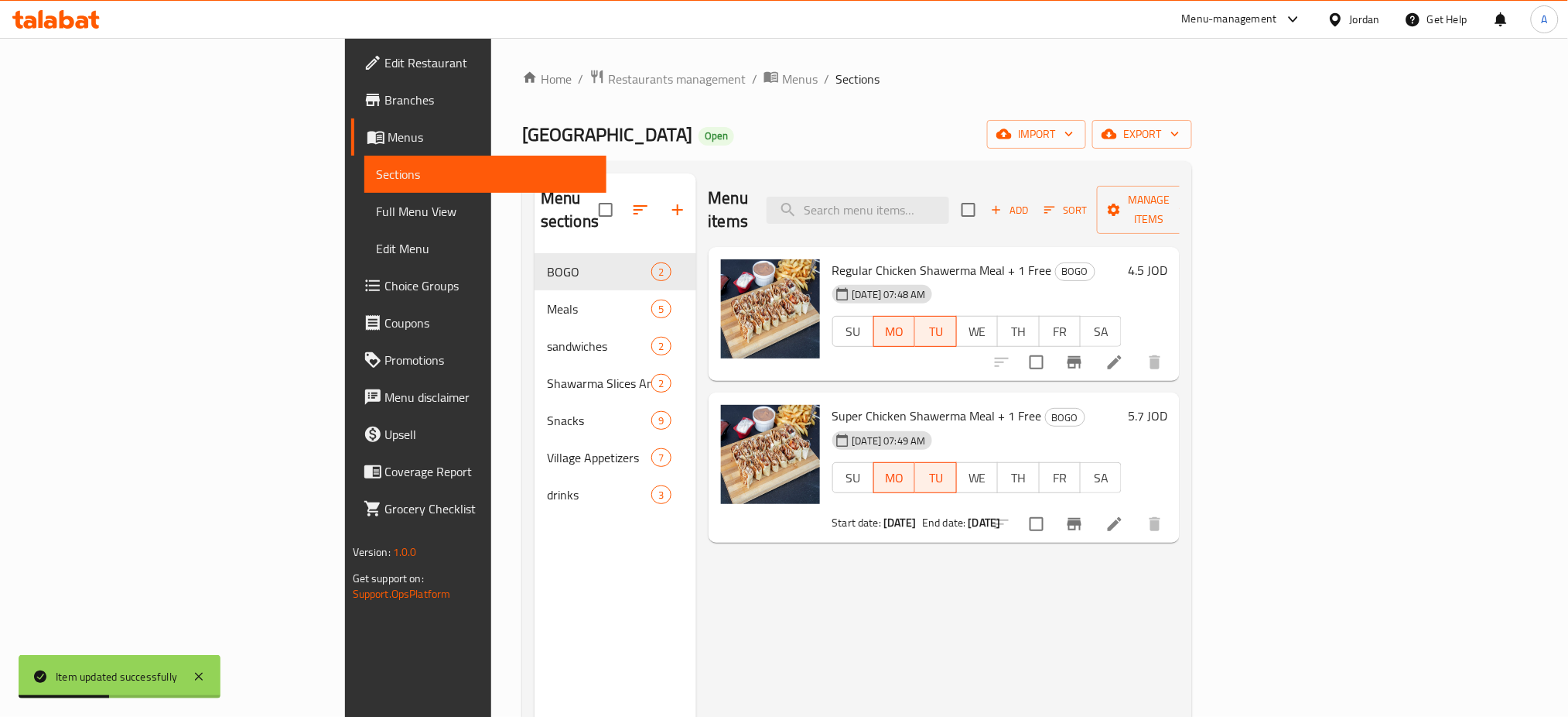
click at [1137, 510] on li at bounding box center [1115, 523] width 44 height 28
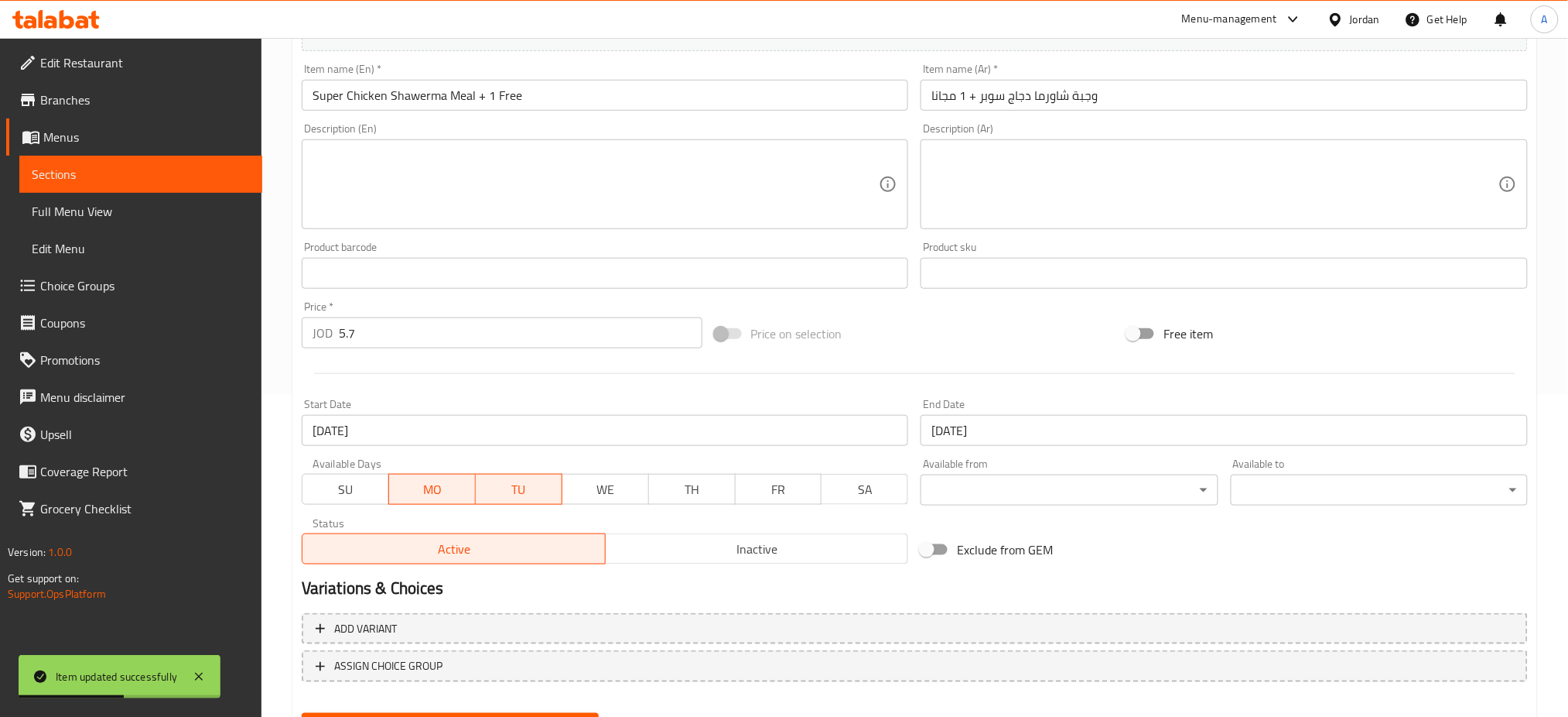
scroll to position [331, 0]
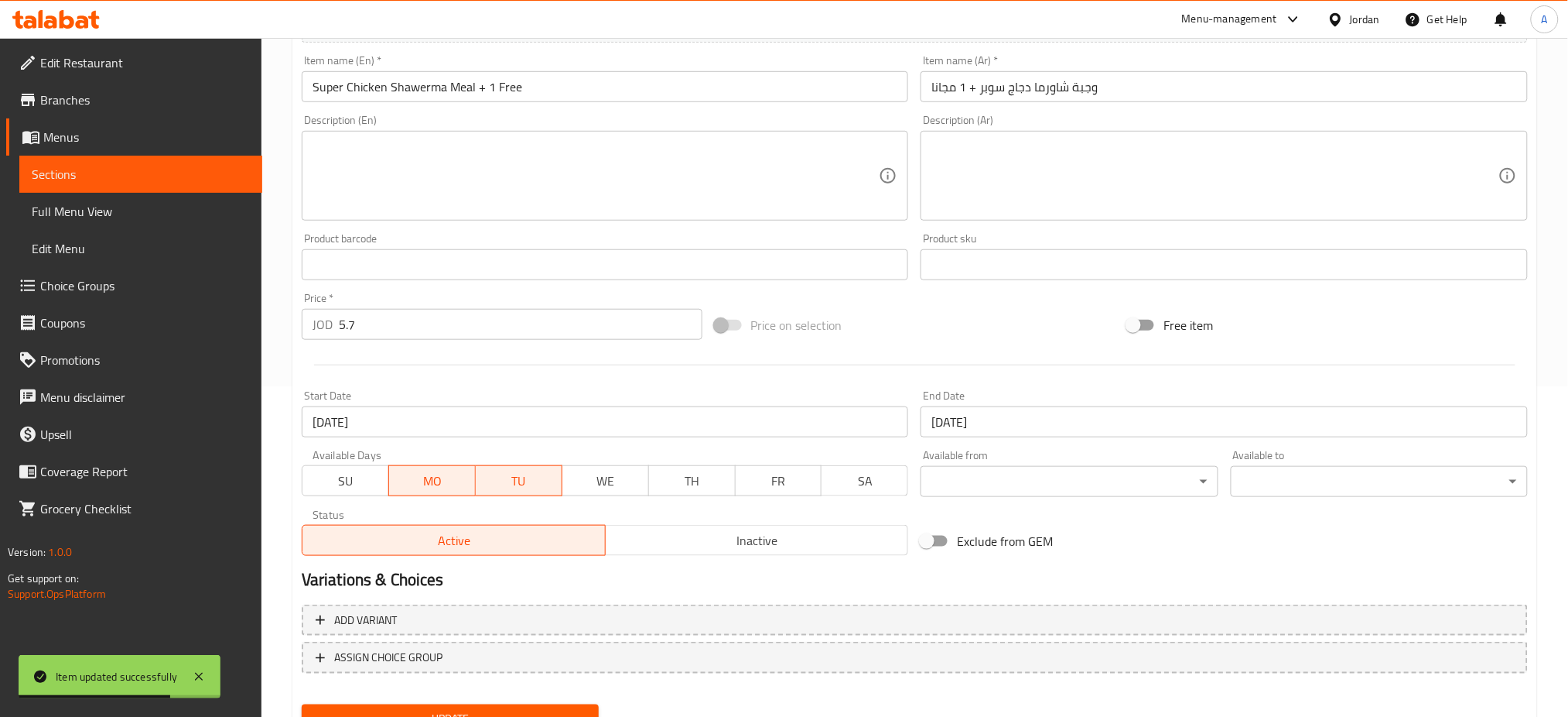
click at [644, 406] on input "22-09-2025" at bounding box center [606, 421] width 607 height 31
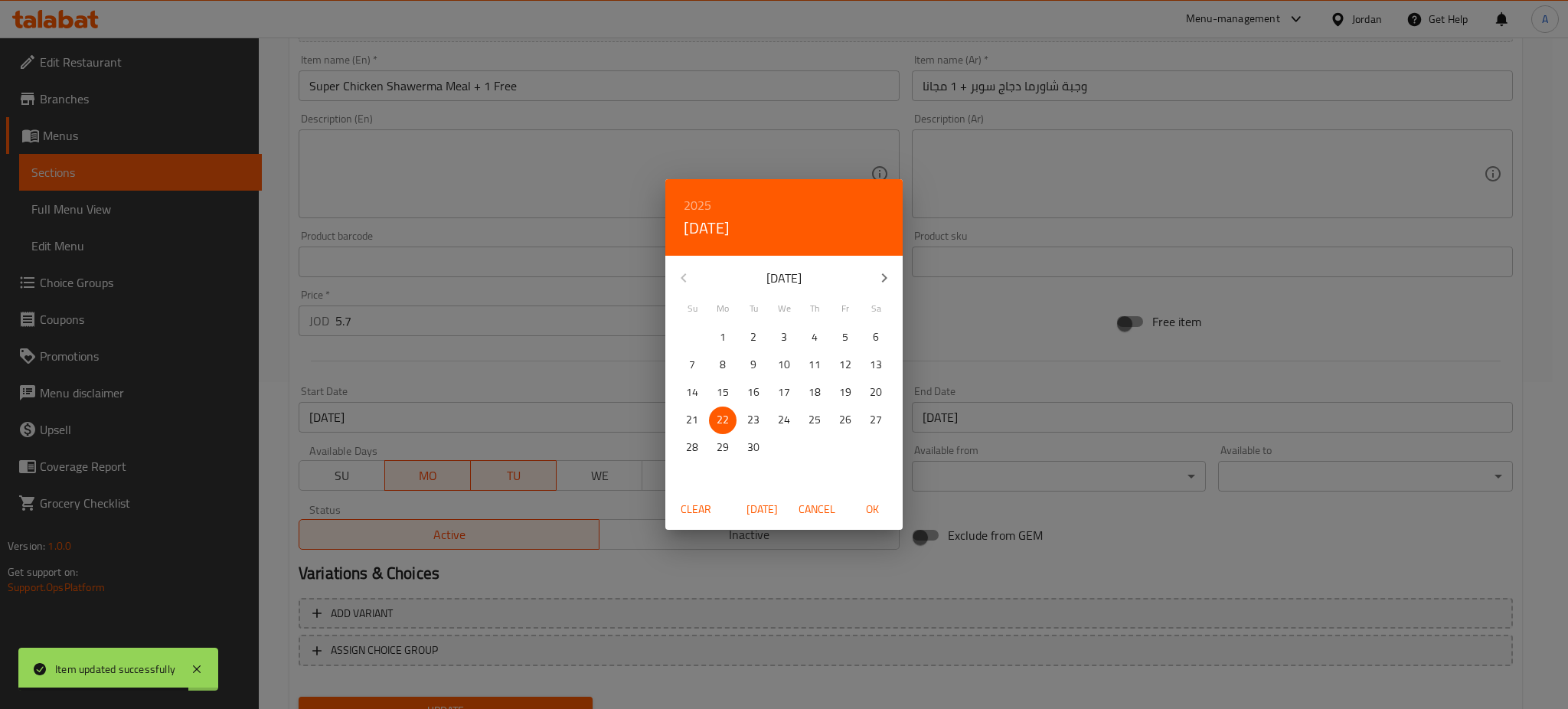
click at [695, 513] on span "Clear" at bounding box center [696, 509] width 37 height 19
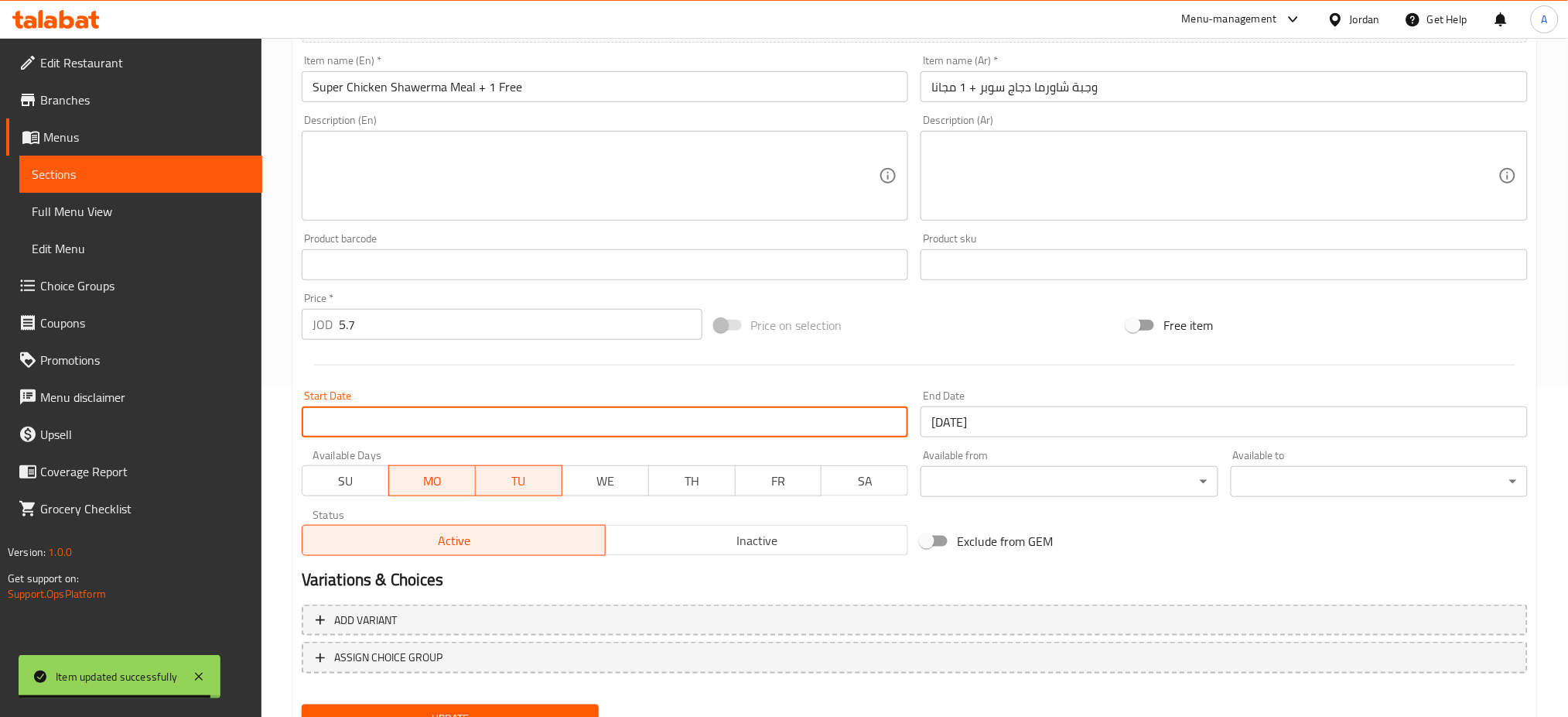
click at [966, 406] on input "23-09-2025" at bounding box center [1224, 421] width 607 height 31
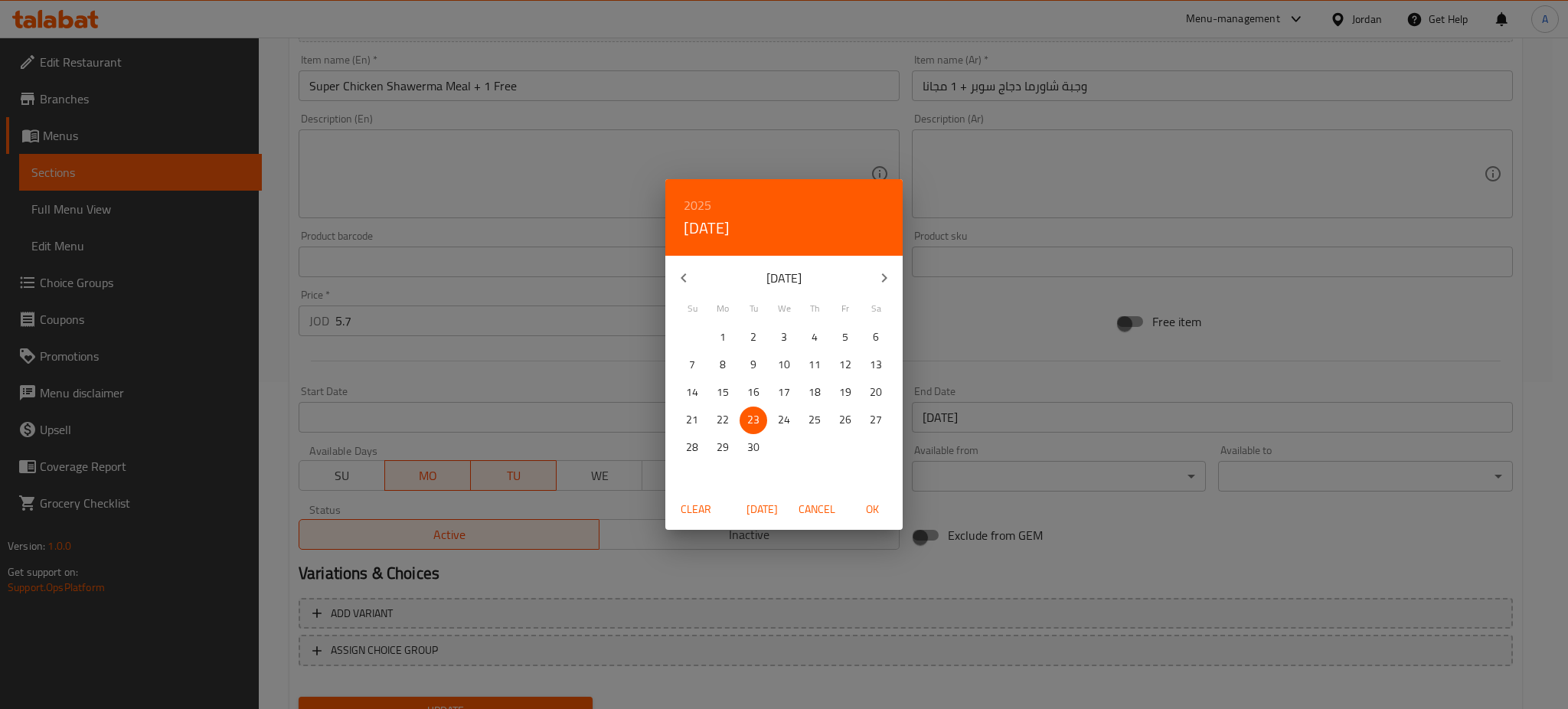
click at [698, 511] on span "Clear" at bounding box center [696, 509] width 37 height 19
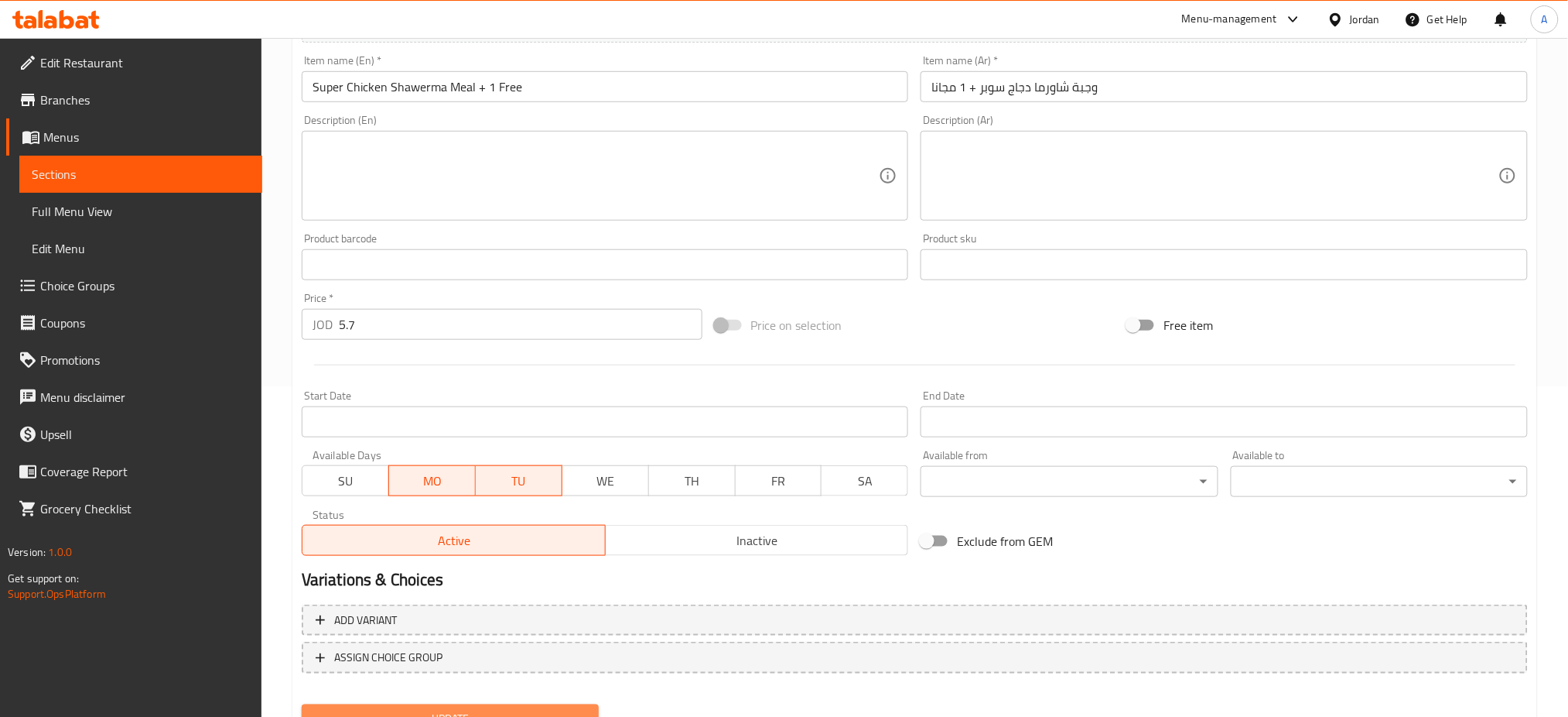
click at [490, 704] on button "Update" at bounding box center [450, 719] width 297 height 29
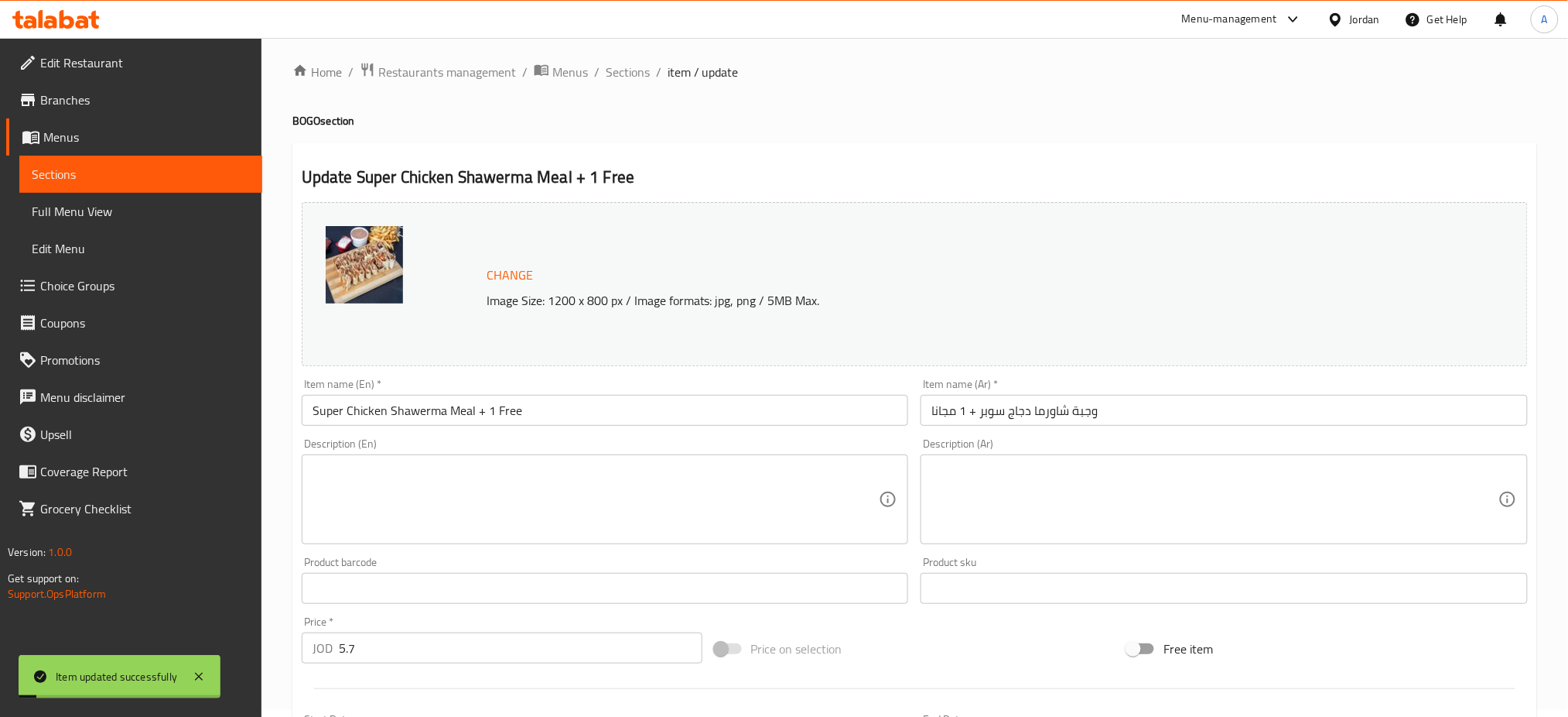
scroll to position [0, 0]
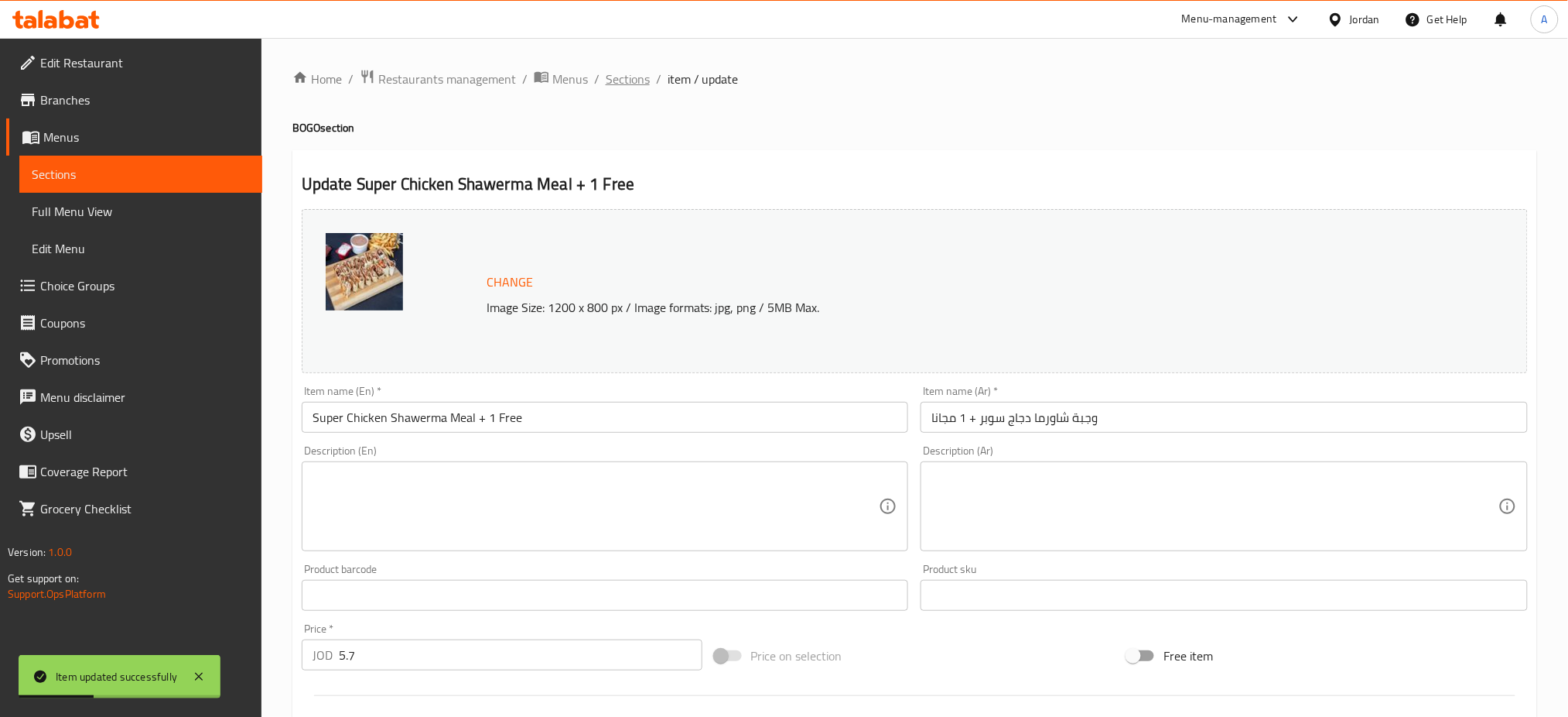
click at [606, 75] on span "Sections" at bounding box center [628, 79] width 44 height 18
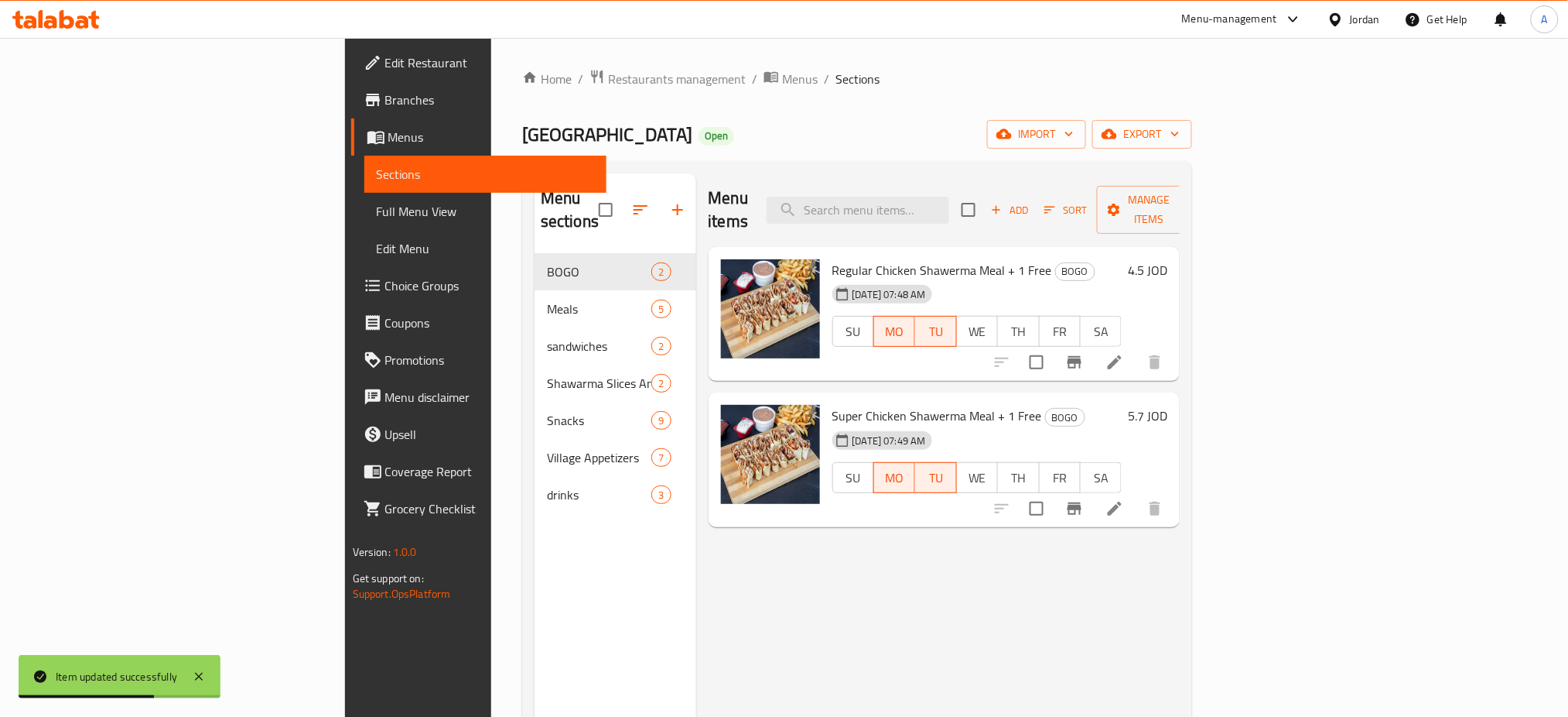
click at [385, 95] on span "Branches" at bounding box center [490, 99] width 209 height 18
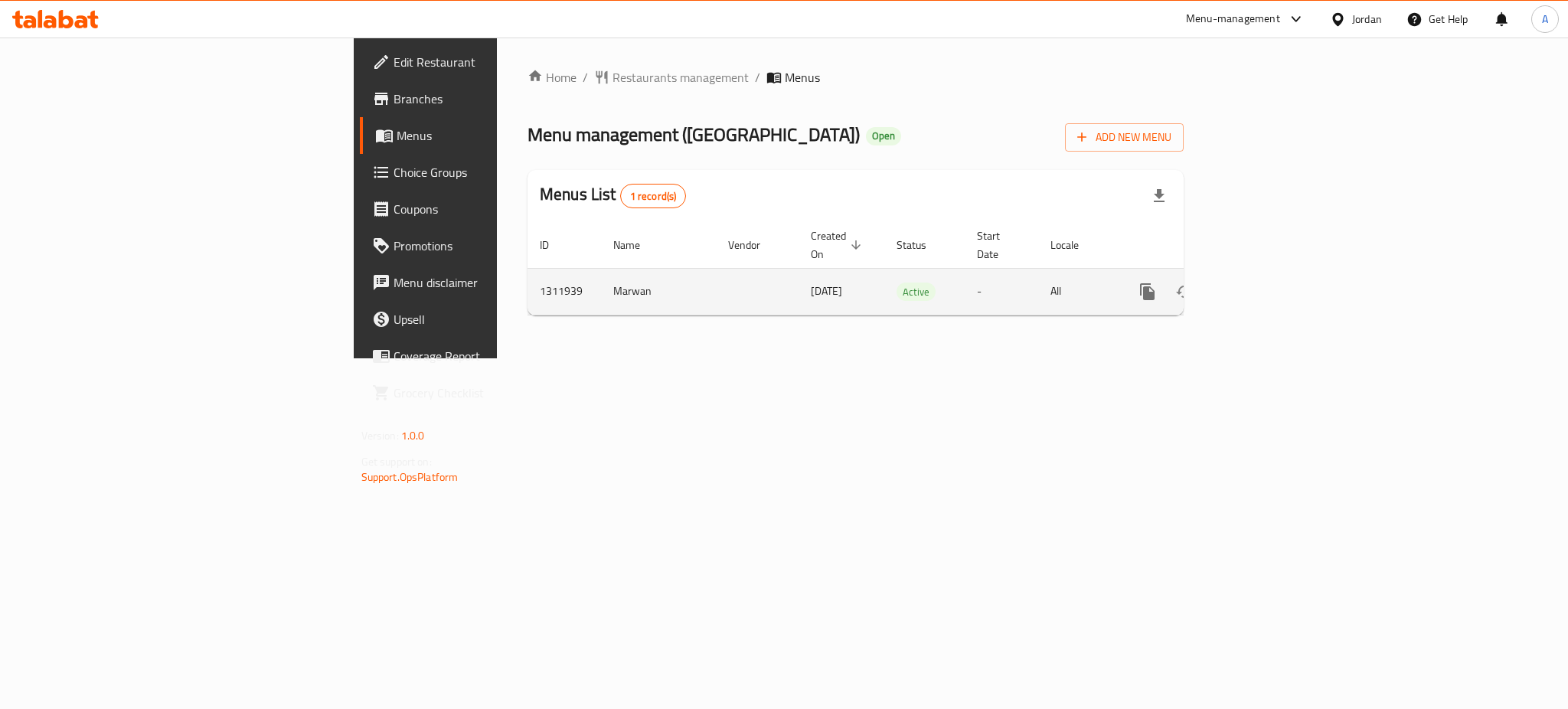
click at [1267, 282] on icon "enhanced table" at bounding box center [1257, 291] width 18 height 18
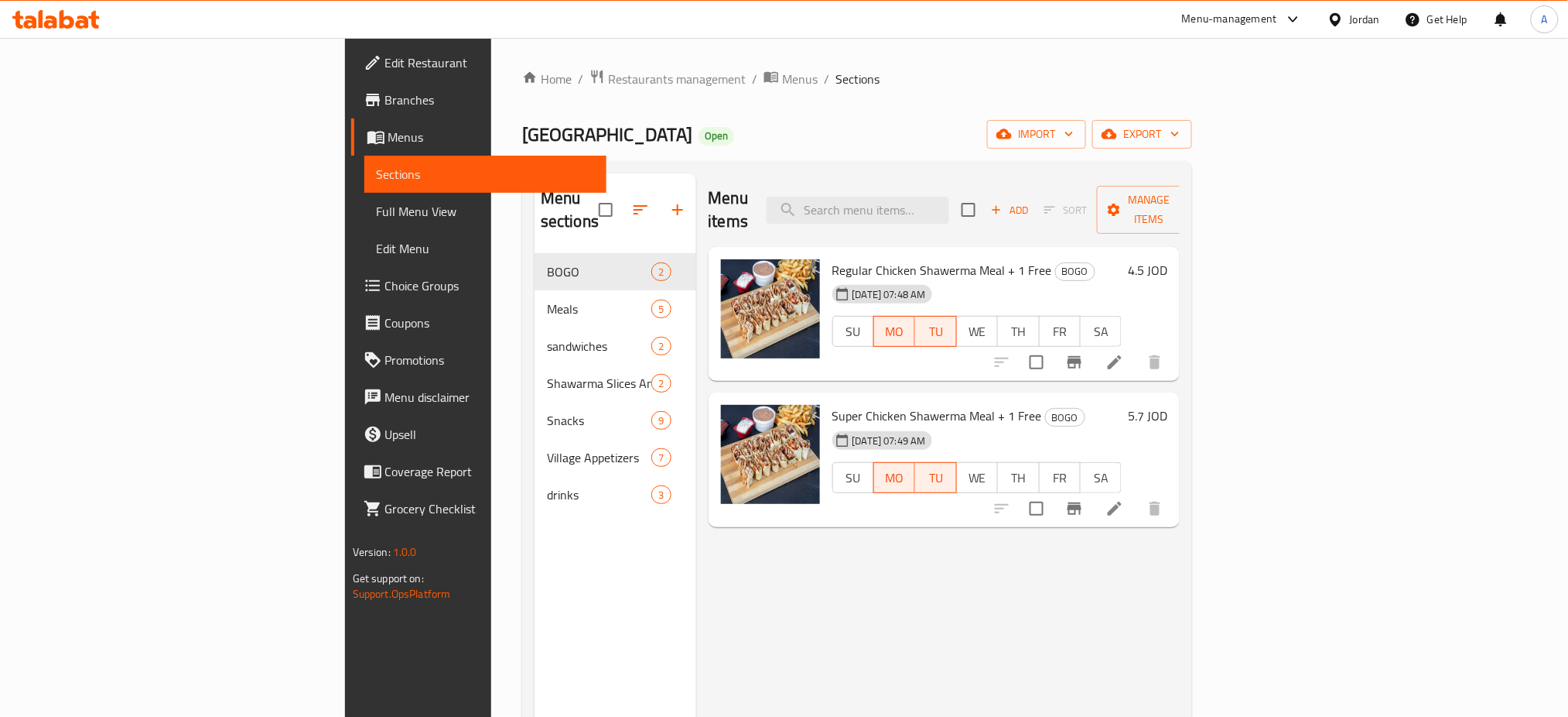
click at [832, 259] on span "Regular Chicken Shawerma Meal + 1 Free" at bounding box center [942, 270] width 220 height 23
copy h6 "Regular Chicken Shawerma Meal + 1 Free"
click at [832, 404] on span "Super Chicken Shawerma Meal + 1 Free" at bounding box center [937, 415] width 209 height 23
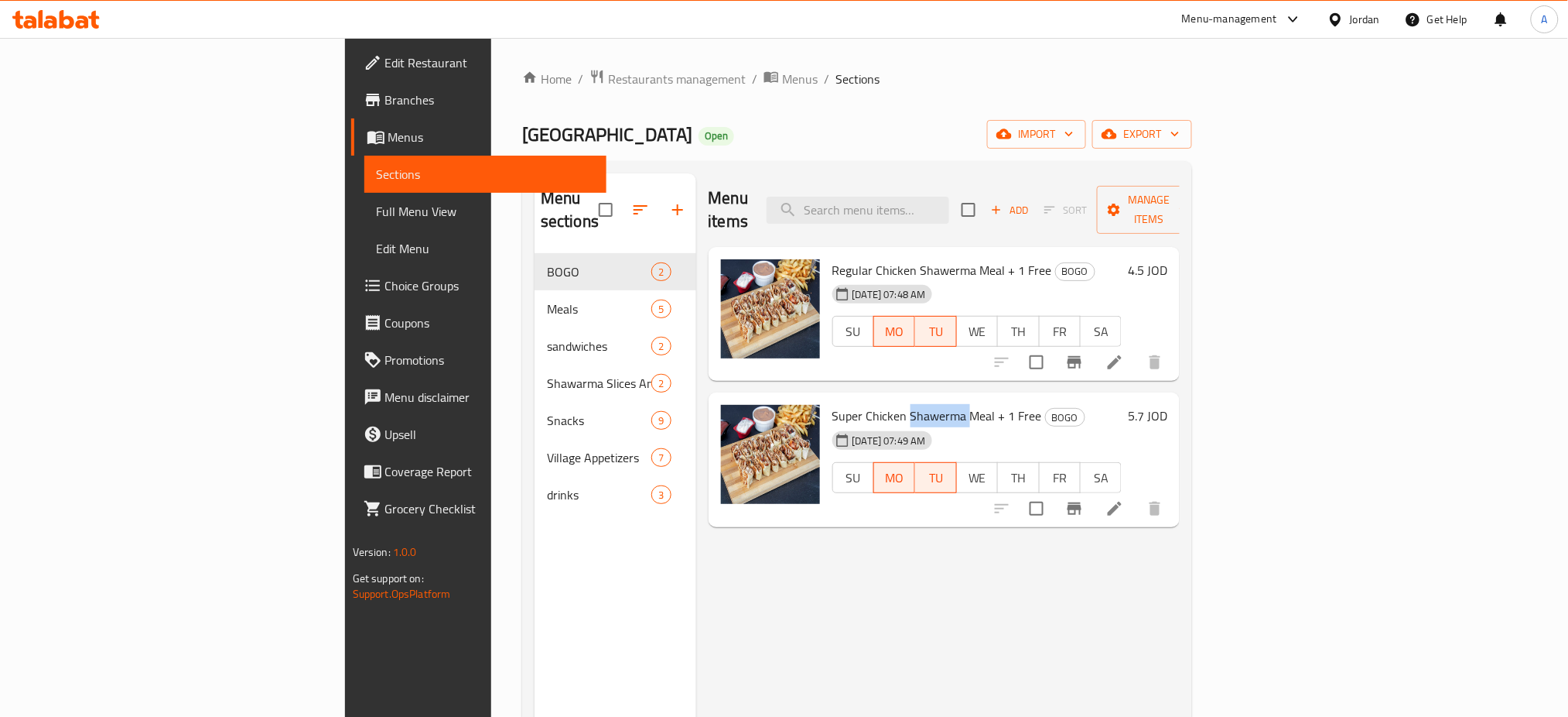
click at [832, 404] on span "Super Chicken Shawerma Meal + 1 Free" at bounding box center [937, 415] width 209 height 23
copy span "Shawerma"
click at [832, 404] on span "Super Chicken Shawerma Meal + 1 Free" at bounding box center [937, 415] width 209 height 23
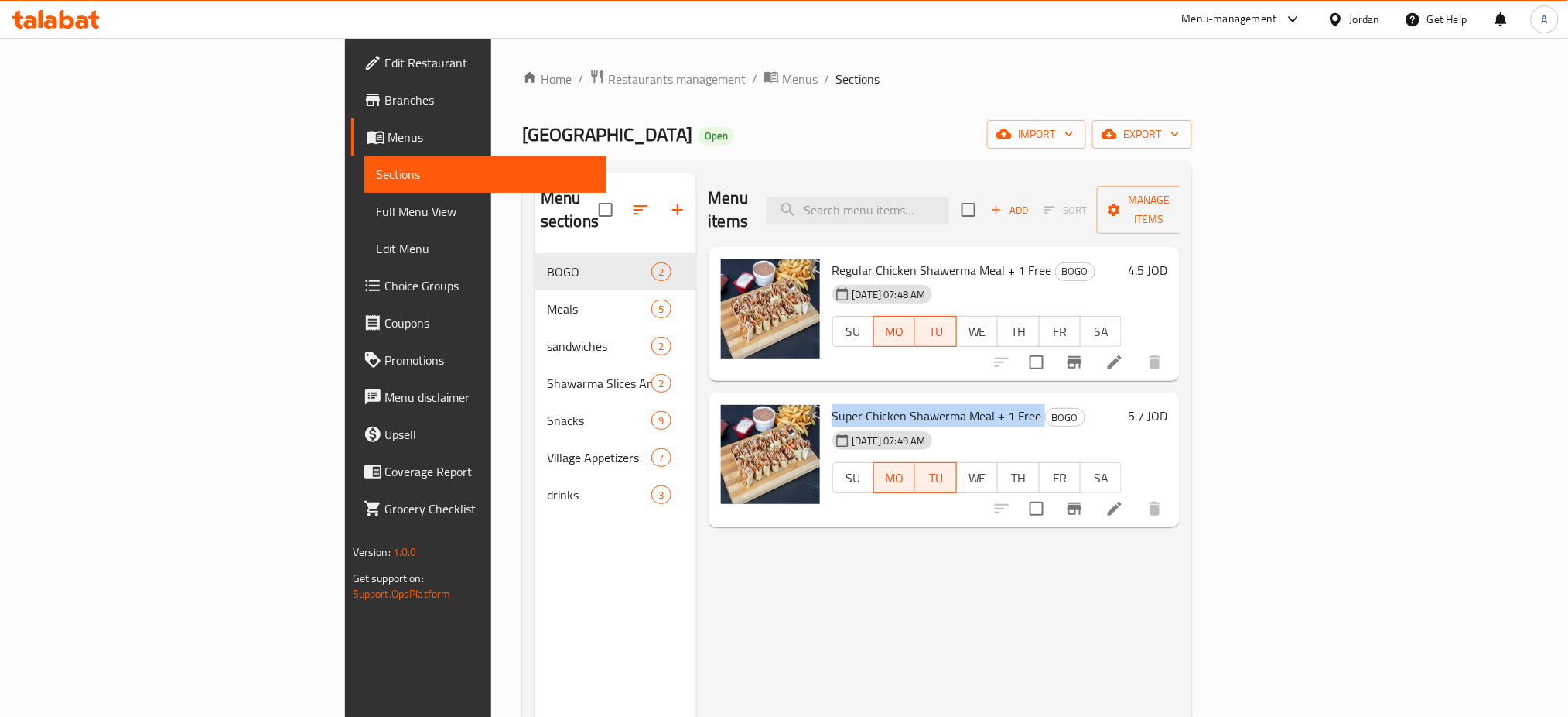
click at [351, 83] on link "Branches" at bounding box center [479, 99] width 256 height 37
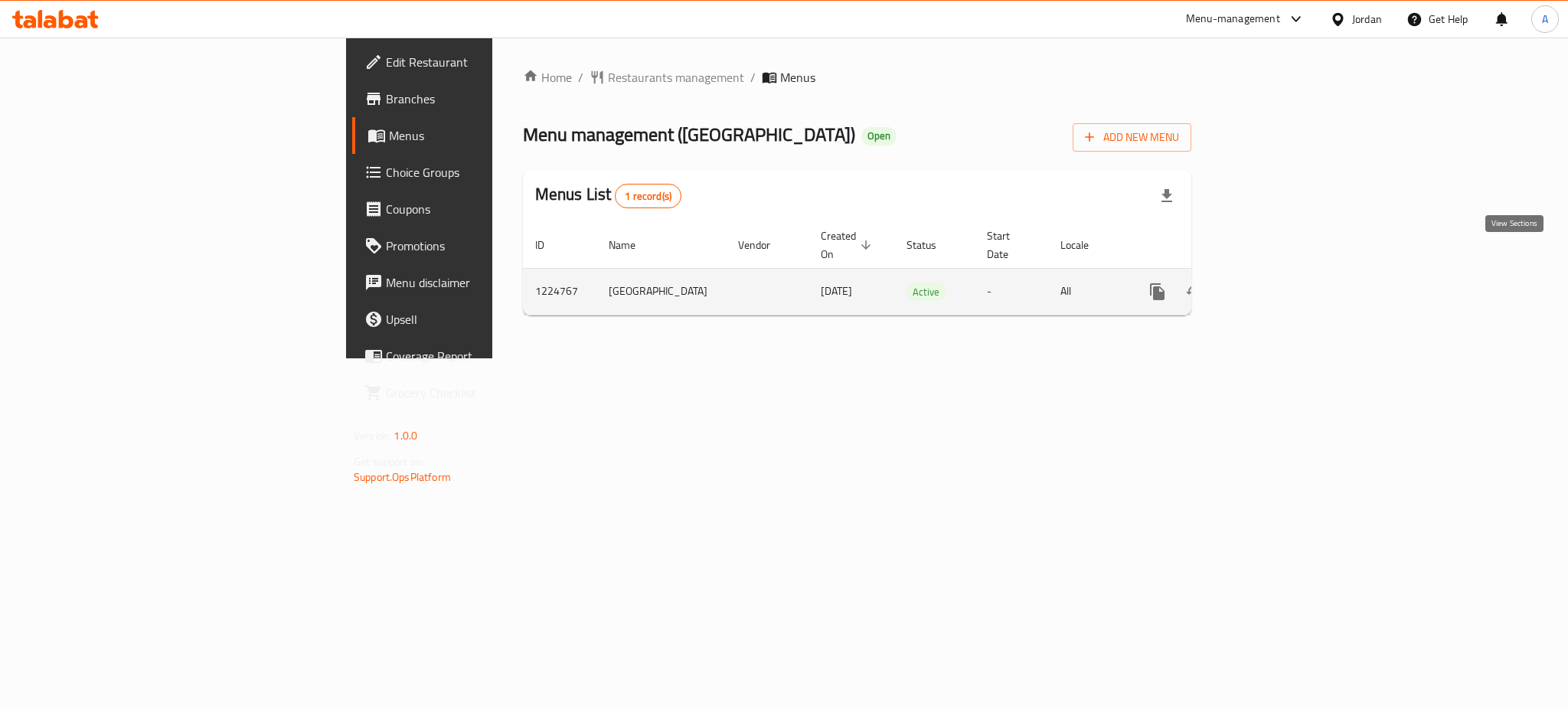
click at [1275, 285] on icon "enhanced table" at bounding box center [1268, 292] width 14 height 14
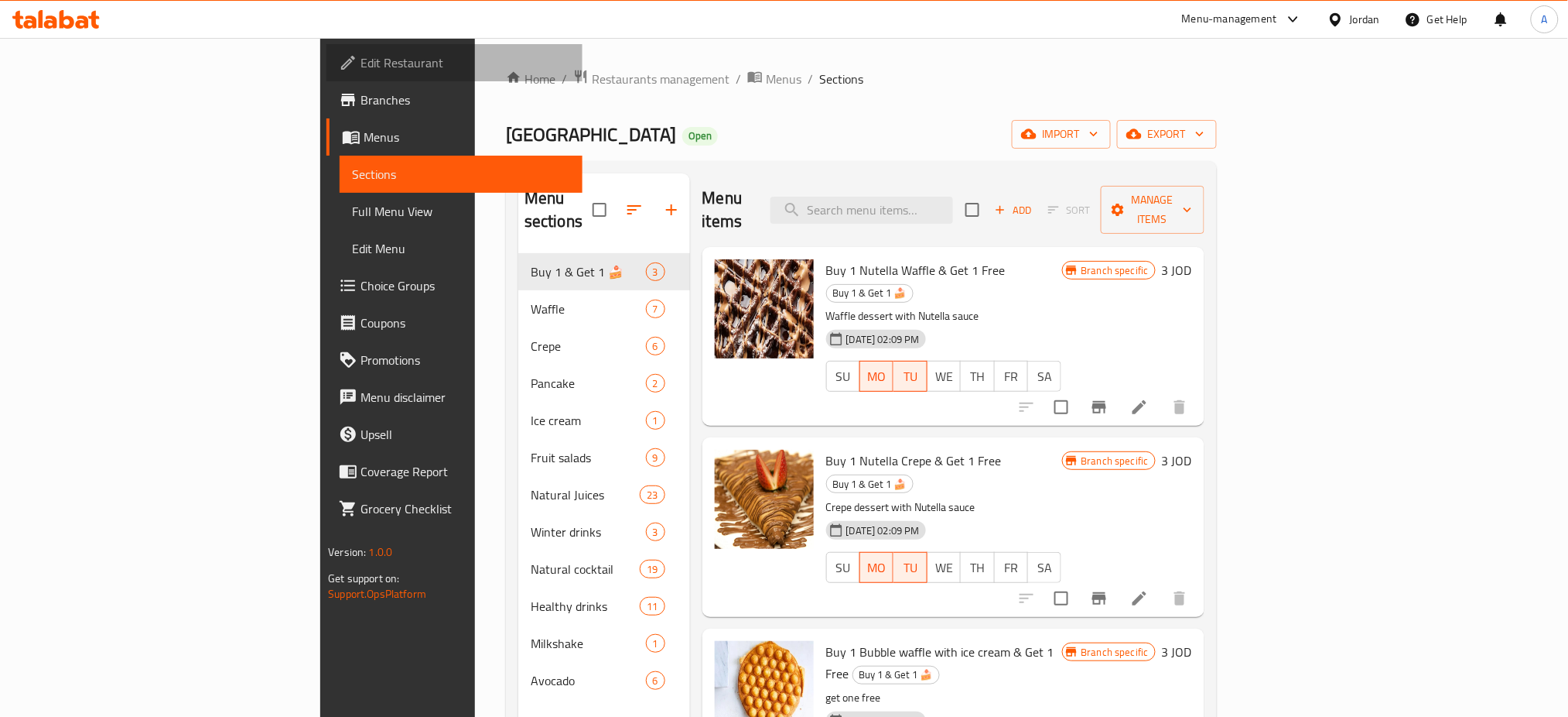
click at [361, 63] on span "Edit Restaurant" at bounding box center [465, 62] width 209 height 18
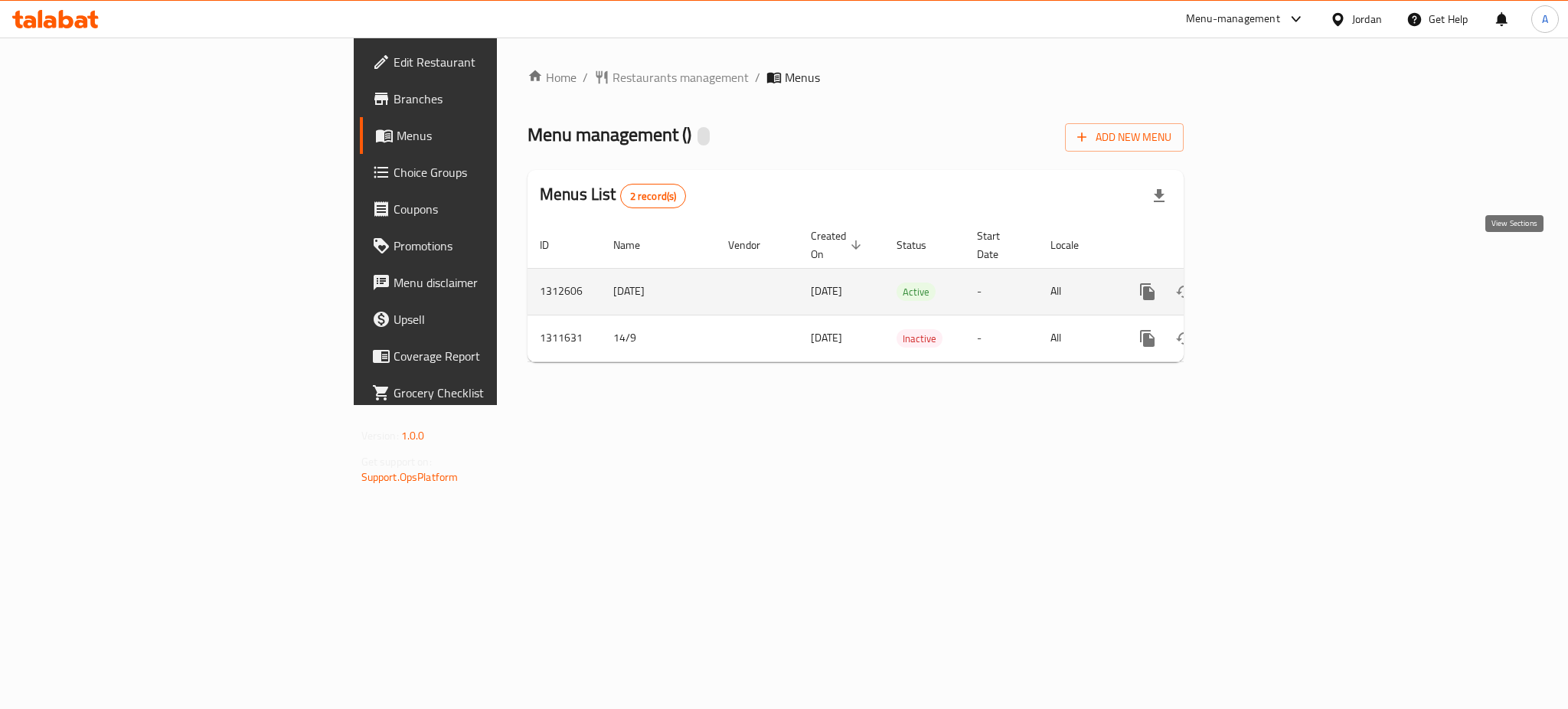
click at [1267, 282] on icon "enhanced table" at bounding box center [1257, 291] width 18 height 18
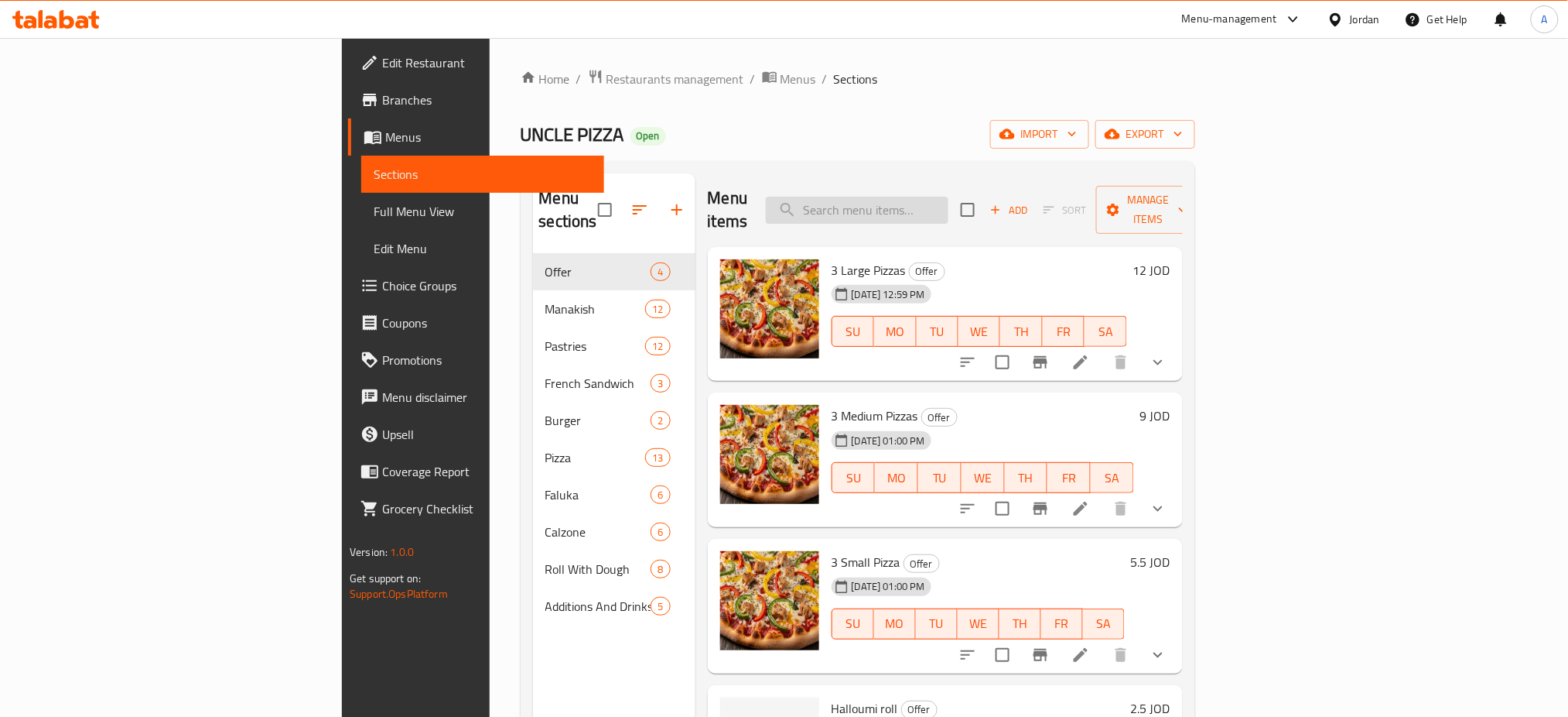
click at [948, 197] on input "search" at bounding box center [857, 210] width 182 height 27
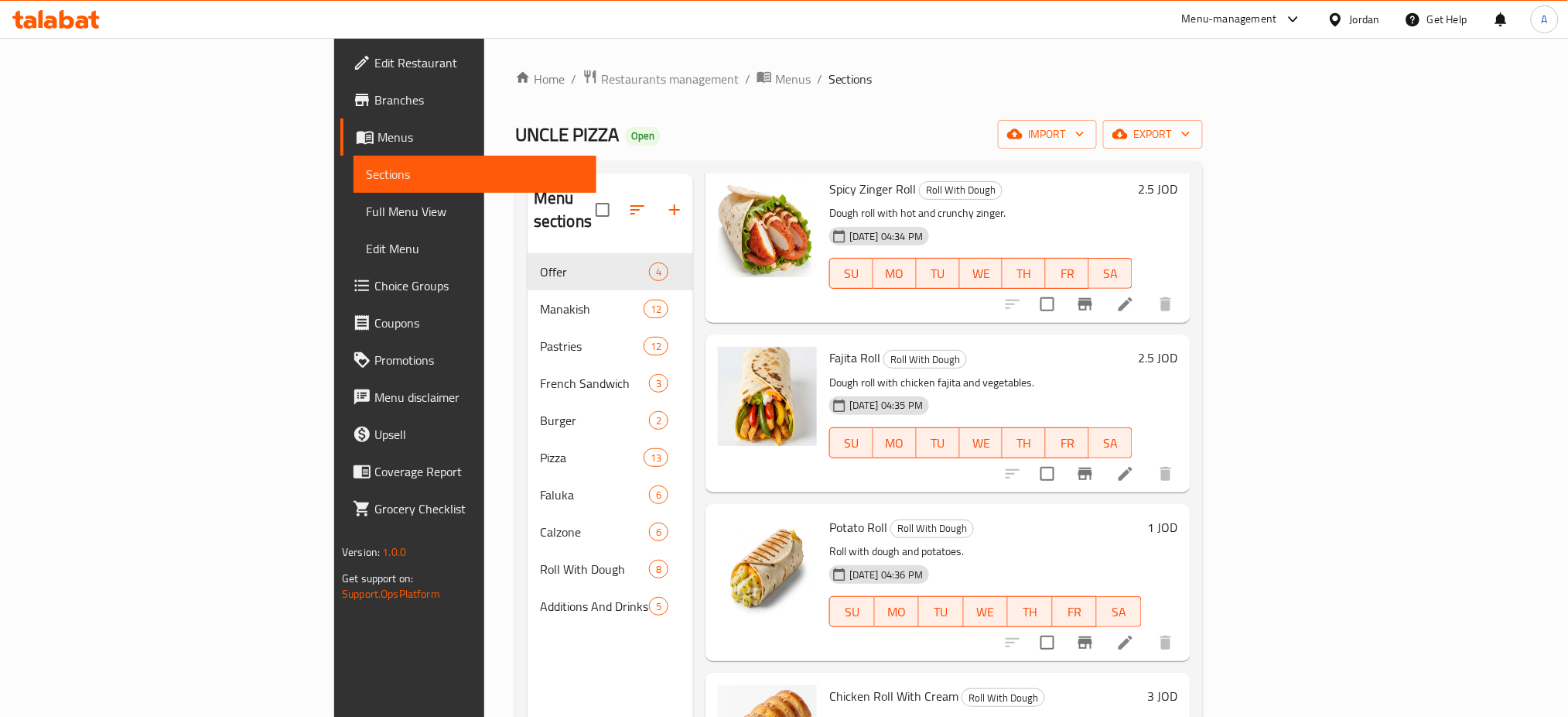
scroll to position [757, 0]
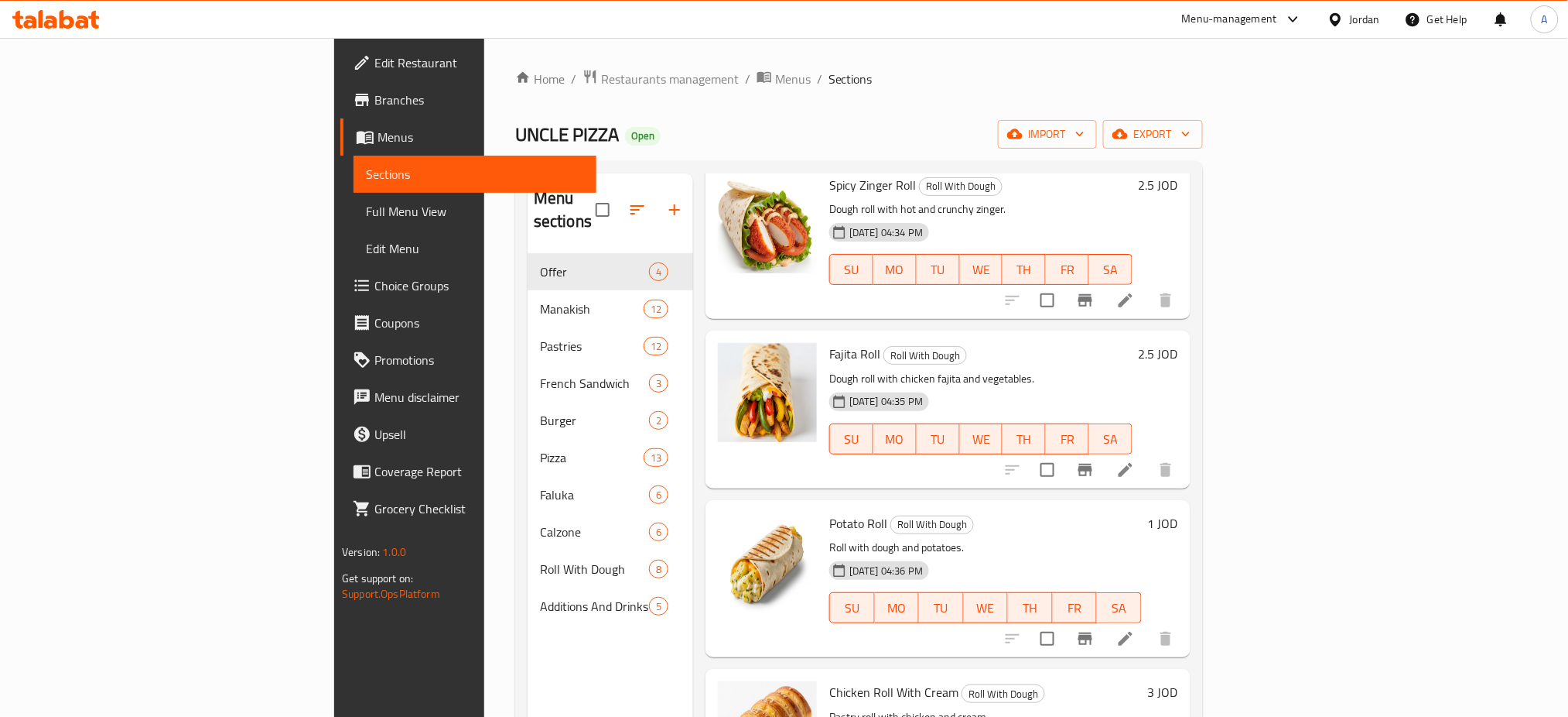
type input "roll"
click at [1178, 512] on h6 "1 JOD" at bounding box center [1163, 523] width 30 height 21
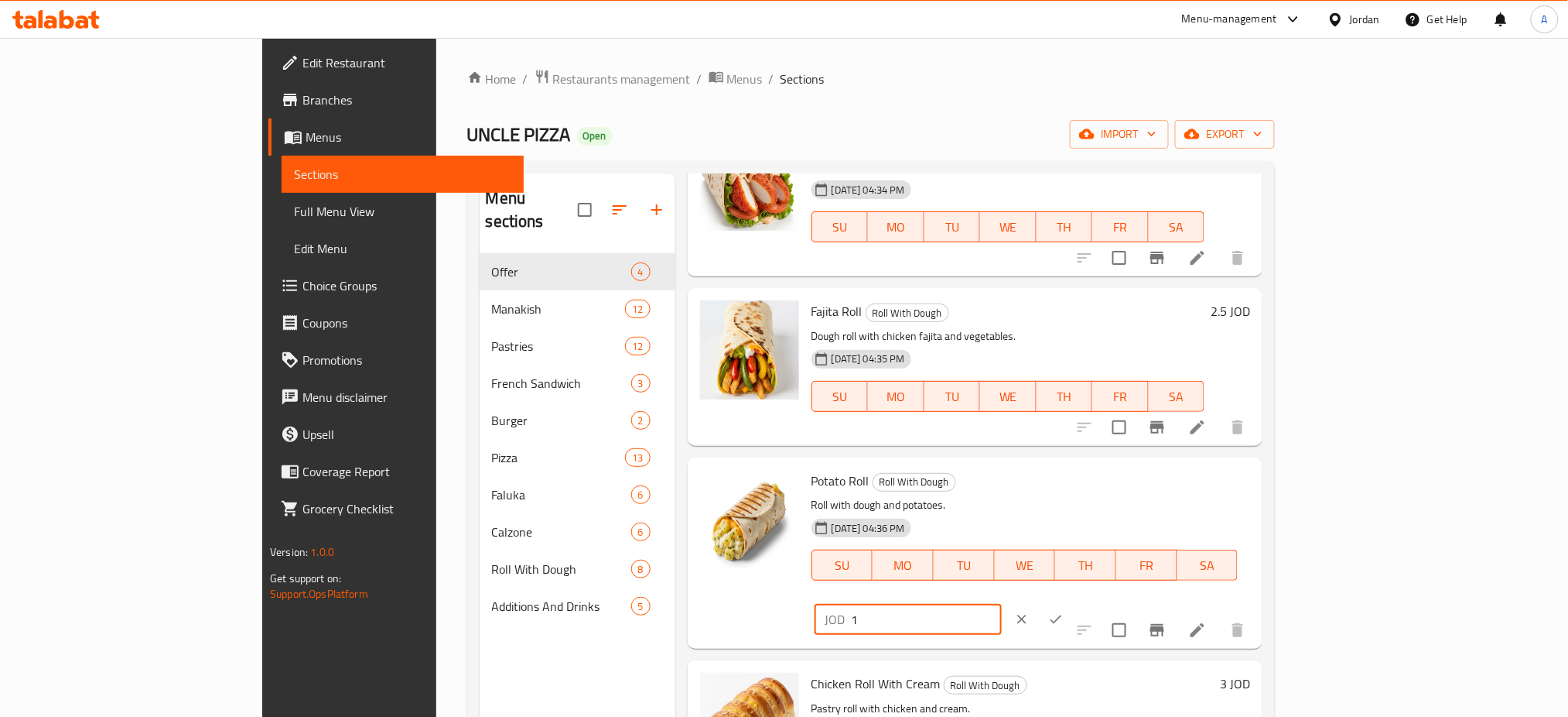
click at [1002, 604] on input "1" at bounding box center [926, 619] width 150 height 31
type input "2.5"
click at [1064, 612] on icon "ok" at bounding box center [1056, 619] width 16 height 16
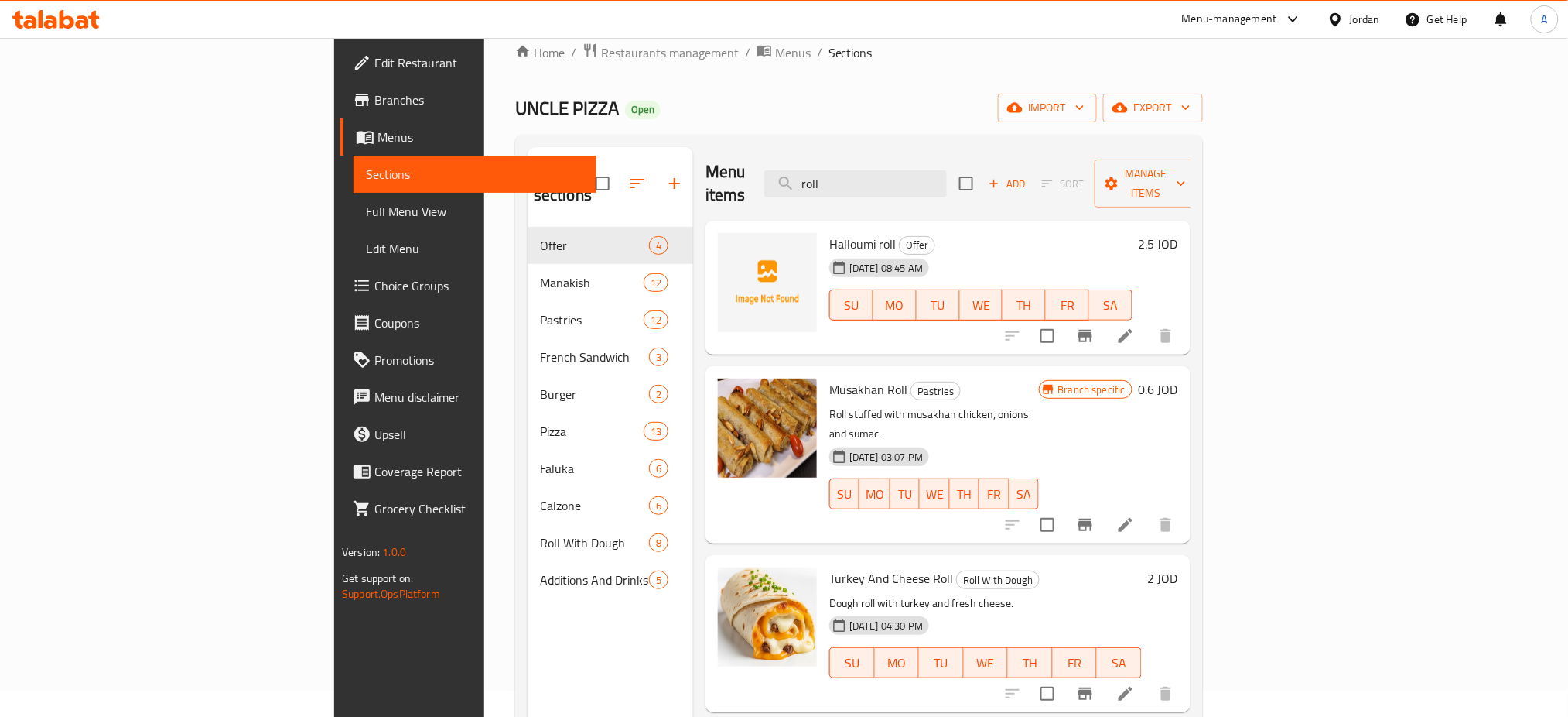
scroll to position [0, 0]
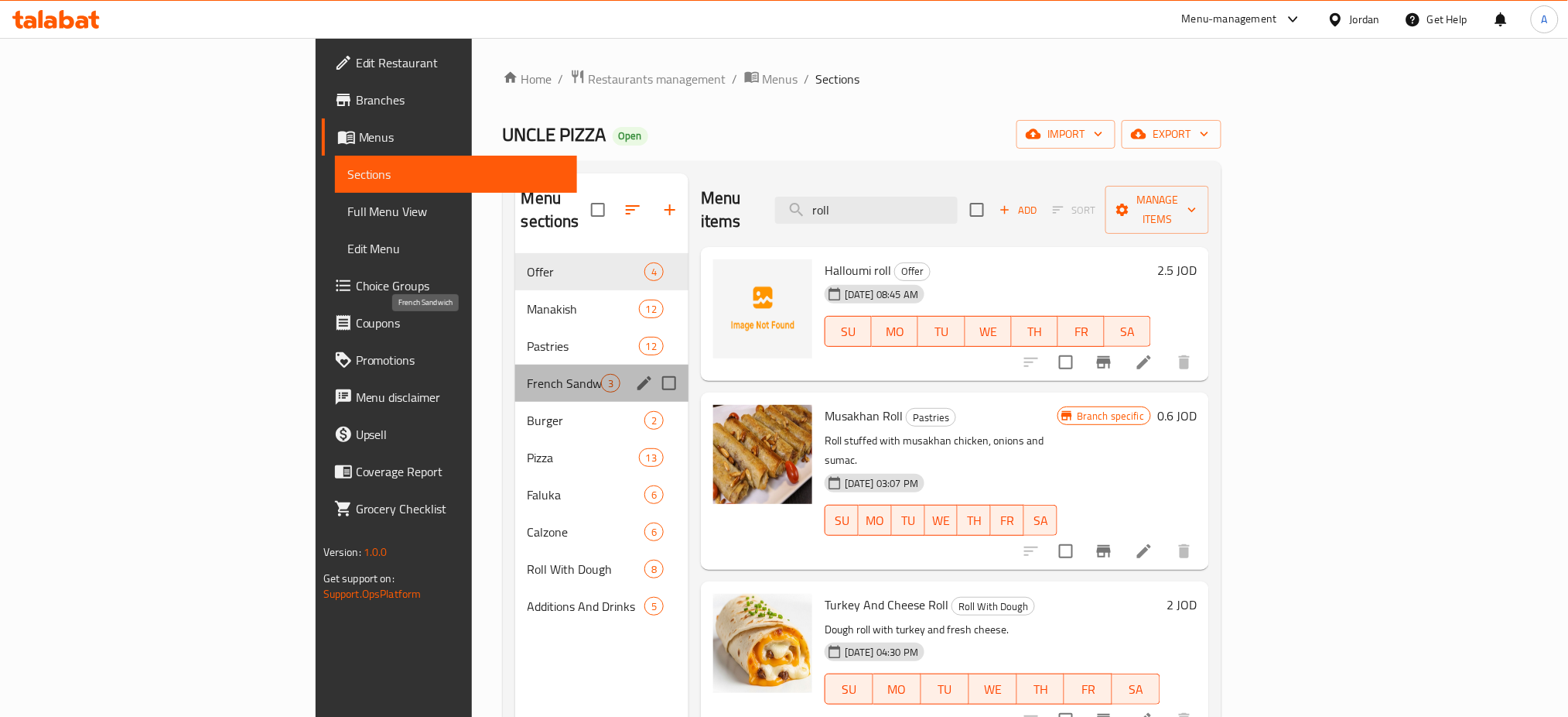
click at [528, 374] on span "French Sandwich" at bounding box center [564, 382] width 74 height 18
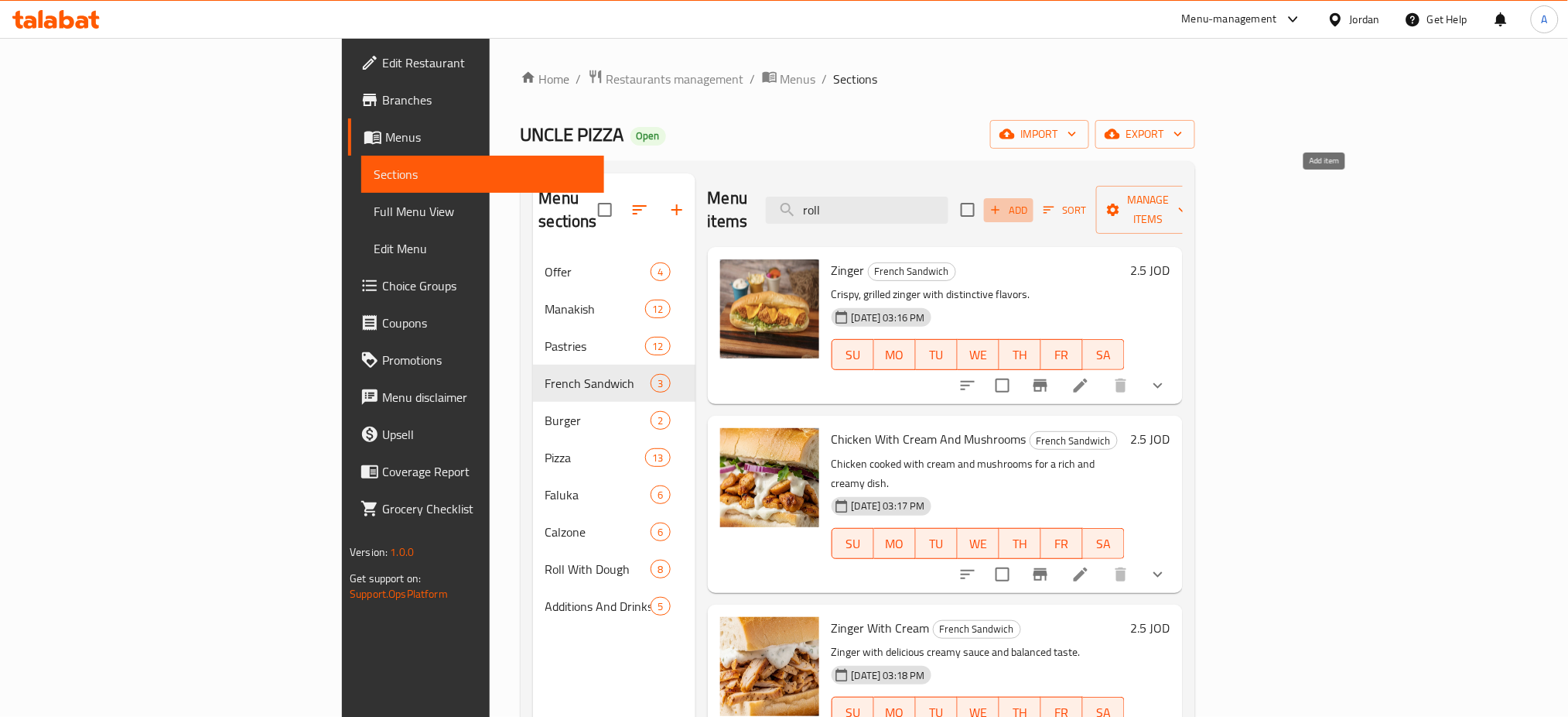
click at [1030, 201] on span "Add" at bounding box center [1008, 210] width 42 height 17
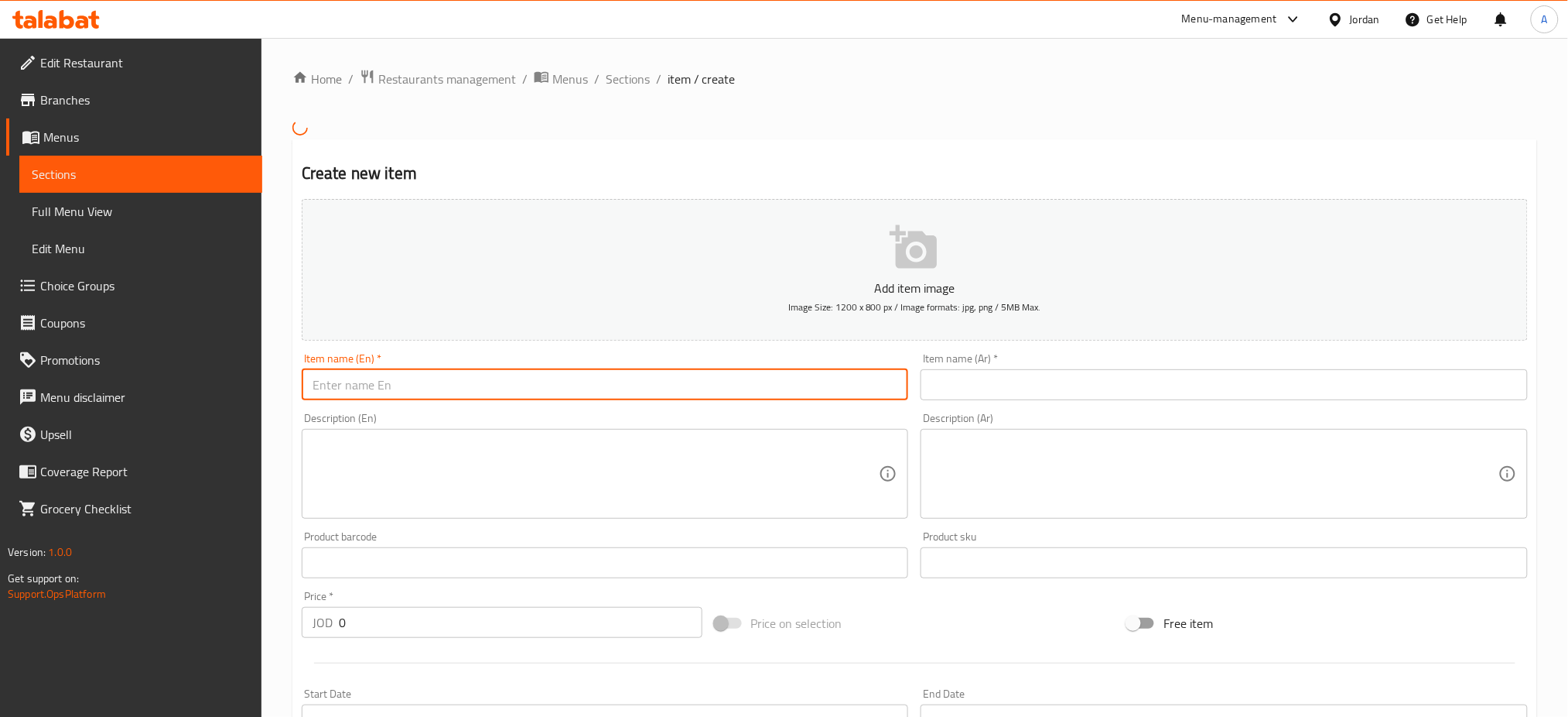
click at [757, 370] on input "text" at bounding box center [606, 385] width 607 height 31
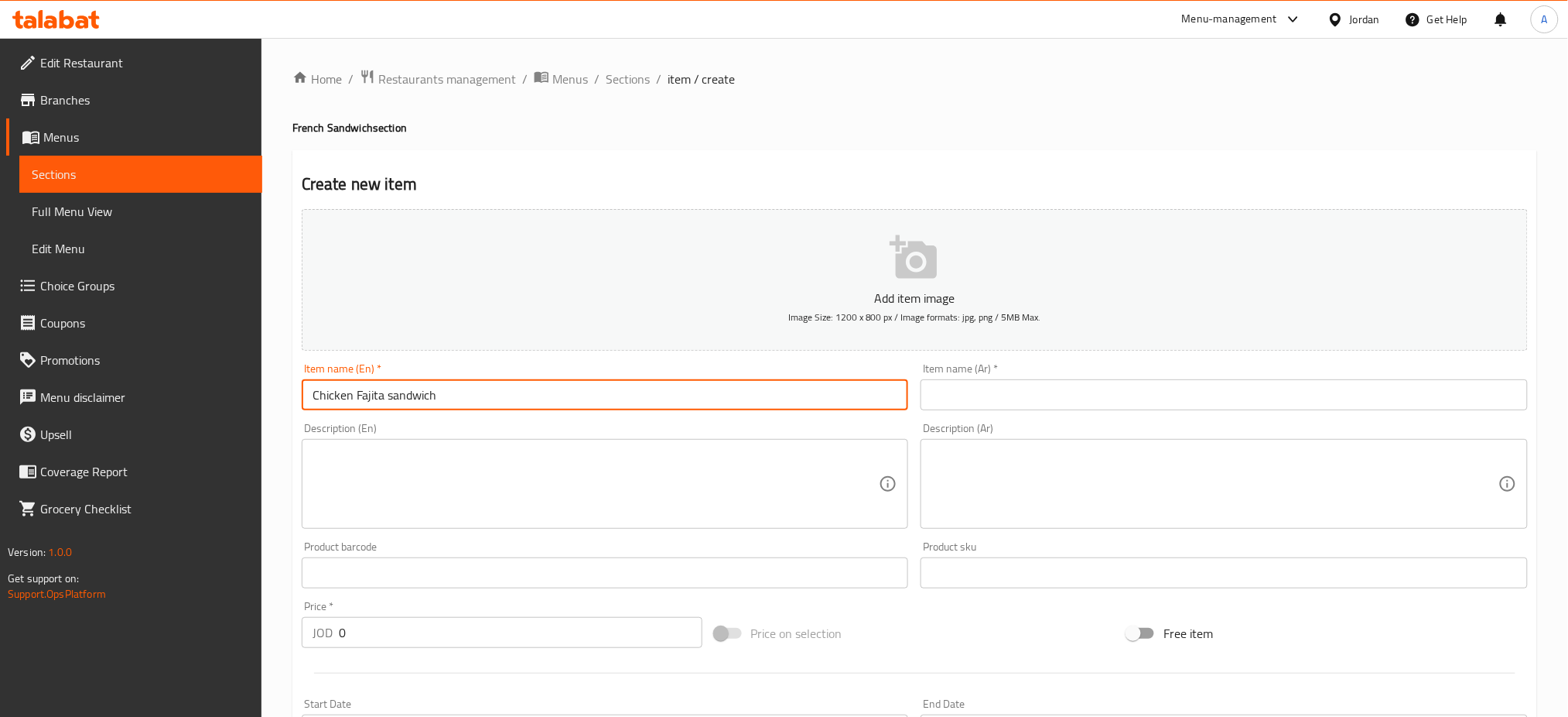
type input "Chicken Fajita sandwich"
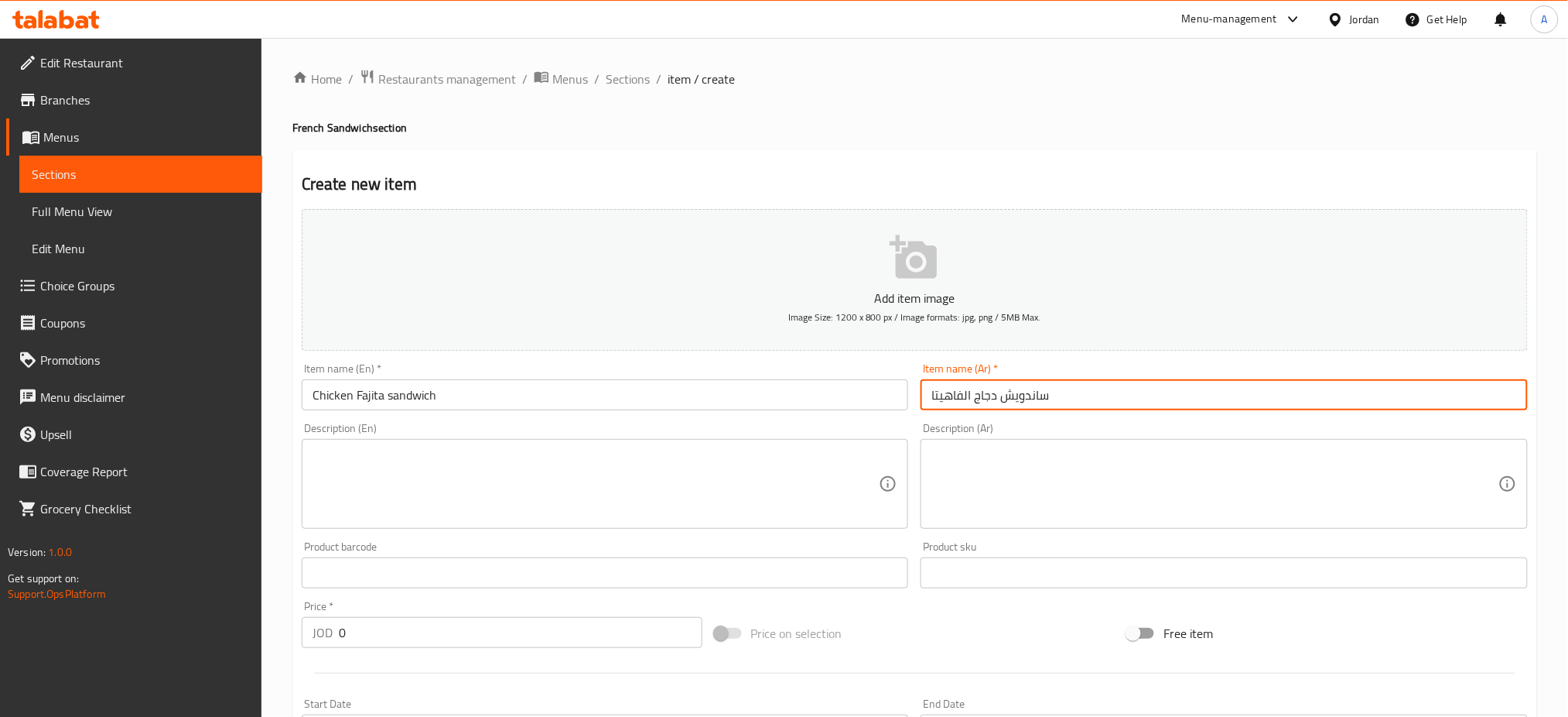
scroll to position [252, 0]
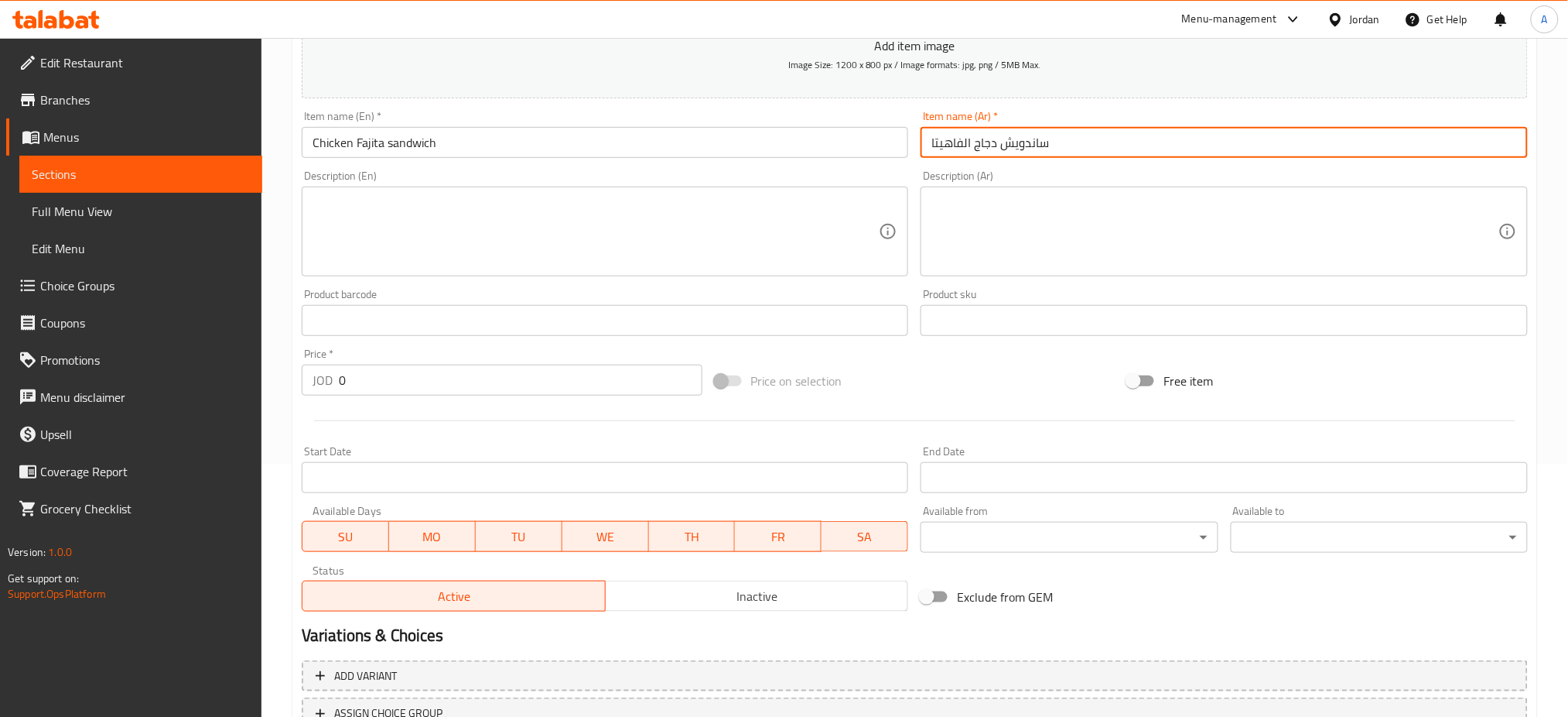
type input "ساندويش دجاج الفاهيتا"
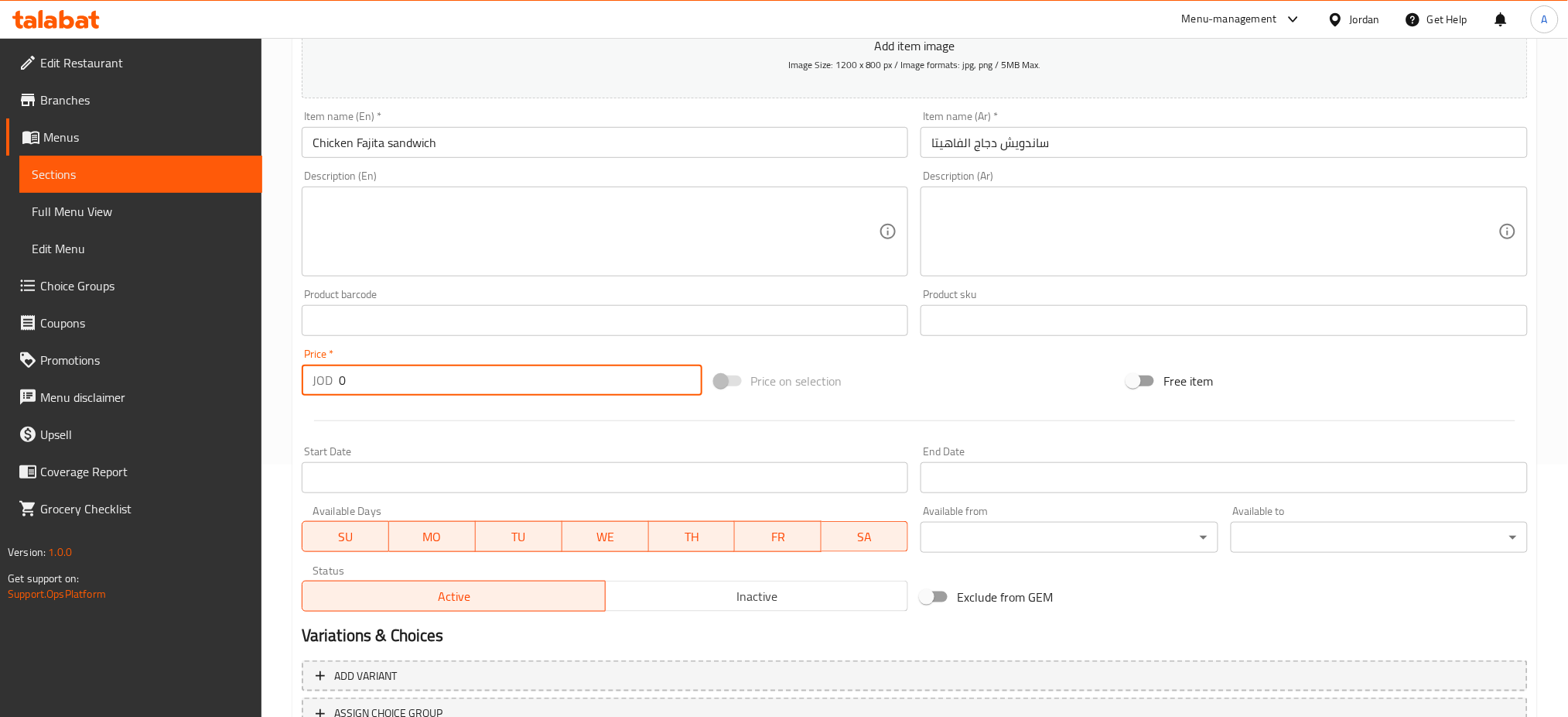
click at [574, 365] on input "0" at bounding box center [520, 380] width 364 height 31
click at [574, 365] on input "02" at bounding box center [520, 380] width 364 height 31
type input "2.5"
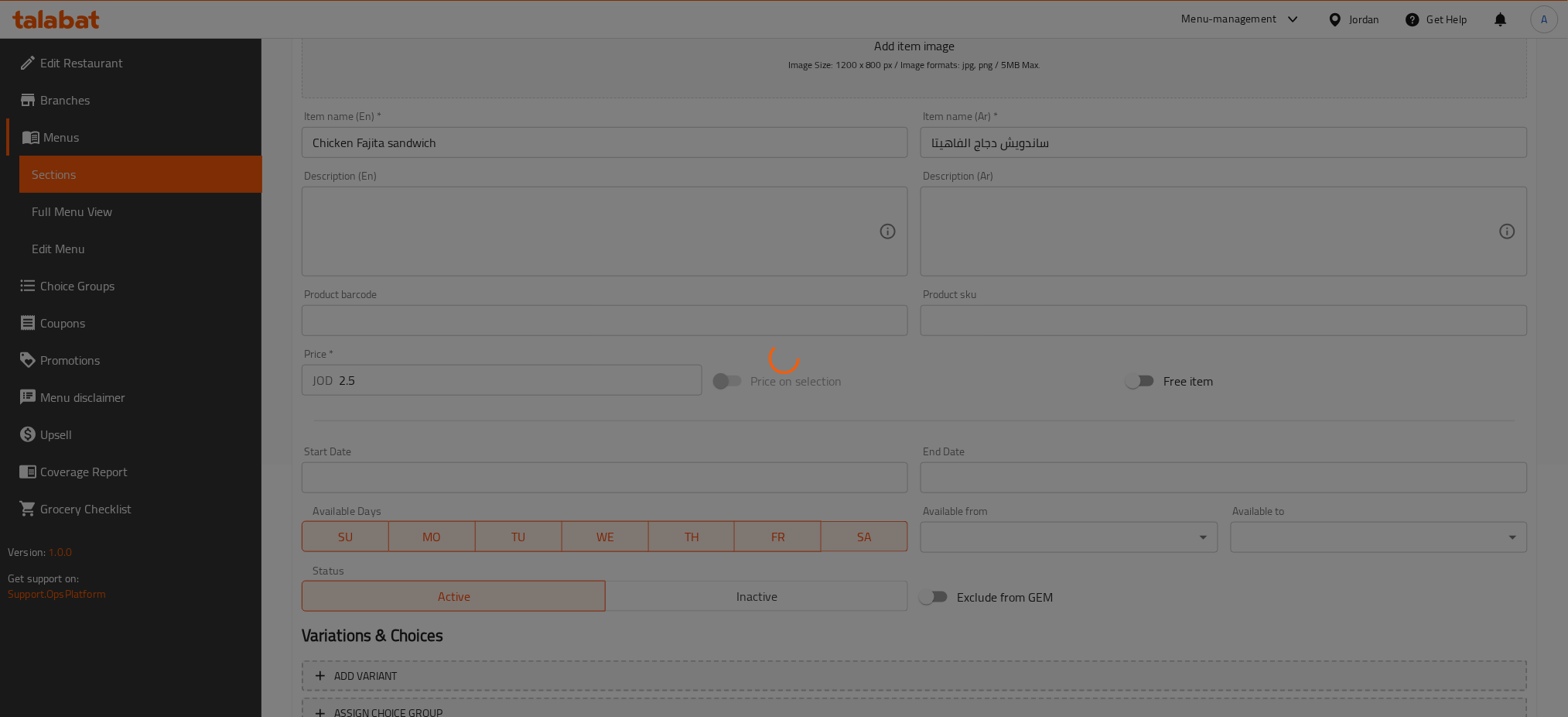
type input "0"
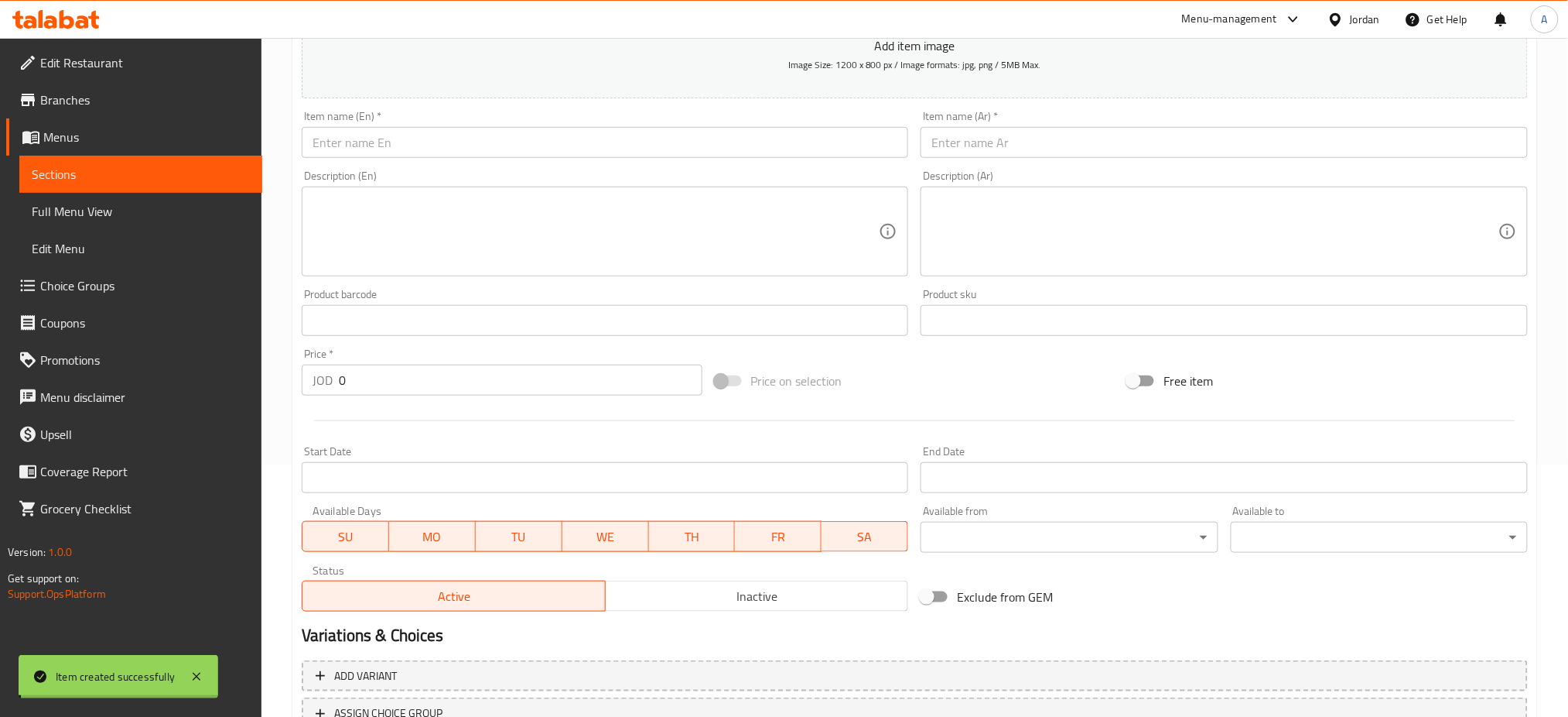
scroll to position [0, 0]
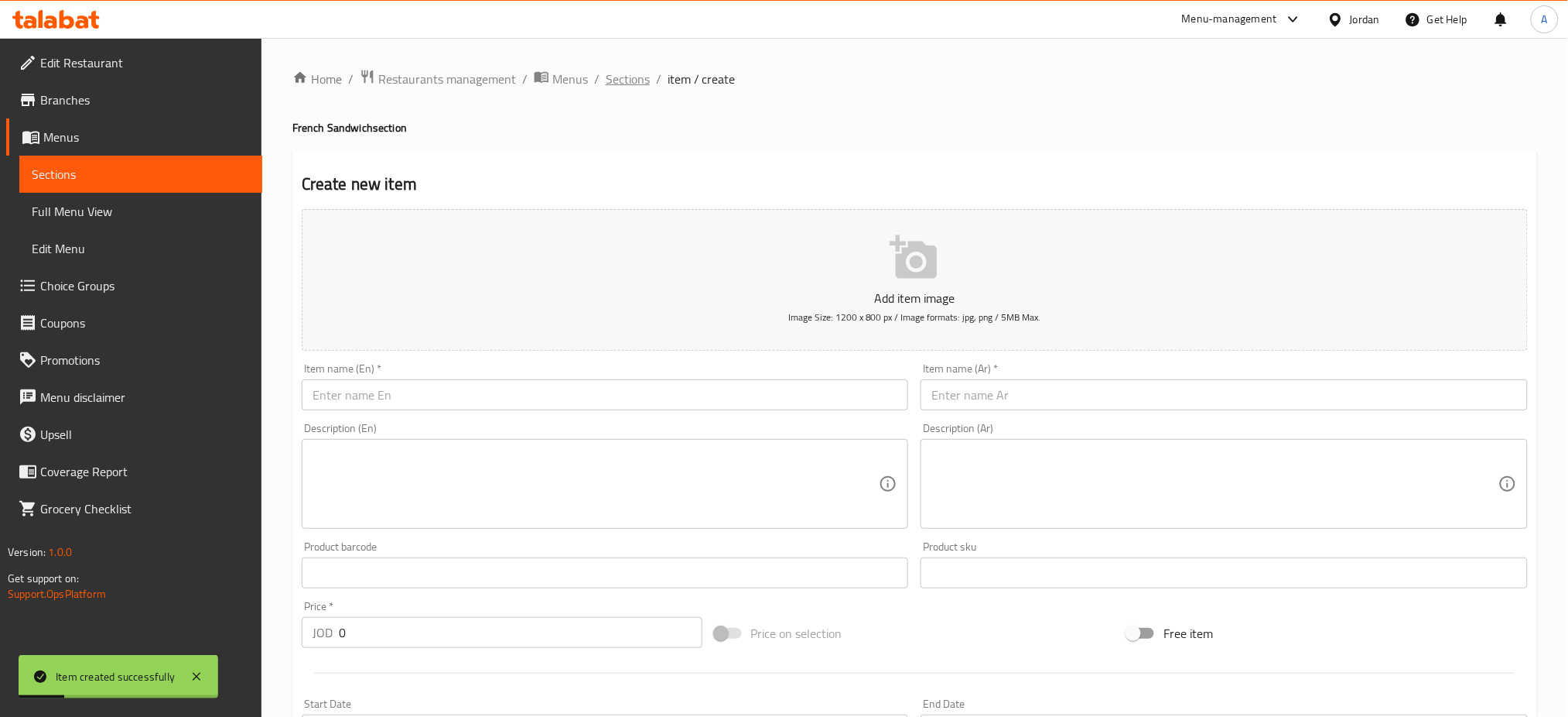
click at [606, 81] on span "Sections" at bounding box center [628, 79] width 44 height 18
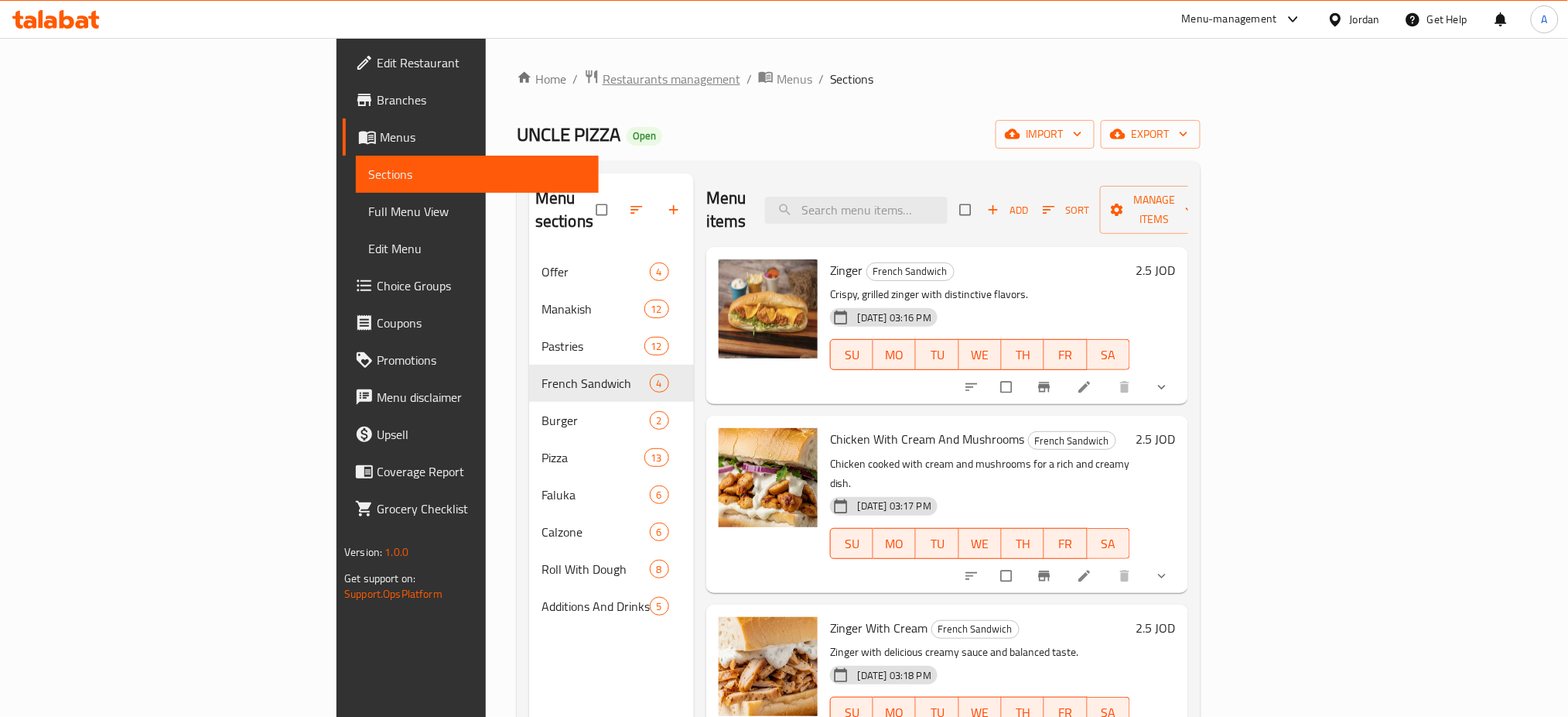
click at [602, 82] on span "Restaurants management" at bounding box center [671, 79] width 138 height 18
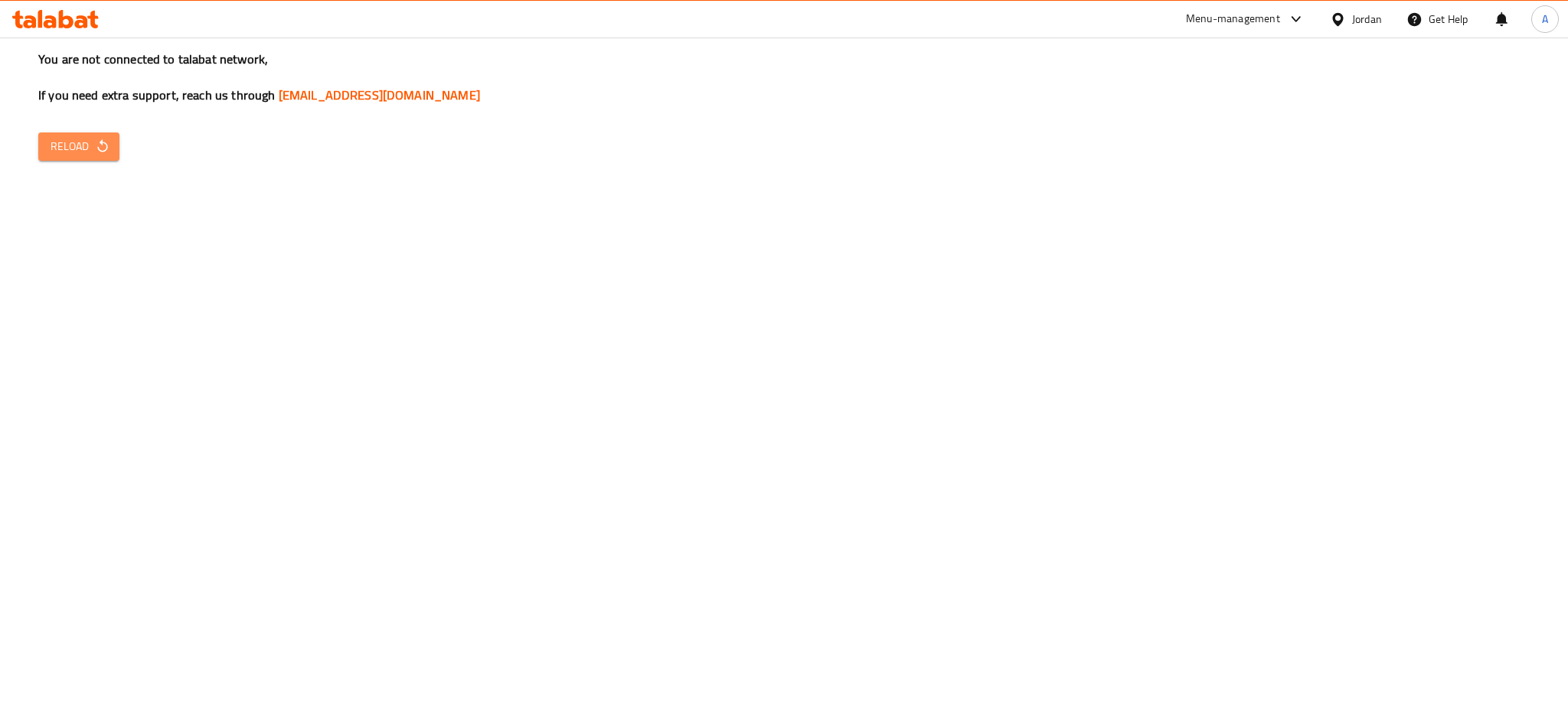
click at [95, 139] on icon "button" at bounding box center [103, 147] width 16 height 16
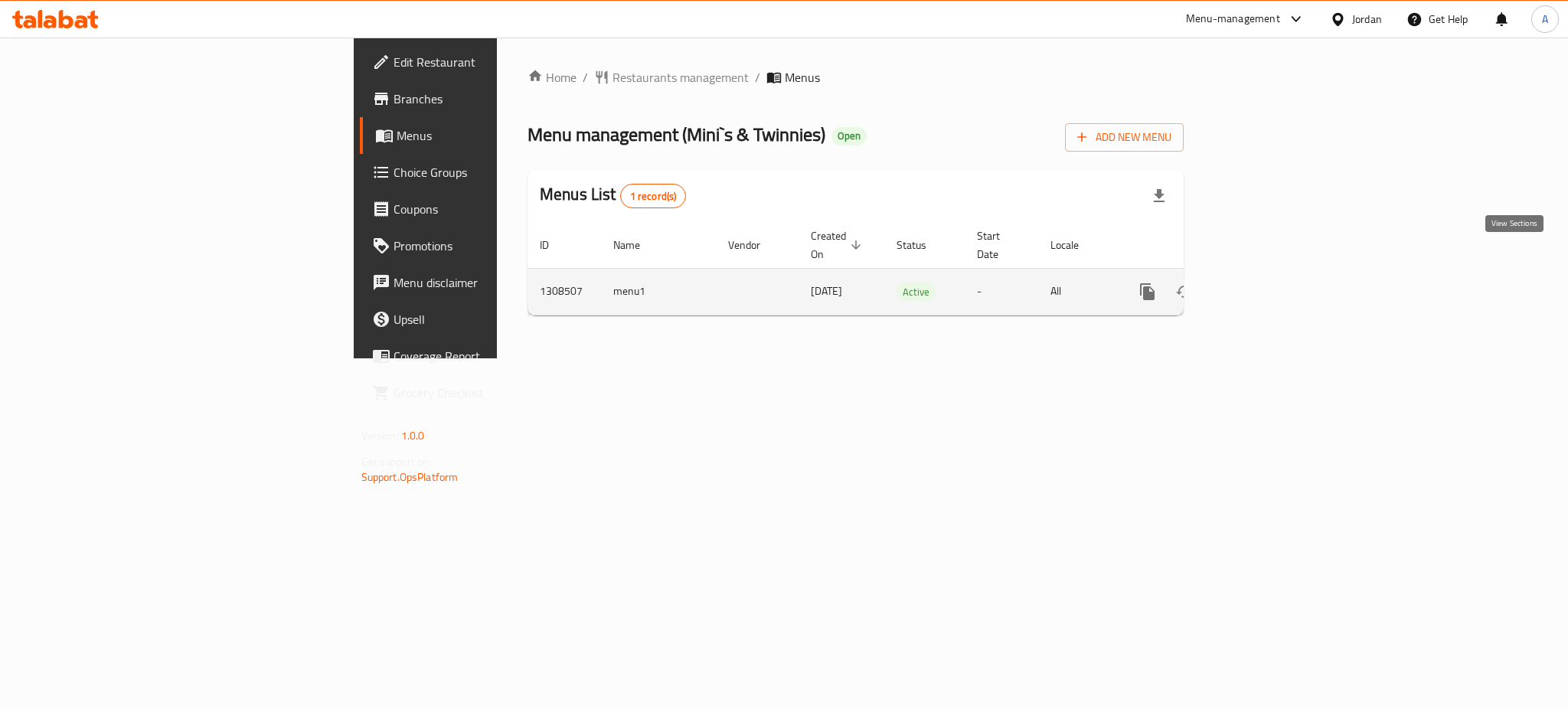
click at [1267, 282] on icon "enhanced table" at bounding box center [1257, 291] width 18 height 18
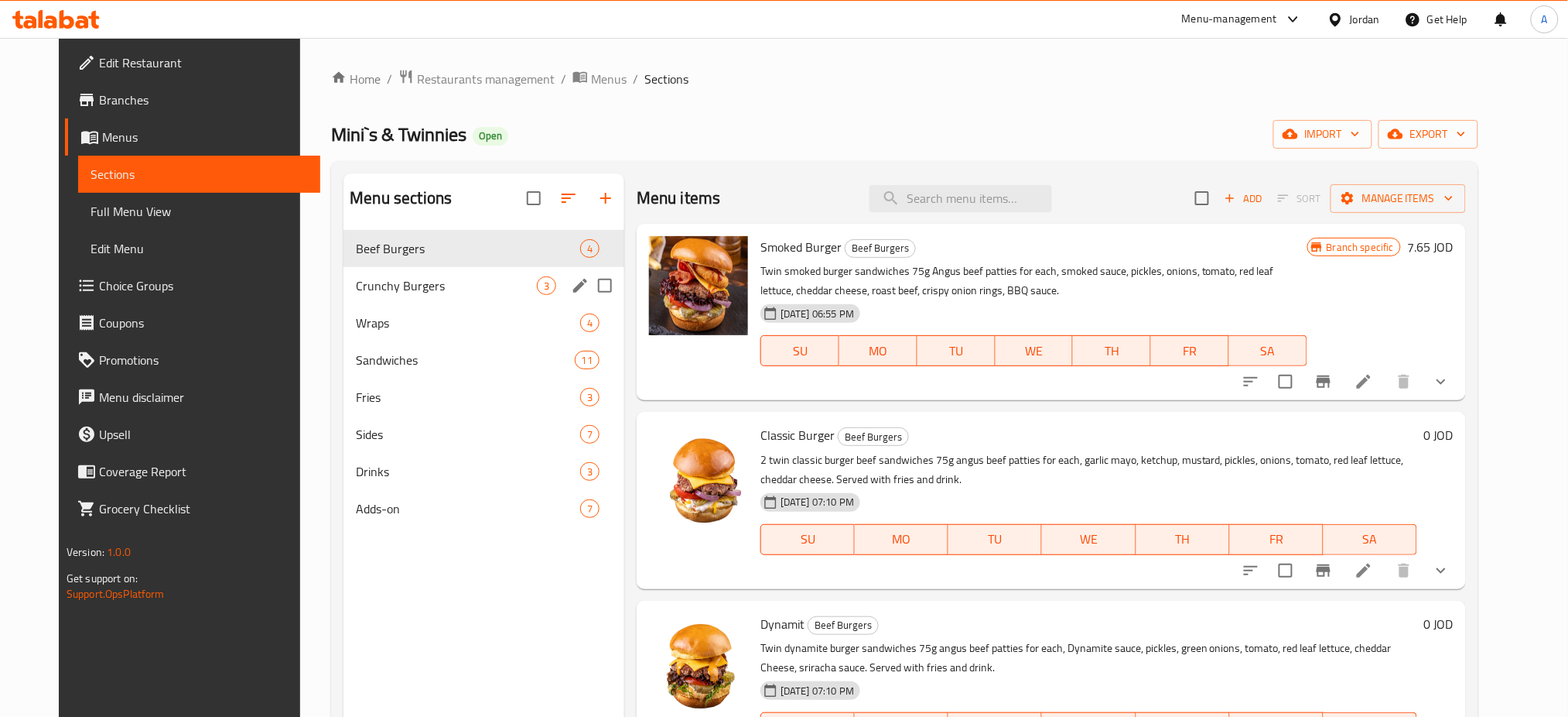
click at [404, 272] on div "Crunchy Burgers 3" at bounding box center [484, 286] width 281 height 37
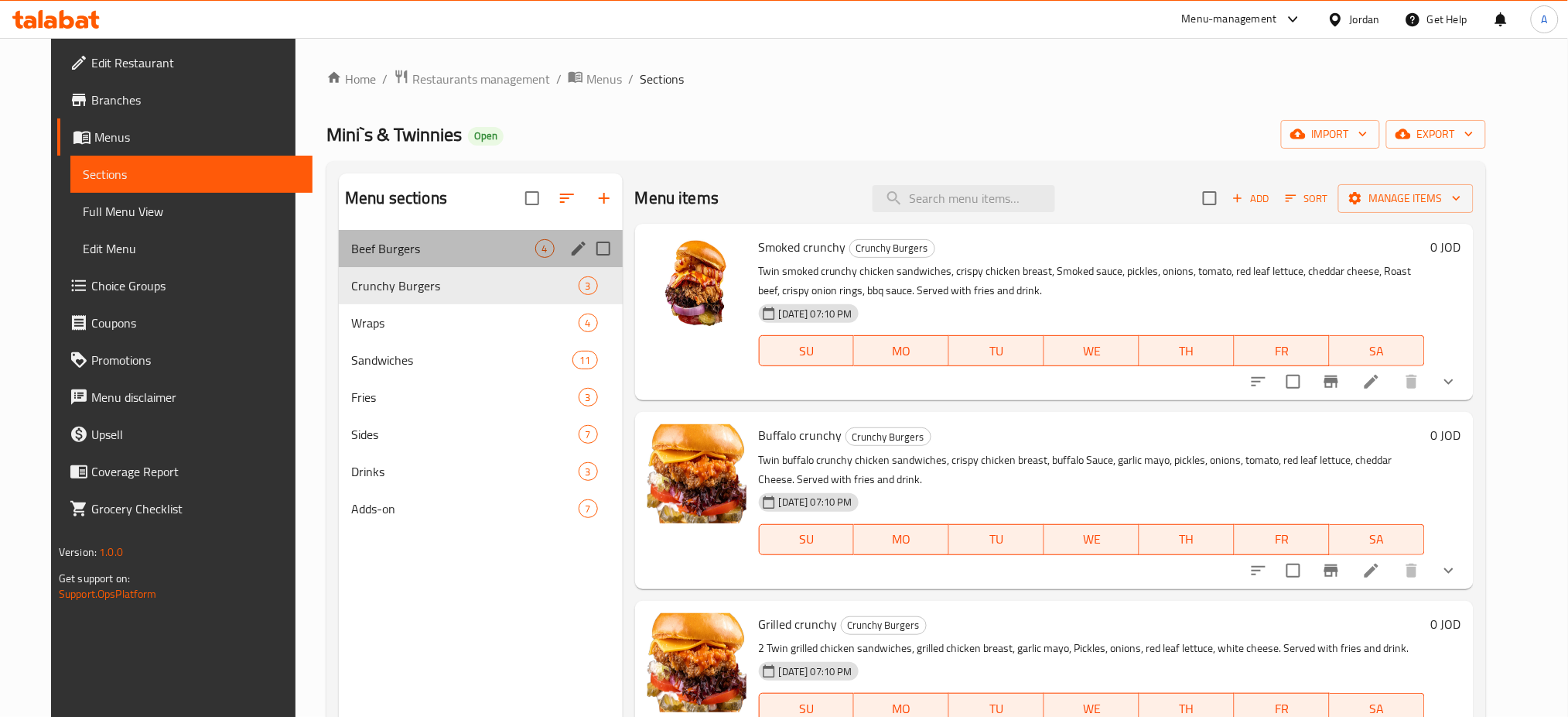
click at [400, 240] on div "Beef Burgers 4" at bounding box center [480, 248] width 284 height 37
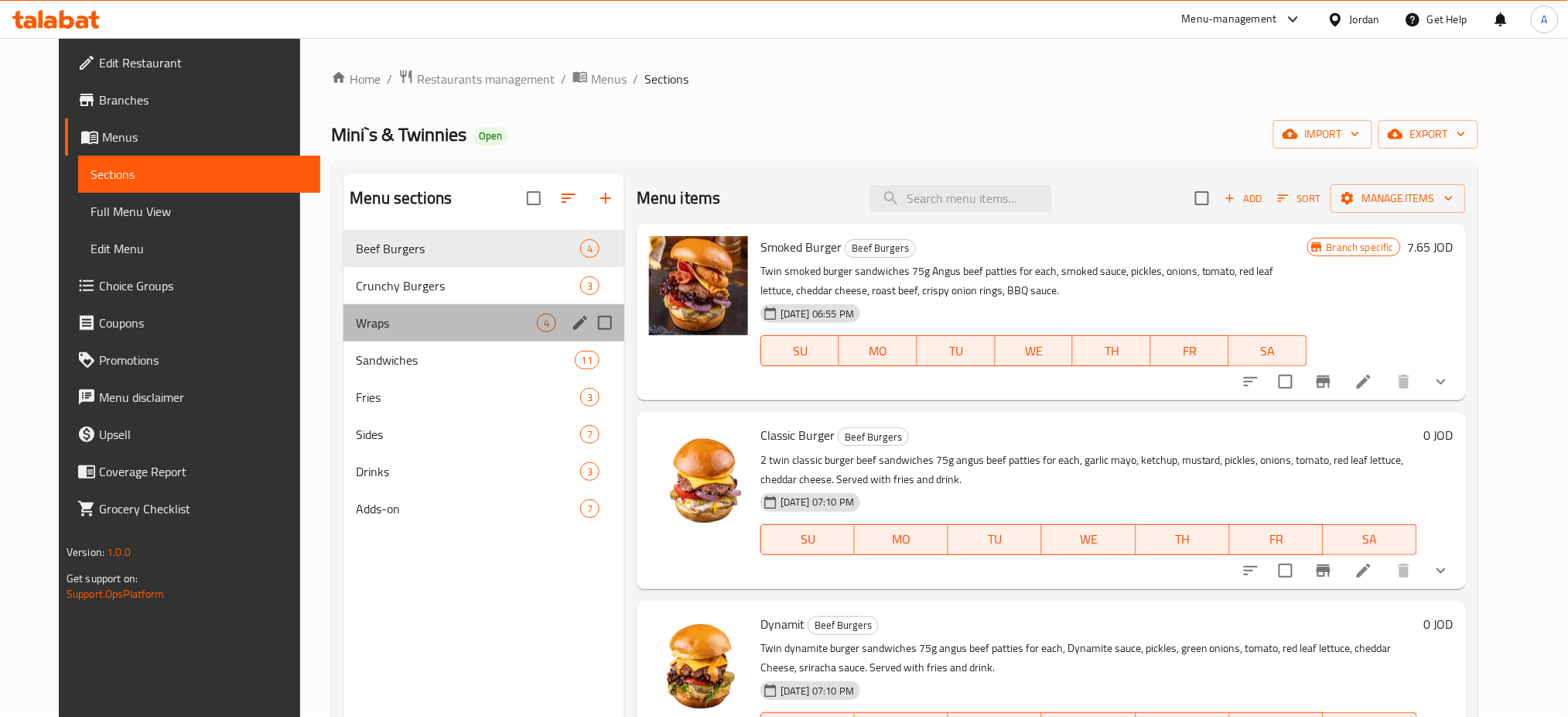
click at [392, 305] on div "Wraps 4" at bounding box center [484, 323] width 281 height 37
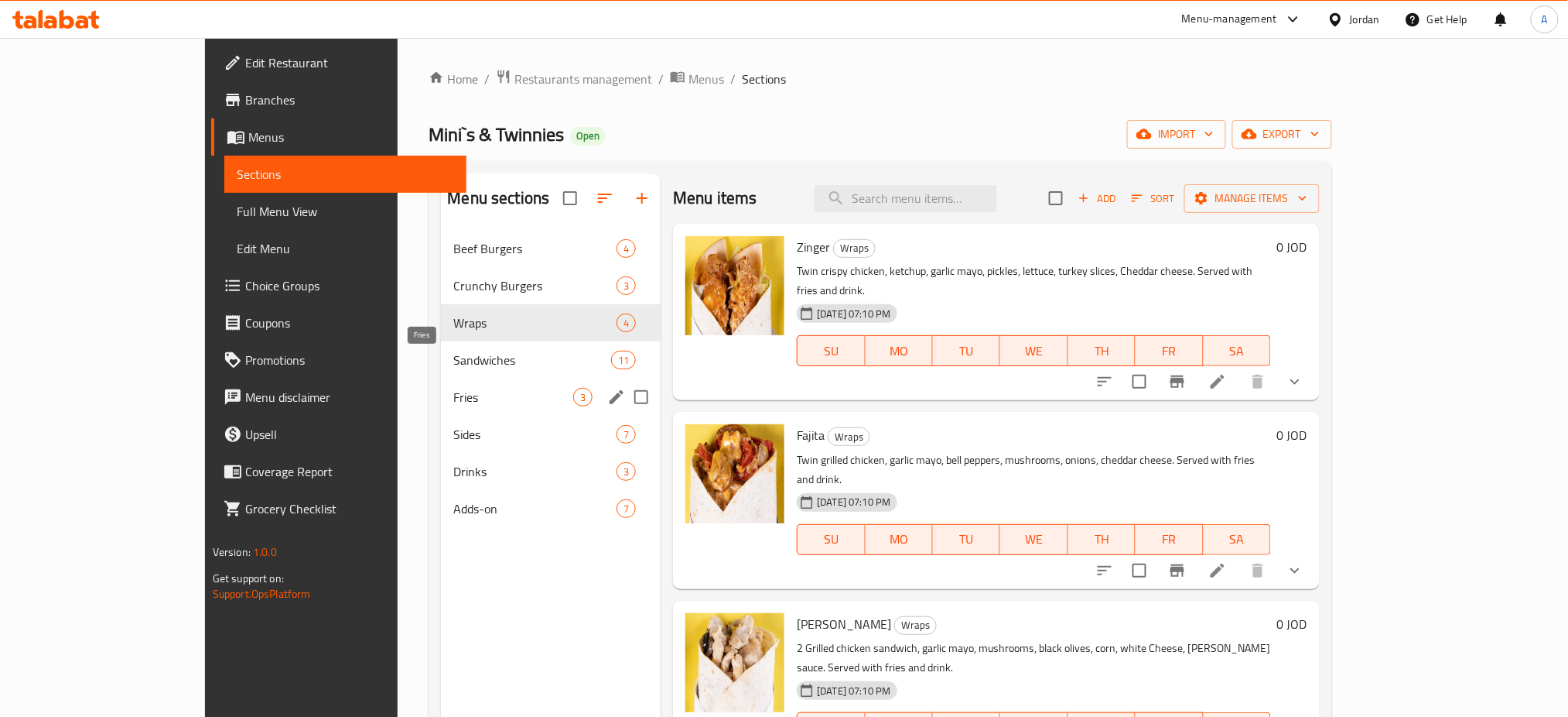
click at [453, 388] on span "Fries" at bounding box center [513, 397] width 120 height 18
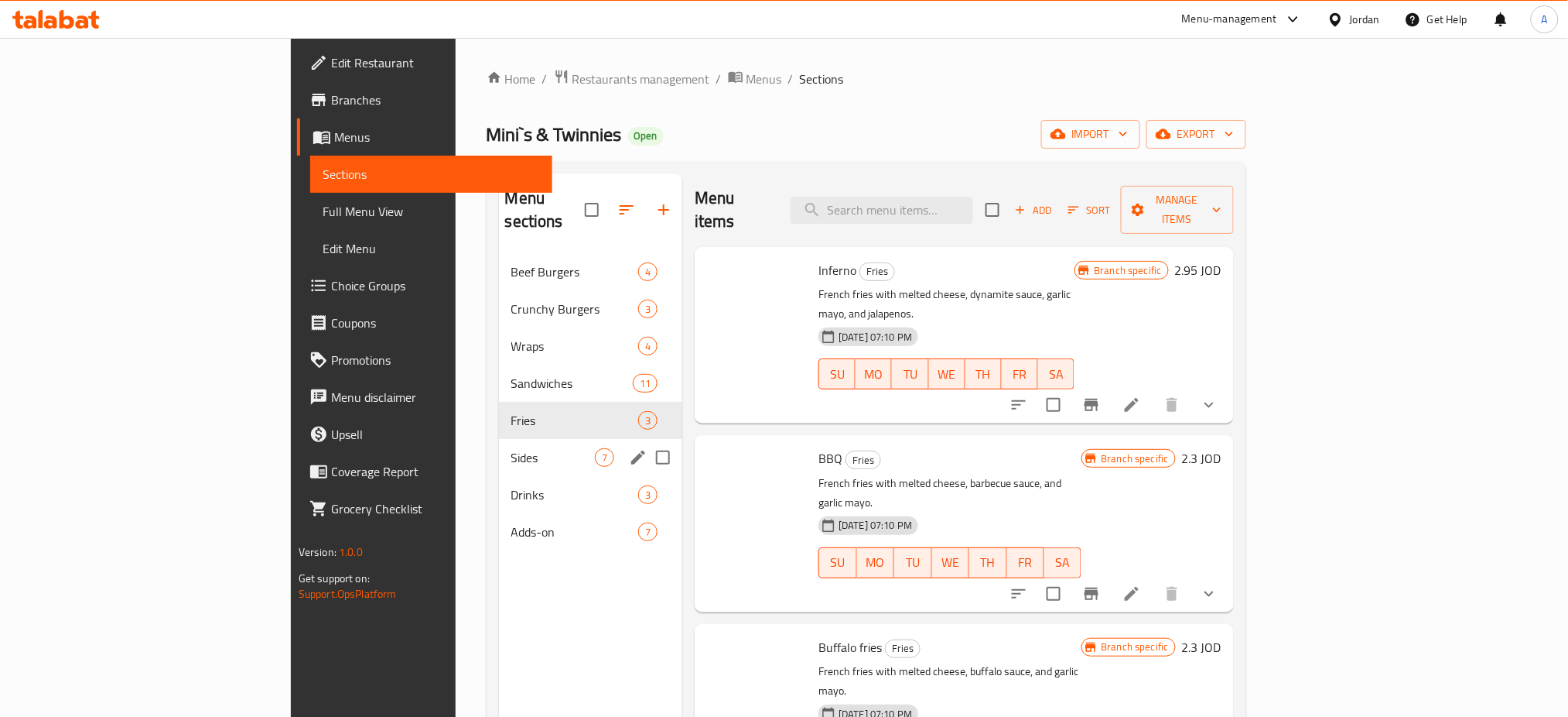
click at [499, 476] on div "Drinks 3" at bounding box center [591, 494] width 184 height 37
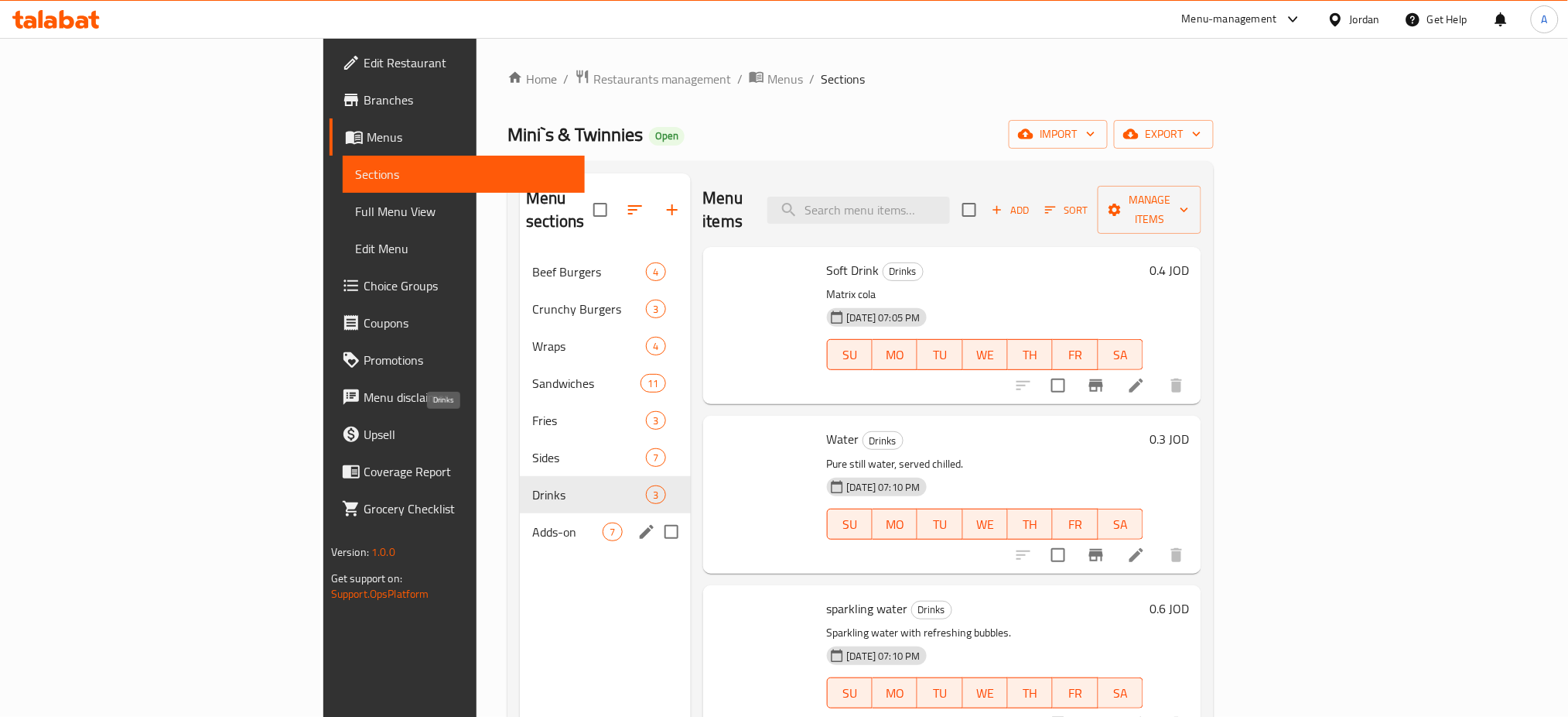
click at [520, 513] on div "Adds-on 7" at bounding box center [605, 531] width 170 height 37
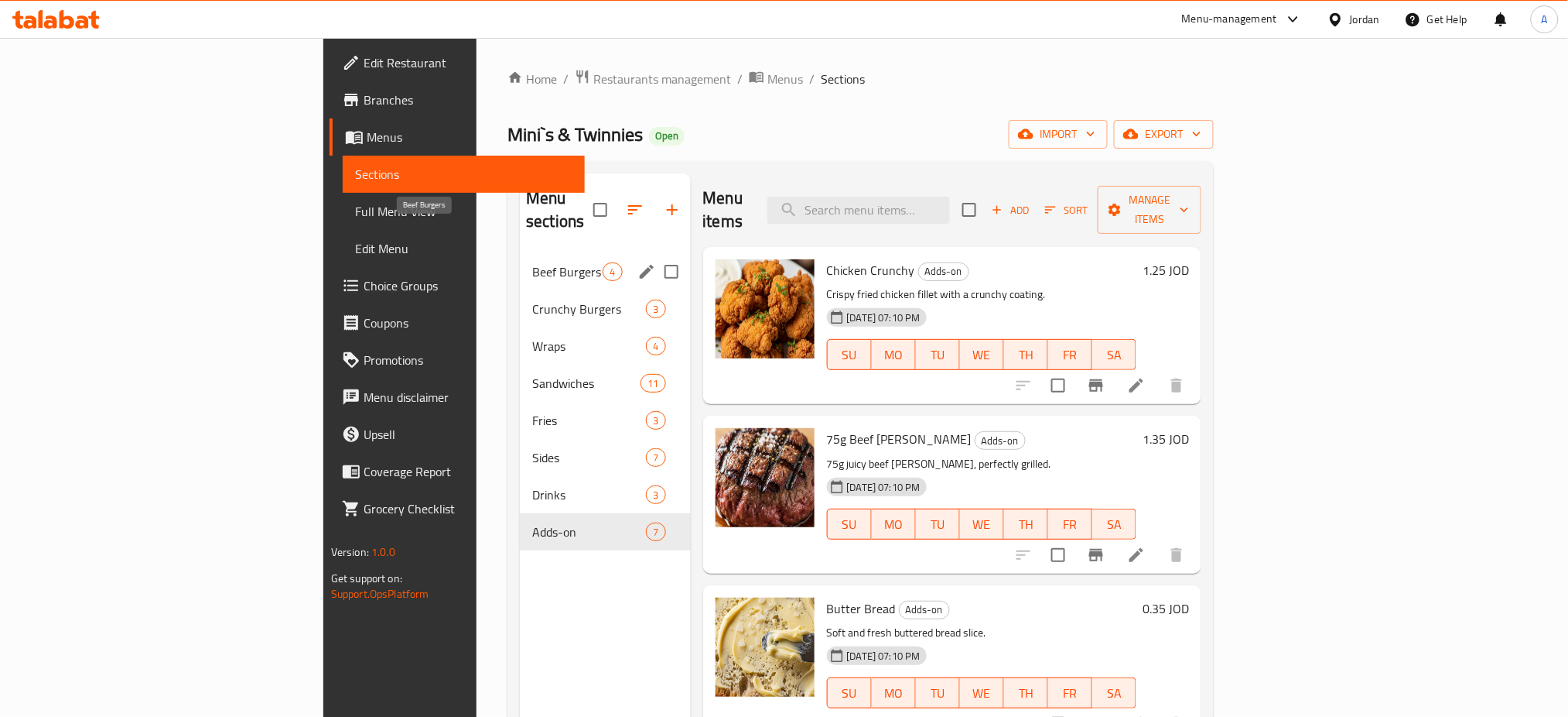
click at [532, 263] on span "Beef Burgers" at bounding box center [567, 271] width 71 height 18
